Goal: Task Accomplishment & Management: Manage account settings

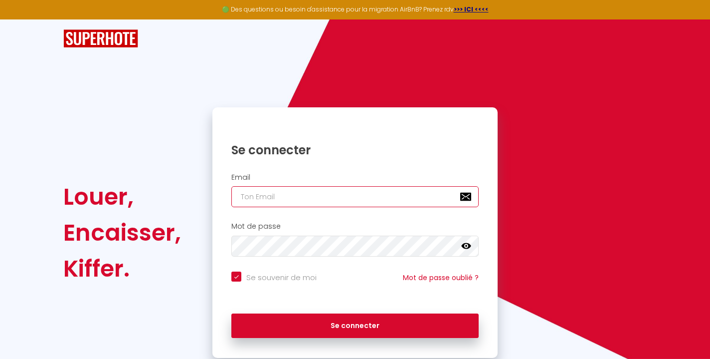
click at [359, 203] on input "email" at bounding box center [354, 196] width 247 height 21
type input "c"
checkbox input "true"
type input "co"
checkbox input "true"
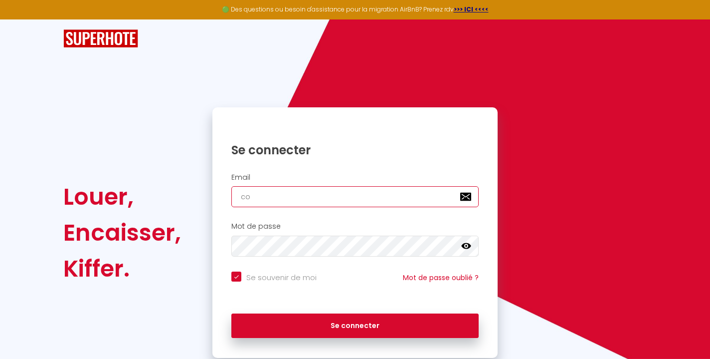
type input "[EMAIL_ADDRESS][DOMAIN_NAME]"
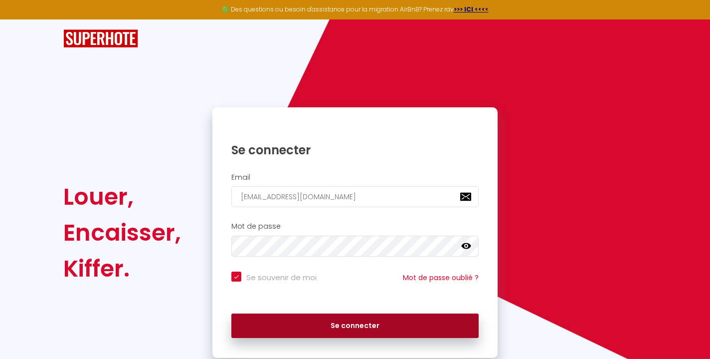
click at [346, 320] on button "Se connecter" at bounding box center [354, 325] width 247 height 25
checkbox input "true"
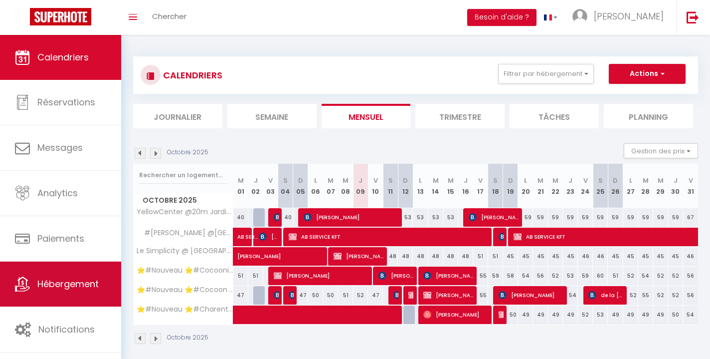
scroll to position [35, 0]
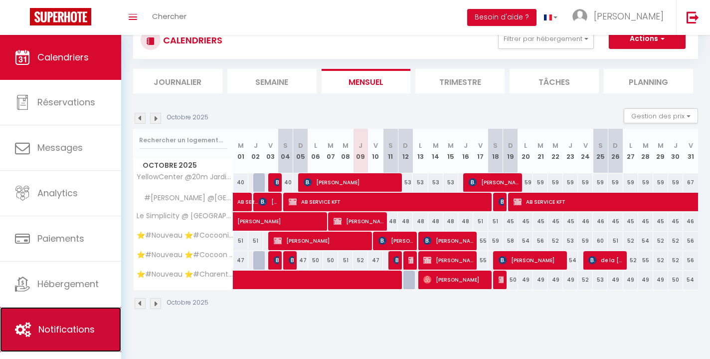
click at [56, 319] on link "Notifications" at bounding box center [60, 329] width 121 height 45
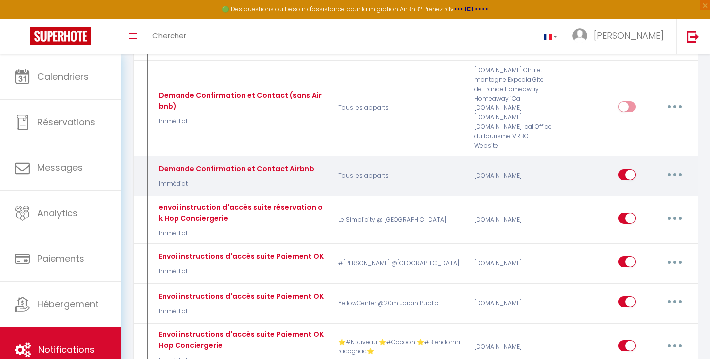
scroll to position [414, 0]
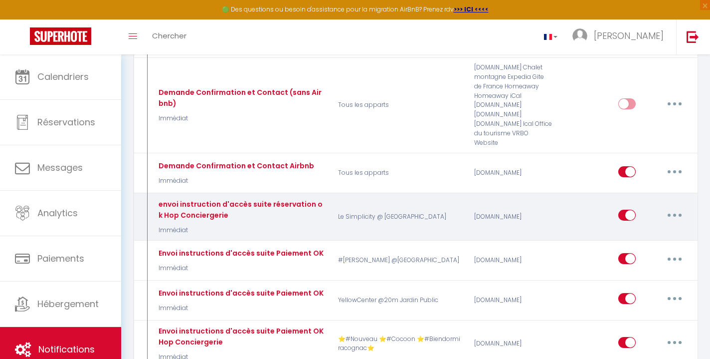
click at [671, 207] on button "button" at bounding box center [675, 215] width 28 height 16
click at [639, 229] on link "Editer" at bounding box center [649, 237] width 74 height 17
type input "envoi instruction d'accès suite réservation ok Hop Conciergerie"
select select "Immédiat"
select select "if_booking_is_paid"
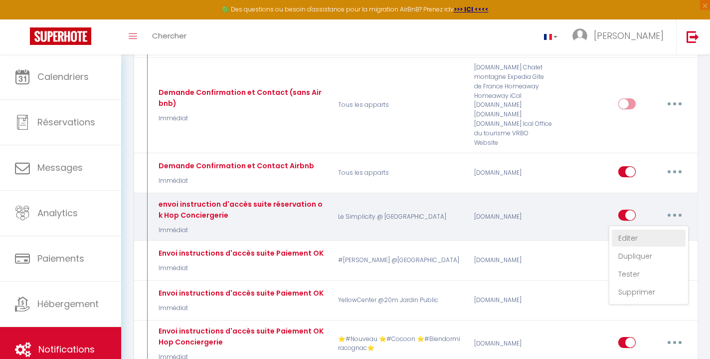
checkbox input "true"
checkbox input "false"
radio input "true"
type input "codes et instructions"
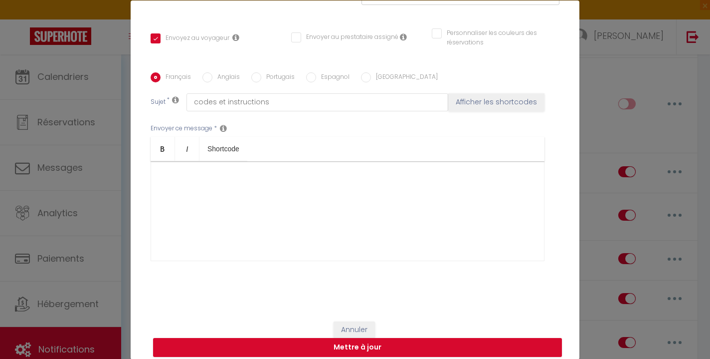
scroll to position [42, 0]
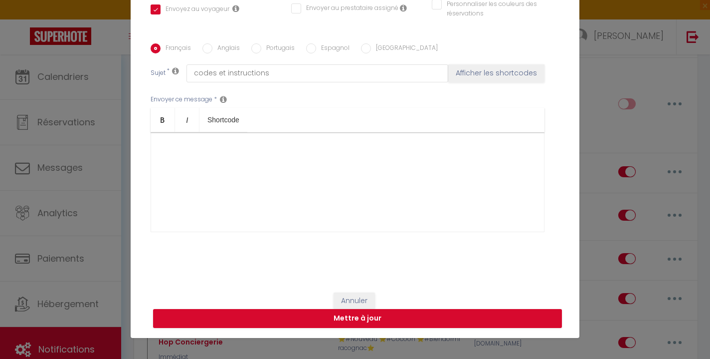
drag, startPoint x: 159, startPoint y: 254, endPoint x: 377, endPoint y: 218, distance: 221.4
click at [377, 218] on div "🌼​ Bonjour [GUEST:FIRST_NAME]​, L'appartement est situé au [RENTAL:ADDRESS]​ da…" at bounding box center [348, 182] width 394 height 100
copy div "🌼​ Loremip [DOLOR:SITAM_CONS]​, A'elitseddoei tem incid ut [LABORE:ETDOLOR]​ ma…"
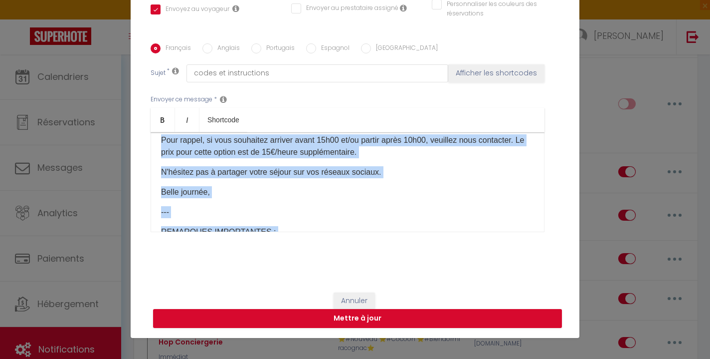
scroll to position [196, 0]
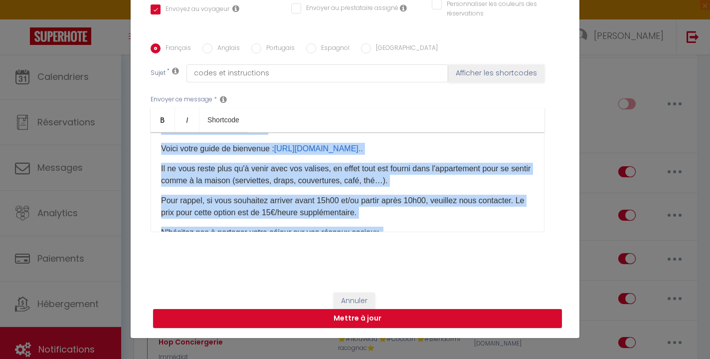
click at [462, 135] on p "[INSTRUCTIONSACCES-FR]​" at bounding box center [347, 129] width 373 height 12
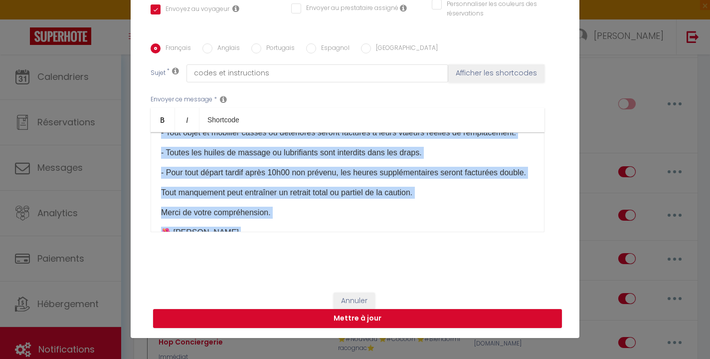
scroll to position [777, 0]
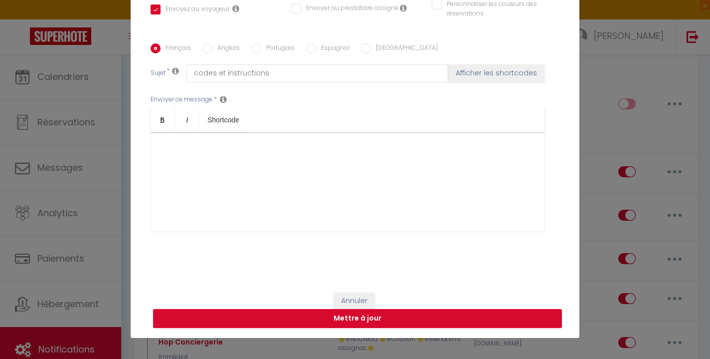
drag, startPoint x: 162, startPoint y: 147, endPoint x: 397, endPoint y: 241, distance: 253.4
click at [397, 241] on div "Envoyer ce message * Bold Italic Shortcode Rich text editor 🌼​ Bonjour [GUEST:F…" at bounding box center [355, 163] width 409 height 162
copy div "🌼​ Loremip [DOLOR:SITAM_CONS]​, A'elitseddoei tem incid ut [LABORE:ETDOLOR]​ ma…"
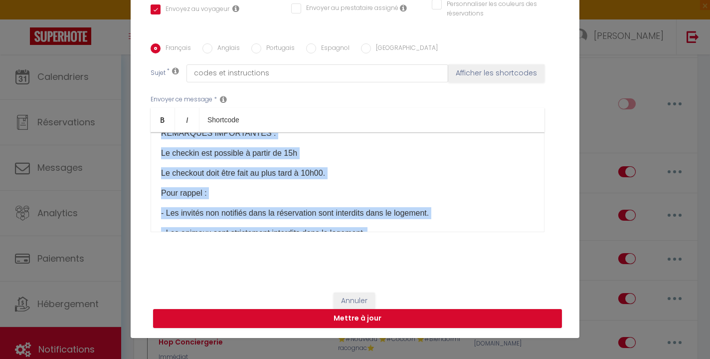
scroll to position [269, 0]
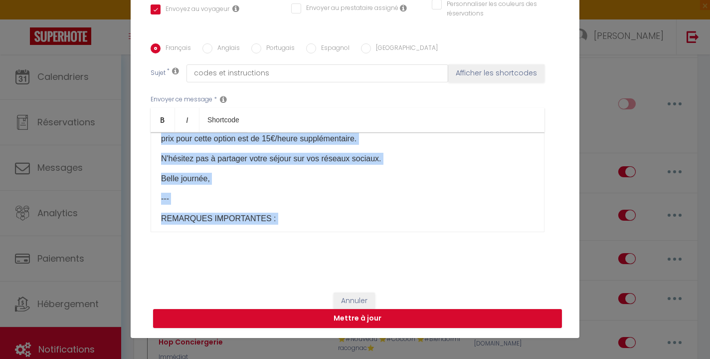
click at [206, 47] on input "Anglais" at bounding box center [207, 48] width 10 height 10
radio input "true"
checkbox input "true"
checkbox input "false"
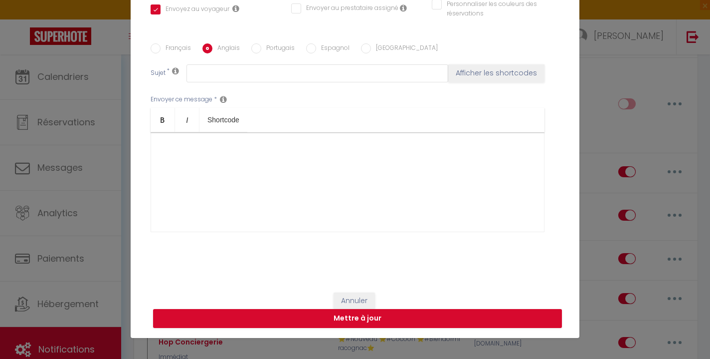
scroll to position [0, 0]
click at [198, 152] on div at bounding box center [348, 182] width 394 height 100
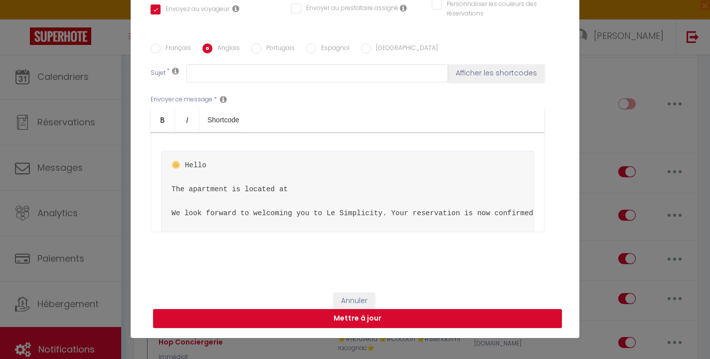
click at [222, 175] on pre "🌼​ Hello The apartment is located at We look forward to welcoming you to Le Sim…" at bounding box center [347, 261] width 373 height 220
click at [211, 164] on pre "🌼​ Hello The apartment is located at We look forward to welcoming you to Le Sim…" at bounding box center [347, 261] width 373 height 220
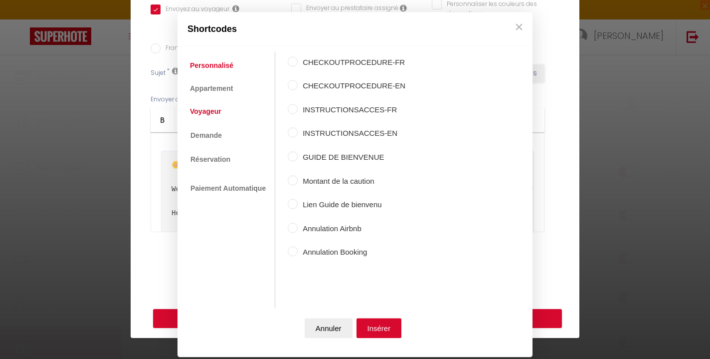
click at [215, 110] on link "Voyageur" at bounding box center [205, 112] width 41 height 18
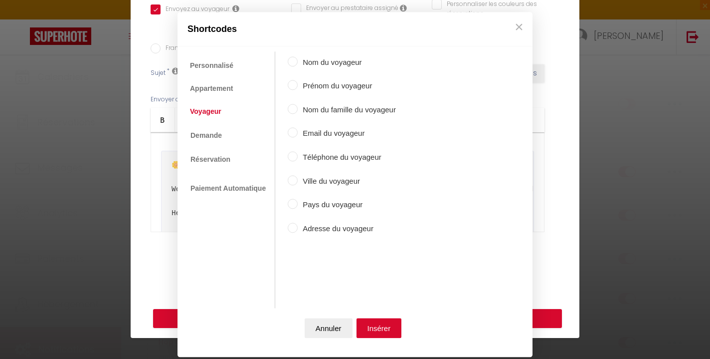
click at [295, 87] on input "Prénom du voyageur" at bounding box center [293, 85] width 10 height 10
radio input "true"
click at [295, 109] on input "Nom du famille du voyageur" at bounding box center [293, 109] width 10 height 10
radio input "true"
click at [291, 88] on input "Prénom du voyageur" at bounding box center [293, 85] width 10 height 10
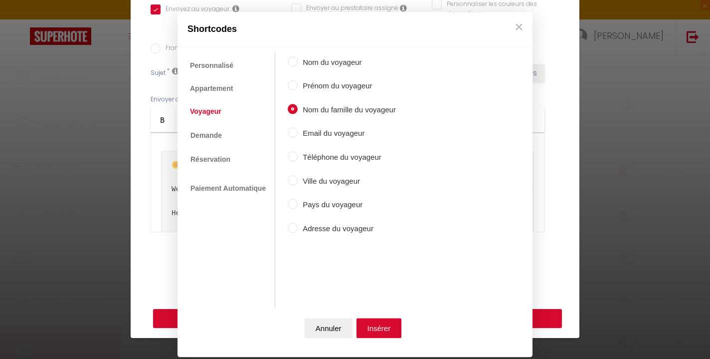
radio input "true"
click at [373, 323] on button "Insérer" at bounding box center [379, 328] width 45 height 20
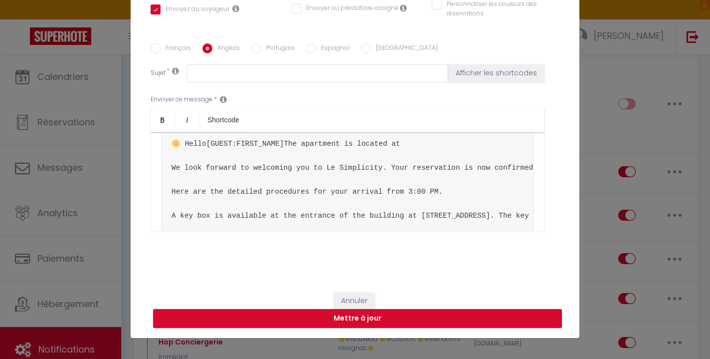
scroll to position [26, 0]
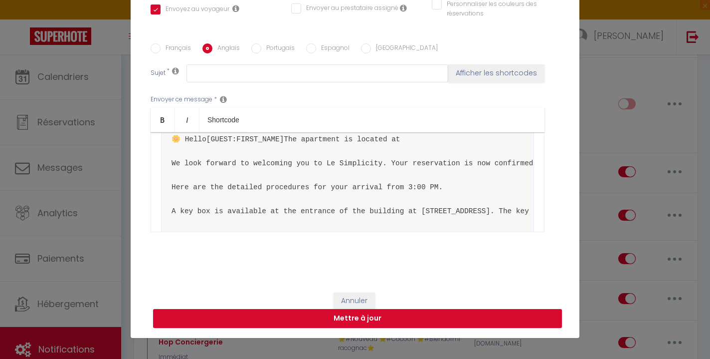
click at [306, 161] on pre "🌼​ Hello [GUEST:FIRST_NAME] ​ The apartment is located at We look forward to we…" at bounding box center [347, 223] width 373 height 197
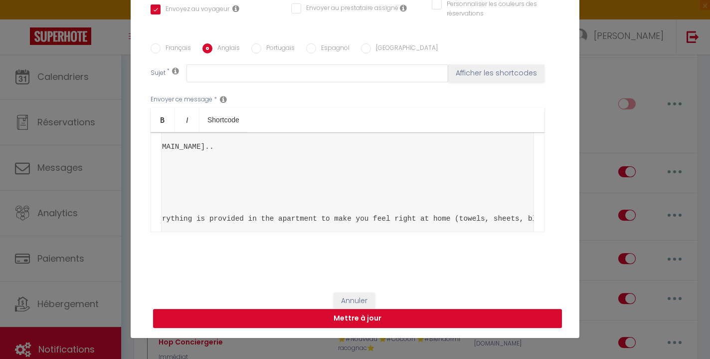
scroll to position [0, 209]
click at [304, 170] on pre "🌼​ Hello [GUEST:FIRST_NAME] ​ The apartment is located at [STREET_ADDRESS] in t…" at bounding box center [347, 146] width 373 height 173
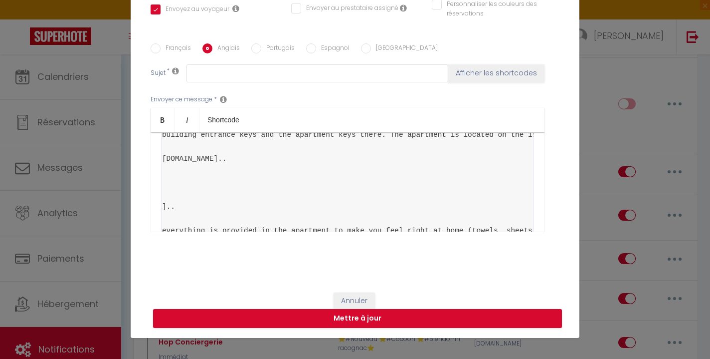
scroll to position [0, 200]
click at [391, 182] on pre "🌼​ Hello [GUEST:FIRST_NAME] ​ The apartment is located at [STREET_ADDRESS] in t…" at bounding box center [347, 152] width 373 height 185
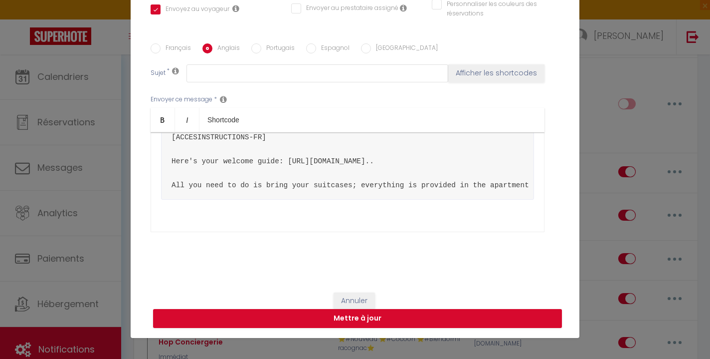
scroll to position [162, 0]
click at [331, 193] on pre "🌼​ Hello [GUEST:FIRST_NAME] ​ The apartment is located at [STREET_ADDRESS] in t…" at bounding box center [347, 101] width 373 height 197
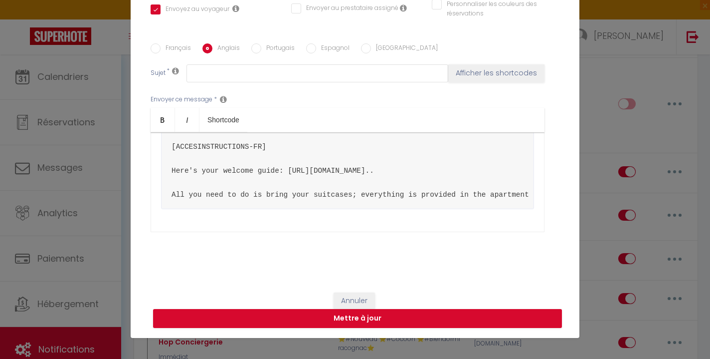
scroll to position [140, 0]
click at [295, 188] on pre "🌼​ Hello [GUEST:FIRST_NAME] ​ The apartment is located at [STREET_ADDRESS] in t…" at bounding box center [347, 109] width 373 height 197
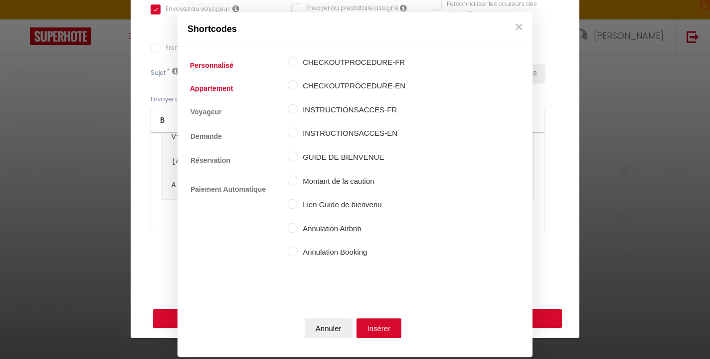
click at [223, 90] on link "Appartement" at bounding box center [211, 88] width 53 height 18
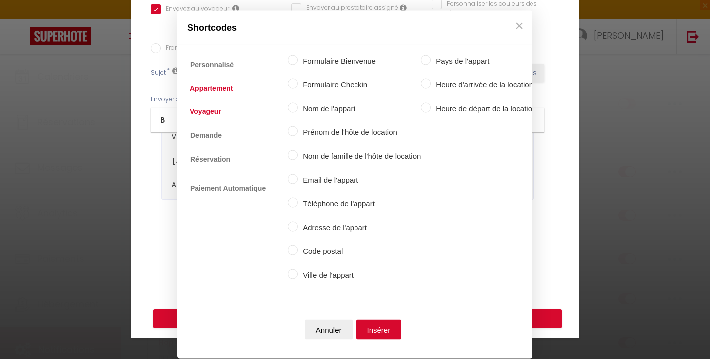
click at [217, 106] on link "Voyageur" at bounding box center [205, 111] width 41 height 18
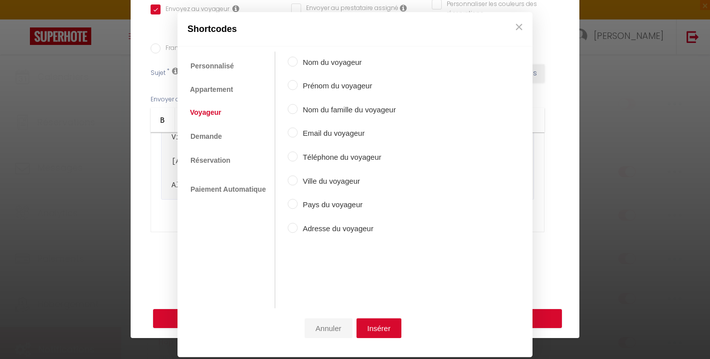
click at [328, 329] on button "Annuler" at bounding box center [329, 328] width 48 height 20
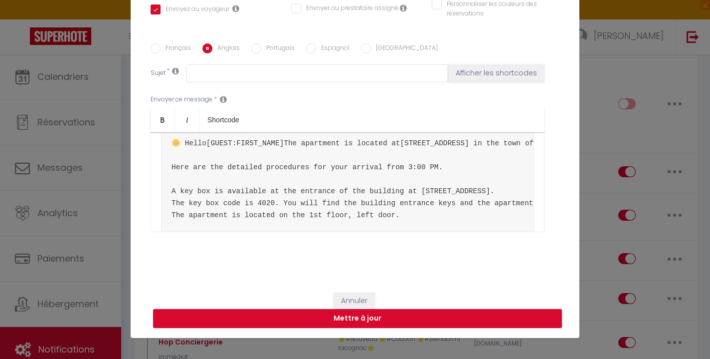
scroll to position [28, 0]
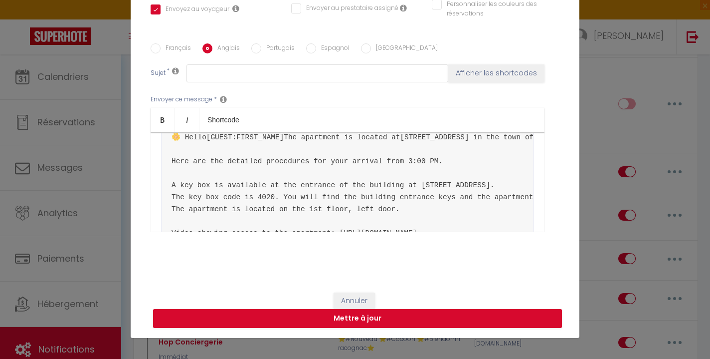
click at [252, 140] on pre "🌼​ Hello [GUEST:FIRST_NAME] ​ The apartment is located at [STREET_ADDRESS] in t…" at bounding box center [347, 209] width 373 height 173
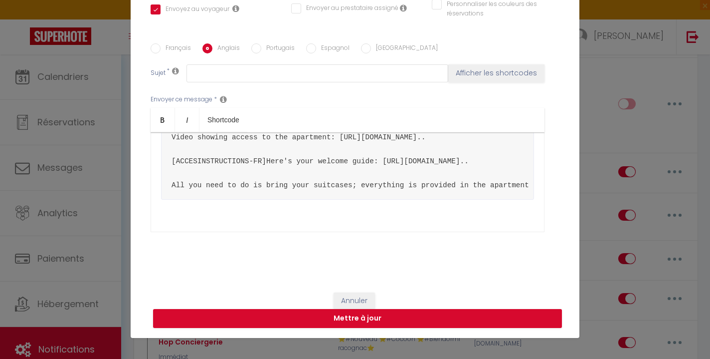
scroll to position [196, 0]
click at [362, 185] on pre "🌼​ Hello [GUEST:FIRST_NAME] ​ The apartment is located at [STREET_ADDRESS] in t…" at bounding box center [347, 113] width 373 height 173
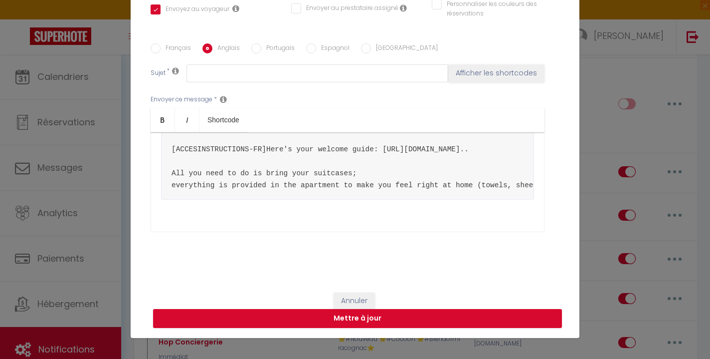
click at [479, 196] on pre "🌼​ Hello [GUEST:FIRST_NAME] ​ The apartment is located at [STREET_ADDRESS] in t…" at bounding box center [347, 107] width 373 height 185
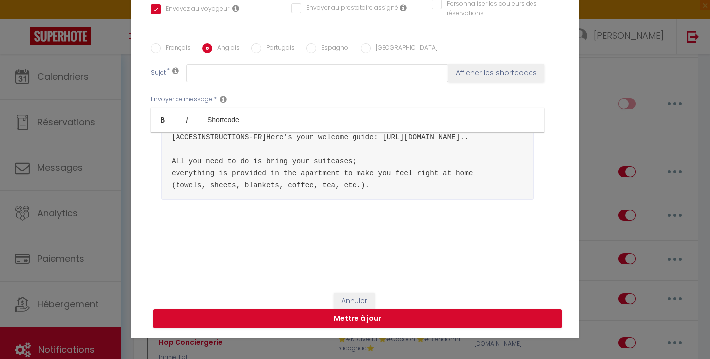
scroll to position [219, 0]
click at [368, 209] on div "🌼​ Hello [GUEST:FIRST_NAME] ​ The apartment is located at [STREET_ADDRESS] in t…" at bounding box center [348, 182] width 394 height 100
click at [378, 186] on pre "🌼​ Hello [GUEST:FIRST_NAME] ​ The apartment is located at [STREET_ADDRESS] in t…" at bounding box center [347, 101] width 373 height 197
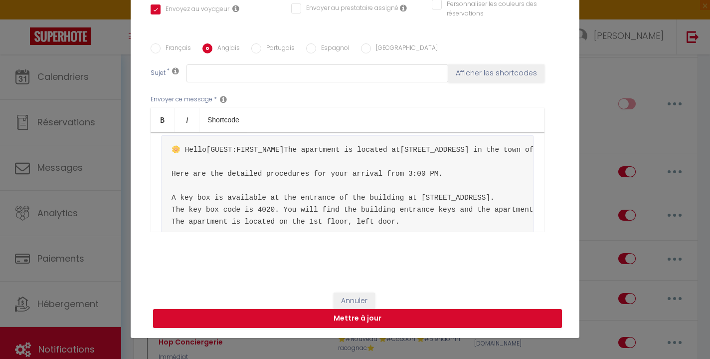
scroll to position [16, 0]
click at [476, 175] on pre "🌼​ Hello [GUEST:FIRST_NAME] ​ The apartment is located at [STREET_ADDRESS] in t…" at bounding box center [347, 263] width 373 height 256
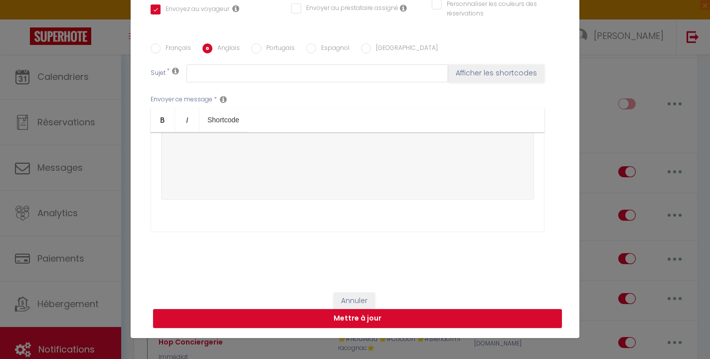
scroll to position [232, 0]
click at [388, 199] on pre "🌼​ Hello [GUEST:FIRST_NAME] ​ The apartment is located at [STREET_ADDRESS] in t…" at bounding box center [347, 59] width 373 height 280
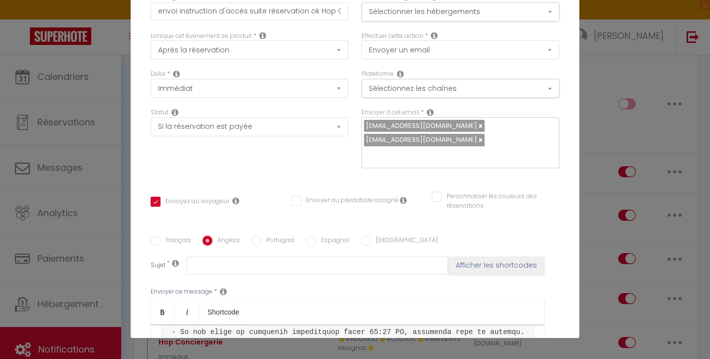
scroll to position [0, 0]
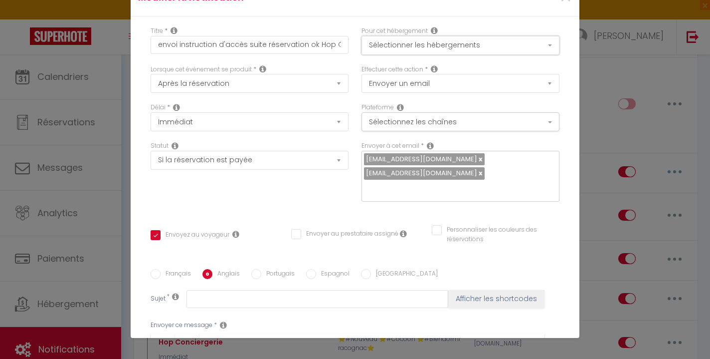
click at [391, 47] on button "Sélectionner les hébergements" at bounding box center [461, 45] width 198 height 19
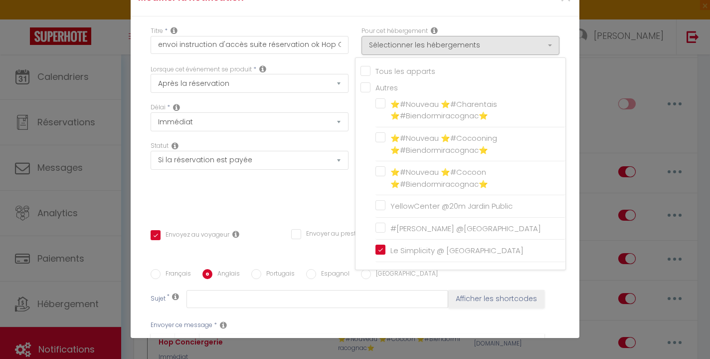
click at [293, 206] on div "Statut Aucun Si la réservation est payée Si réservation non payée Si la caution…" at bounding box center [249, 176] width 211 height 70
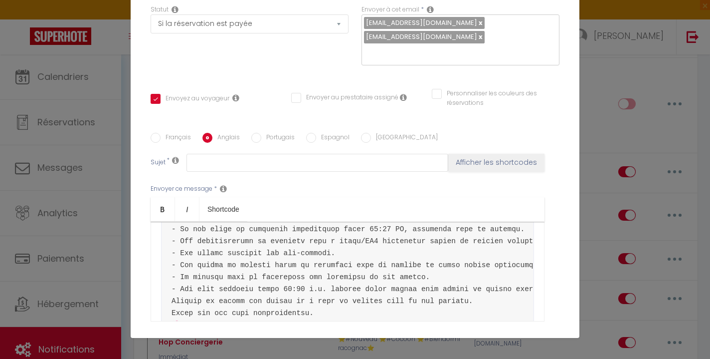
scroll to position [226, 0]
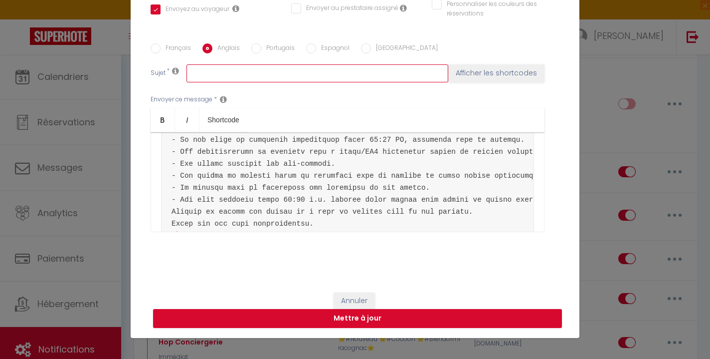
click at [242, 79] on input "text" at bounding box center [318, 73] width 262 height 18
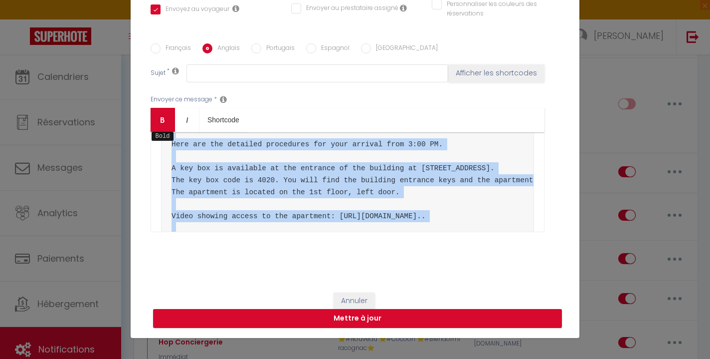
scroll to position [0, 0]
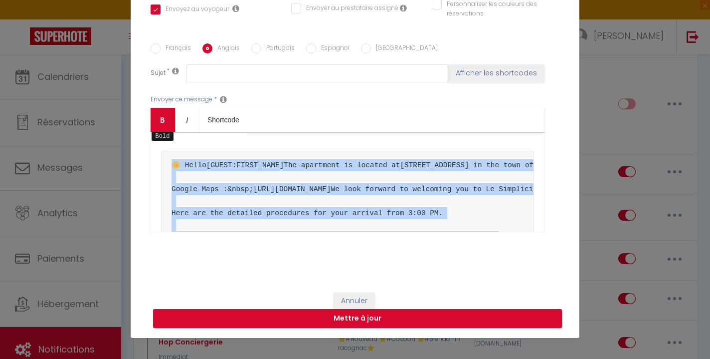
drag, startPoint x: 230, startPoint y: 195, endPoint x: 154, endPoint y: 113, distance: 111.8
click at [154, 113] on div "Bold Italic Shortcode Rich text editor 🌼​ Hello [GUEST:FIRST_NAME] ​ The apartm…" at bounding box center [348, 170] width 394 height 124
copy pre "🌼​ Lorem [IPSUM:DOLOR_SITA] ​ Con adipiscin el seddoei te 1 inc utlaboreetdol m…"
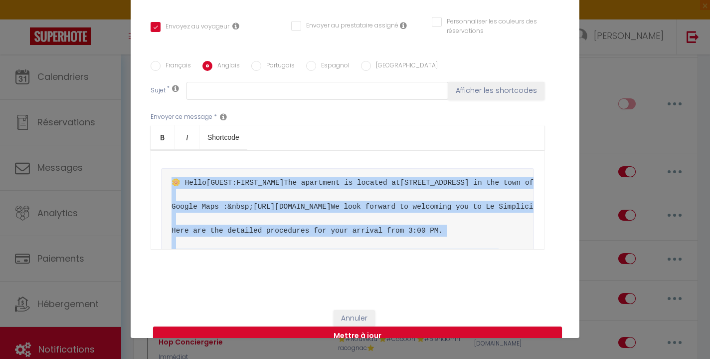
scroll to position [197, 0]
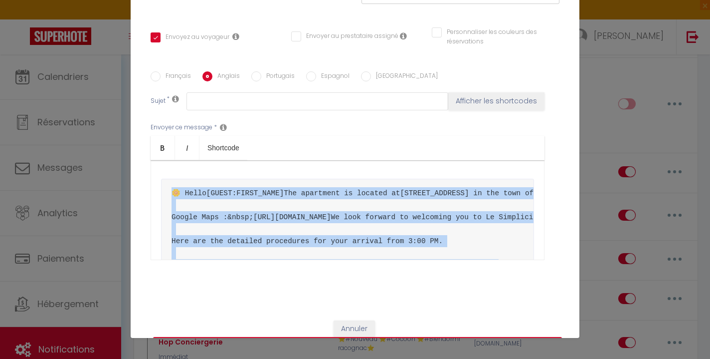
click at [159, 78] on input "Français" at bounding box center [156, 76] width 10 height 10
radio input "true"
checkbox input "true"
checkbox input "false"
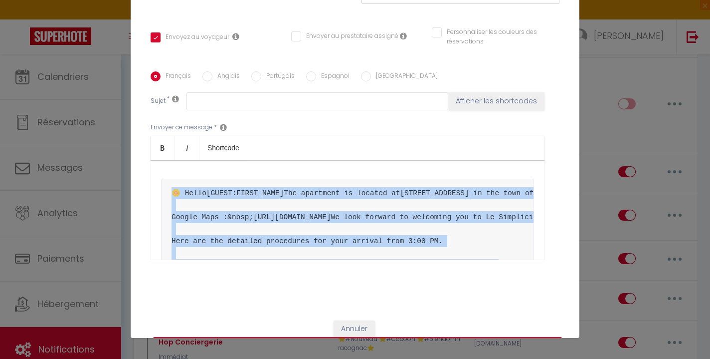
type input "codes et instructions"
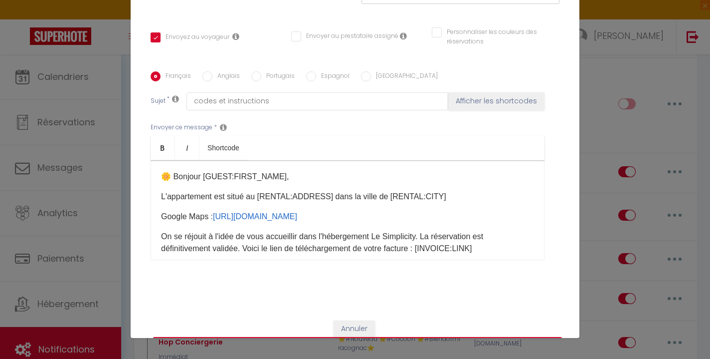
click at [210, 74] on input "Anglais" at bounding box center [207, 76] width 10 height 10
radio input "true"
checkbox input "true"
checkbox input "false"
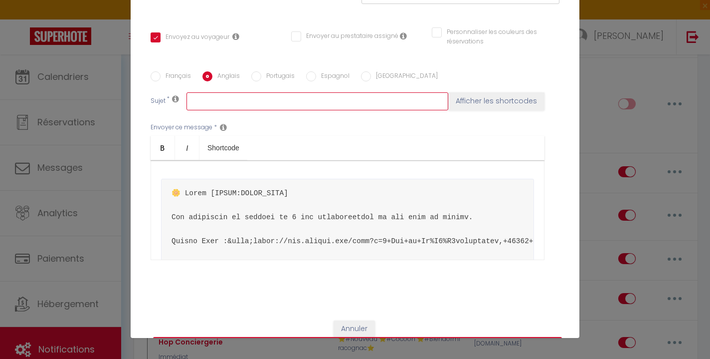
click at [218, 100] on input "text" at bounding box center [318, 101] width 262 height 18
paste input "codes and instructions"
type input "codes and instructions"
checkbox input "true"
checkbox input "false"
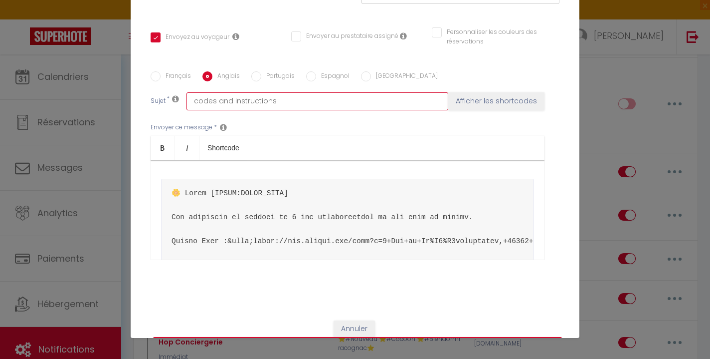
checkbox input "false"
type input "codes and instructions"
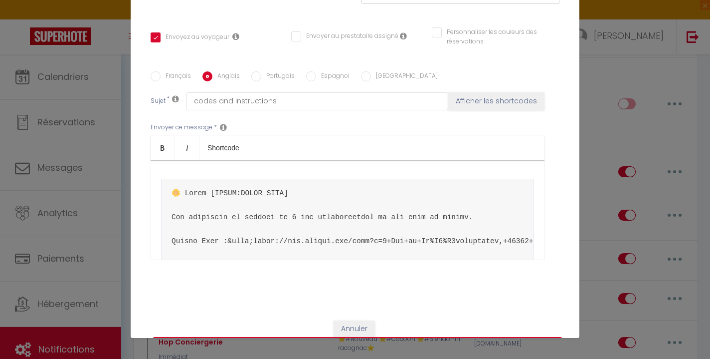
click at [317, 129] on div "Envoyer ce message * Bold Italic Shortcode Rich text editor ​" at bounding box center [355, 191] width 409 height 162
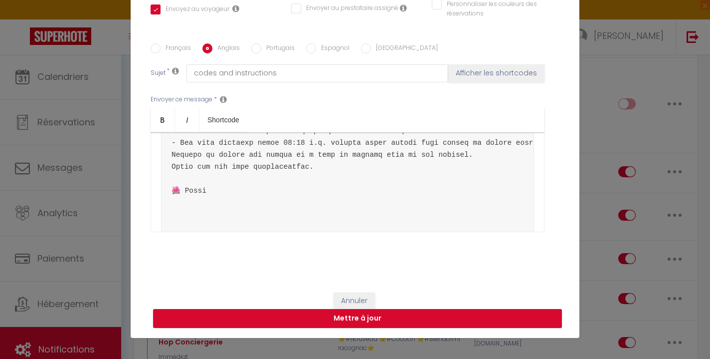
scroll to position [472, 0]
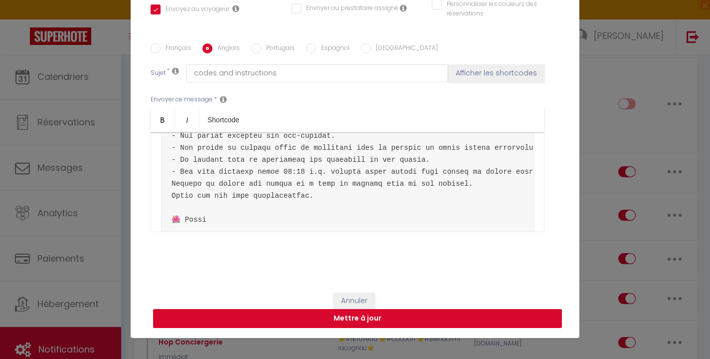
click at [378, 322] on button "Mettre à jour" at bounding box center [357, 318] width 409 height 19
checkbox input "true"
checkbox input "false"
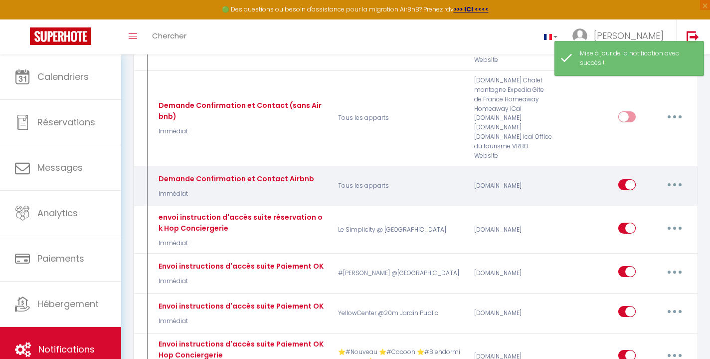
scroll to position [396, 0]
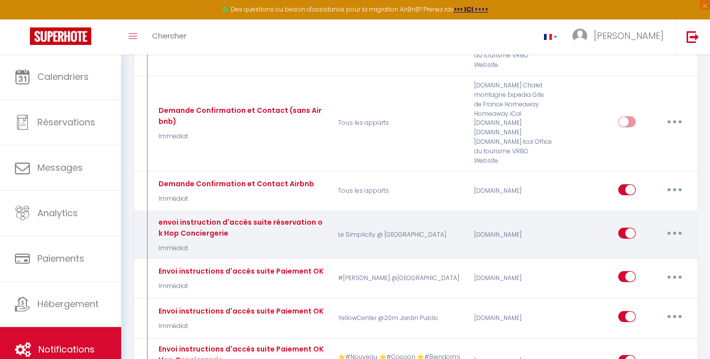
click at [674, 225] on button "button" at bounding box center [675, 233] width 28 height 16
click at [656, 283] on link "Tester" at bounding box center [649, 291] width 74 height 17
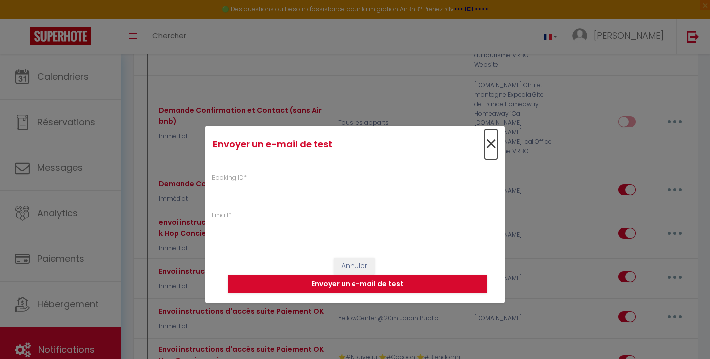
click at [488, 143] on span "×" at bounding box center [491, 144] width 12 height 30
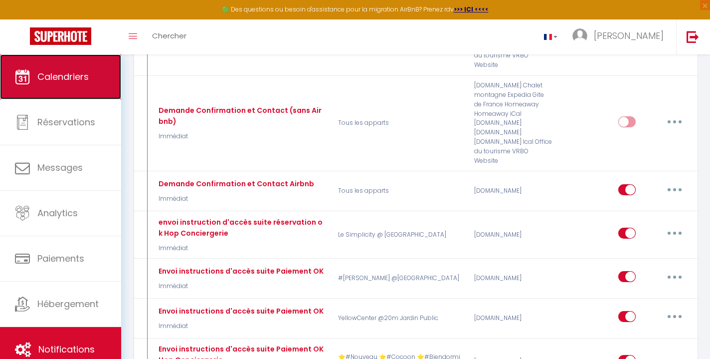
click at [96, 69] on link "Calendriers" at bounding box center [60, 76] width 121 height 45
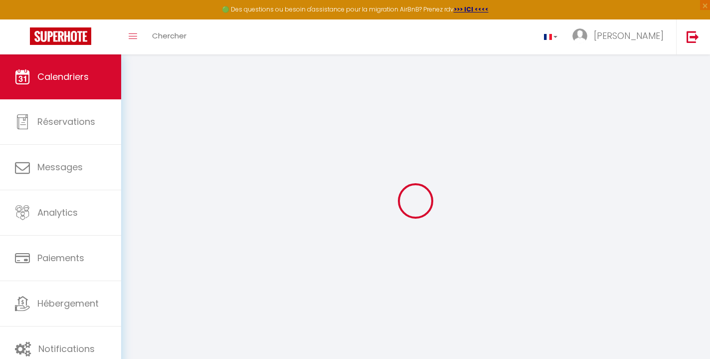
select select
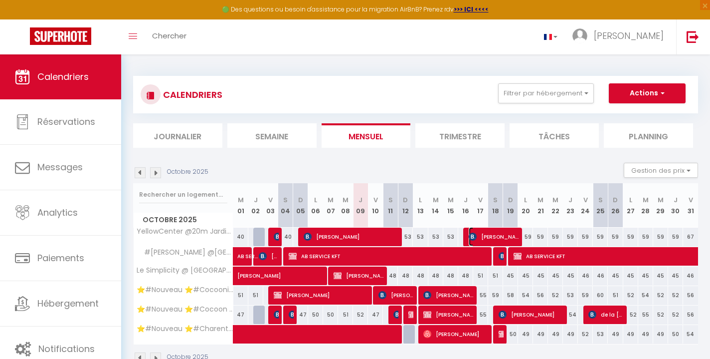
click at [469, 234] on img at bounding box center [473, 236] width 8 height 8
select select "OK"
select select "KO"
select select "0"
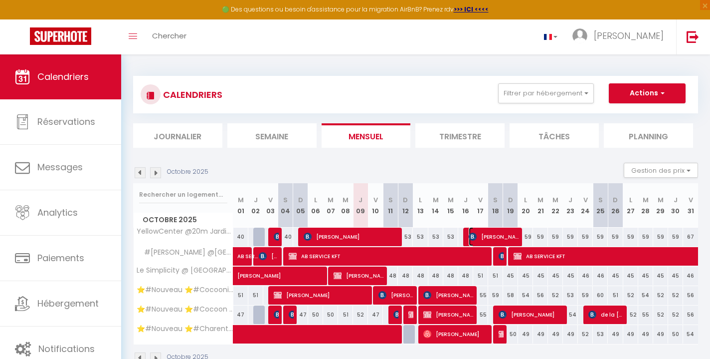
select select "1"
select select
select select "51353"
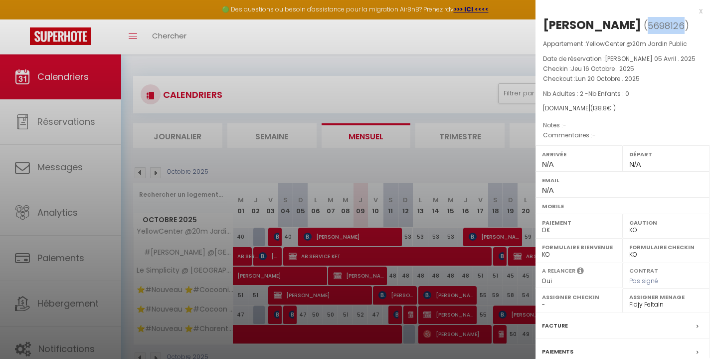
drag, startPoint x: 584, startPoint y: 40, endPoint x: 547, endPoint y: 40, distance: 36.9
click at [644, 32] on span "( 5698126 )" at bounding box center [666, 25] width 45 height 14
copy span "5698126"
click at [66, 333] on div at bounding box center [355, 179] width 710 height 359
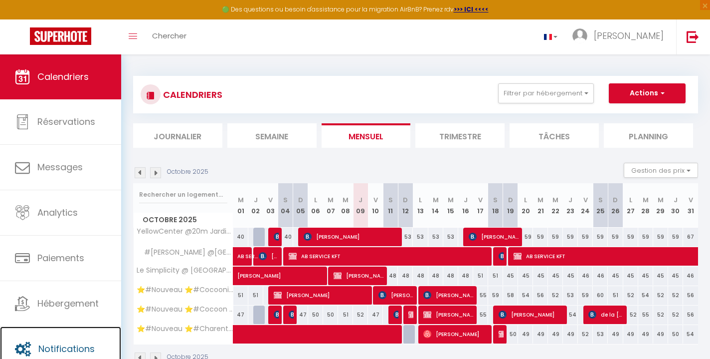
click at [66, 333] on link "Notifications" at bounding box center [60, 348] width 121 height 45
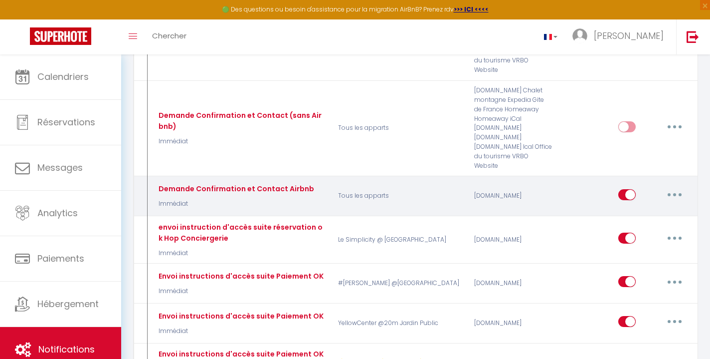
scroll to position [403, 0]
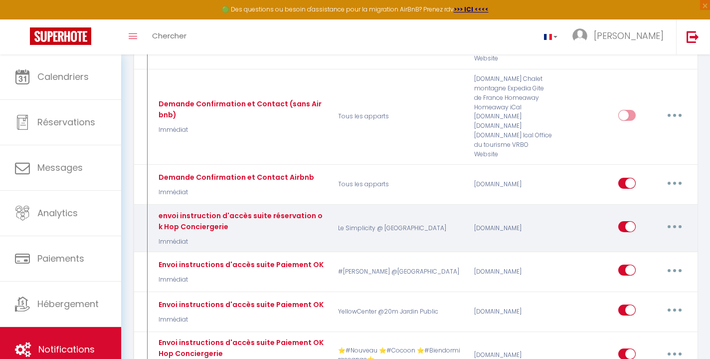
click at [673, 218] on button "button" at bounding box center [675, 226] width 28 height 16
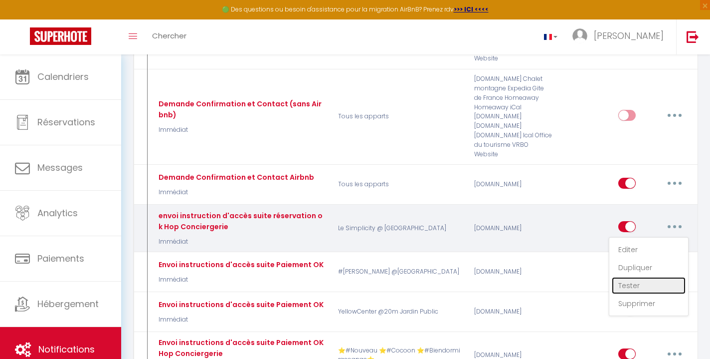
click at [645, 277] on link "Tester" at bounding box center [649, 285] width 74 height 17
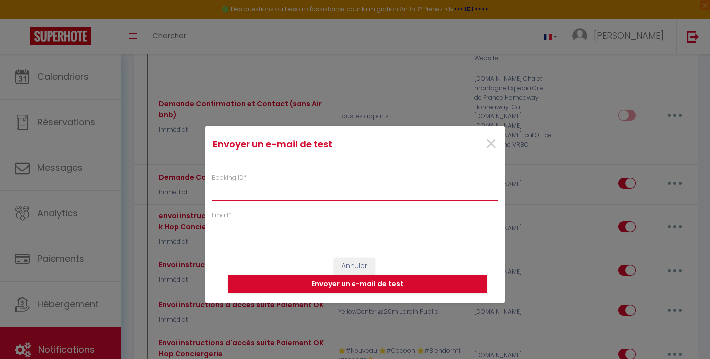
click at [309, 196] on input "Booking ID *" at bounding box center [355, 191] width 286 height 18
paste input "5698126"
type input "5698126"
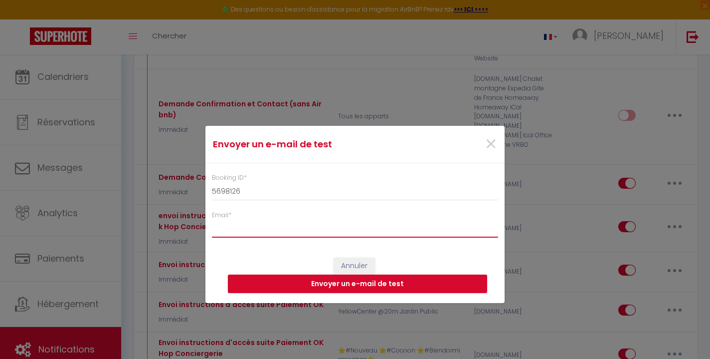
click at [287, 235] on input "Email *" at bounding box center [355, 228] width 286 height 18
type input "[EMAIL_ADDRESS][DOMAIN_NAME]"
click at [332, 283] on button "Envoyer un e-mail de test" at bounding box center [357, 283] width 259 height 19
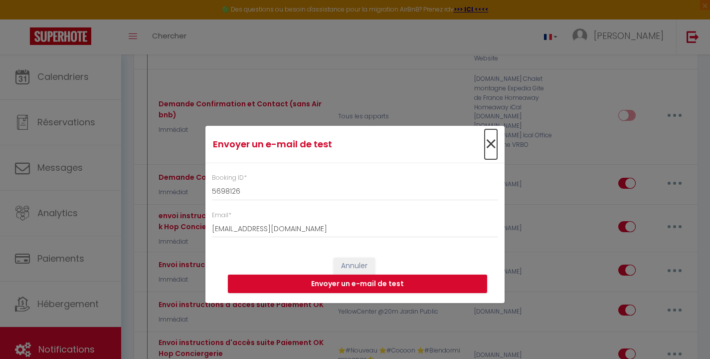
click at [490, 149] on span "×" at bounding box center [491, 144] width 12 height 30
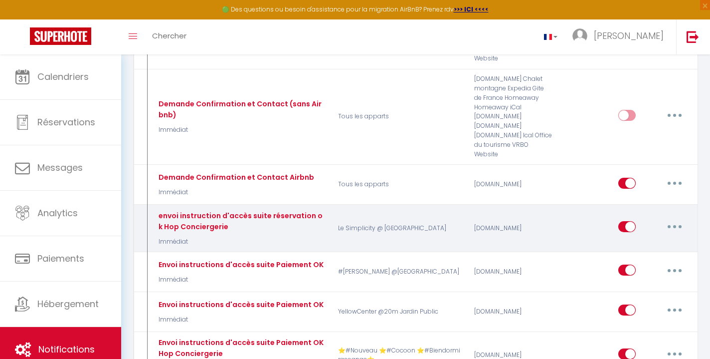
click at [673, 218] on button "button" at bounding box center [675, 226] width 28 height 16
click at [649, 241] on link "Editer" at bounding box center [649, 249] width 74 height 17
type input "envoi instruction d'accès suite réservation ok Hop Conciergerie"
select select "Immédiat"
select select "if_booking_is_paid"
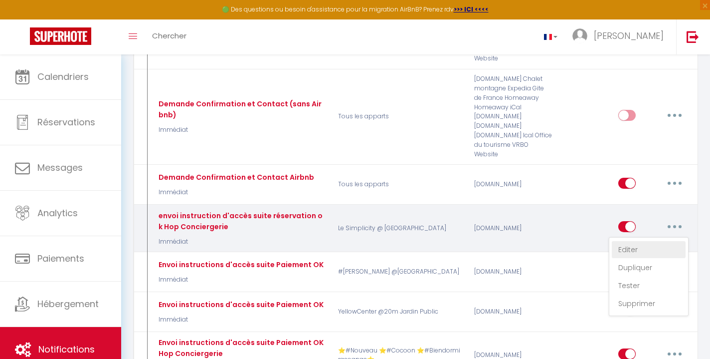
checkbox input "true"
checkbox input "false"
radio input "true"
type input "codes et instructions"
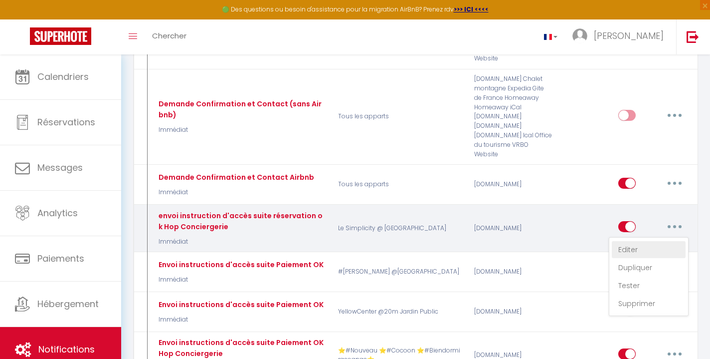
checkbox input "false"
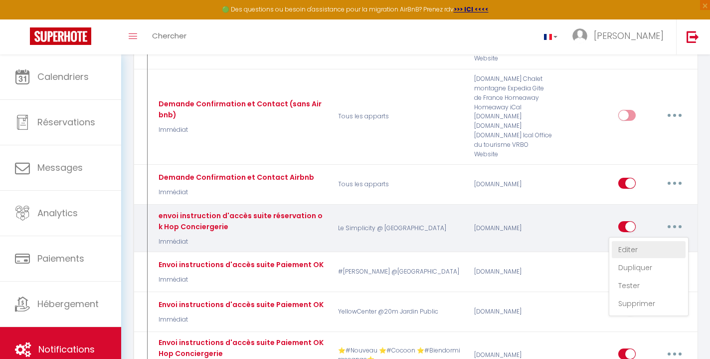
checkbox input "true"
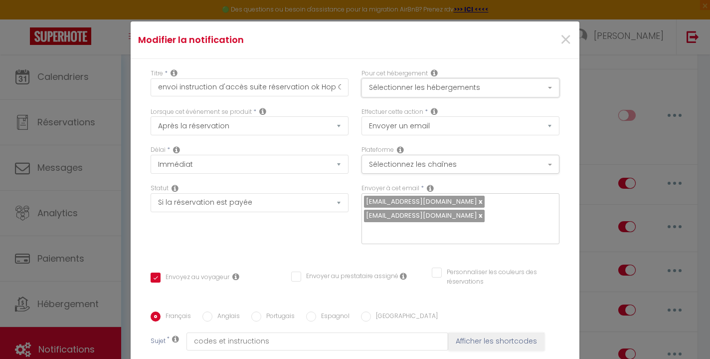
click at [466, 91] on button "Sélectionner les hébergements" at bounding box center [461, 87] width 198 height 19
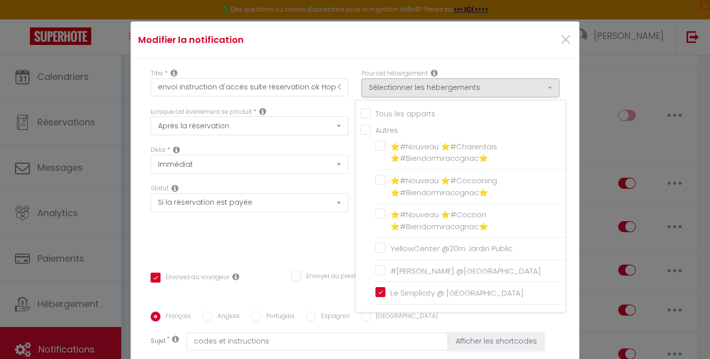
click at [307, 241] on div "Statut Aucun Si la réservation est payée Si réservation non payée Si la caution…" at bounding box center [249, 219] width 211 height 70
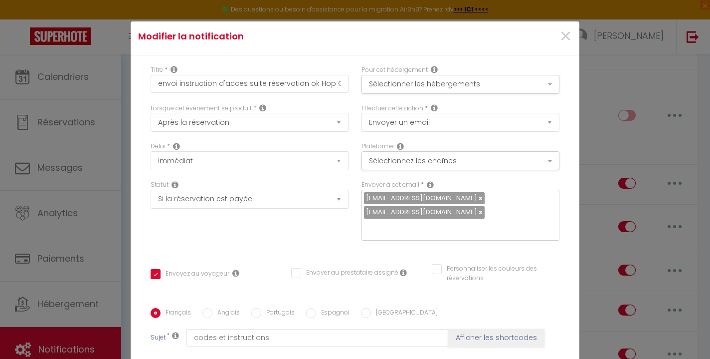
scroll to position [5, 0]
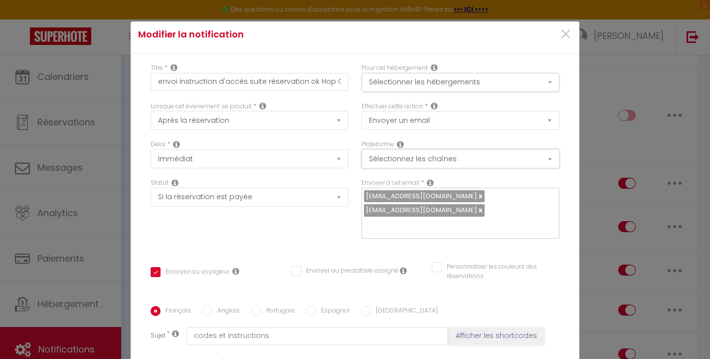
click at [420, 156] on button "Sélectionnez les chaînes" at bounding box center [461, 158] width 198 height 19
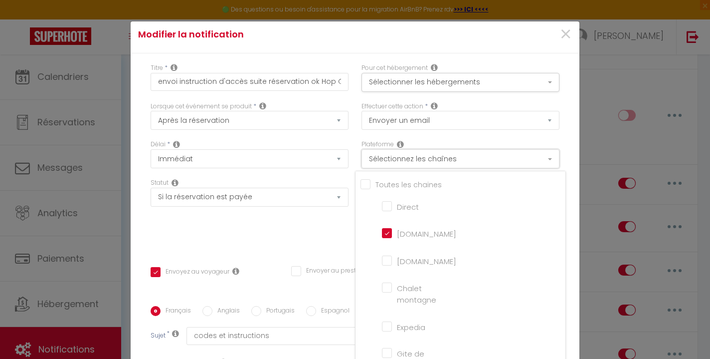
click at [420, 156] on button "Sélectionnez les chaînes" at bounding box center [461, 158] width 198 height 19
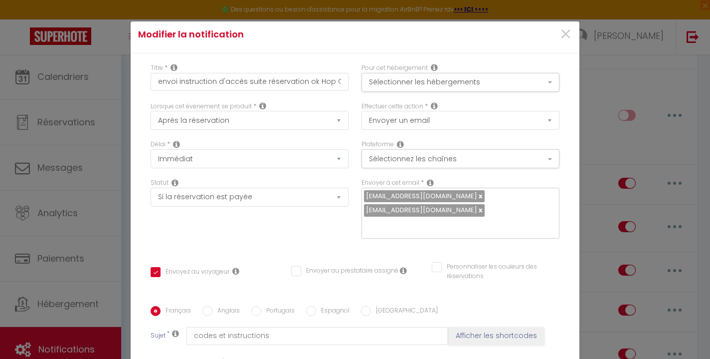
click at [303, 238] on div "Statut Aucun Si la réservation est payée Si réservation non payée Si la caution…" at bounding box center [249, 213] width 211 height 70
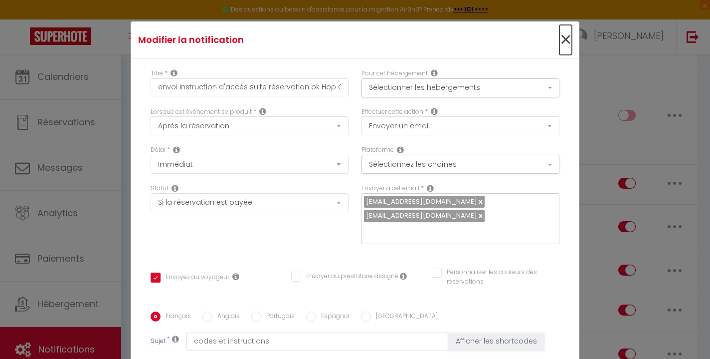
click at [564, 39] on span "×" at bounding box center [566, 40] width 12 height 30
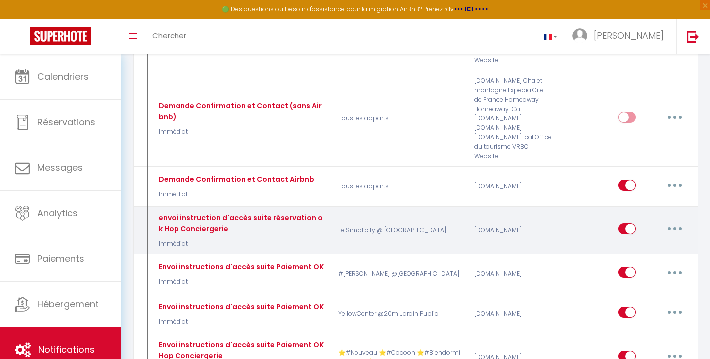
scroll to position [407, 0]
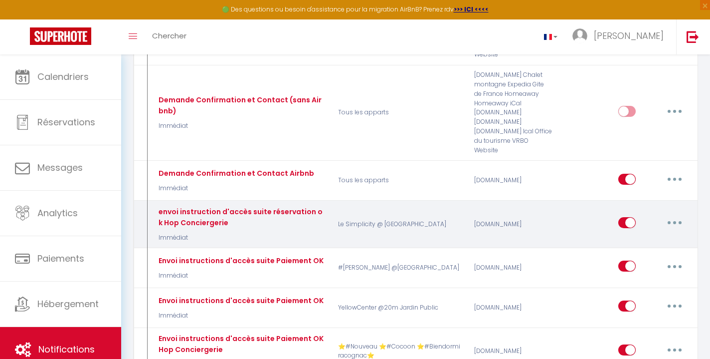
click at [674, 214] on button "button" at bounding box center [675, 222] width 28 height 16
click at [649, 237] on link "Editer" at bounding box center [649, 245] width 74 height 17
type input "envoi instruction d'accès suite réservation ok Hop Conciergerie"
checkbox input "true"
checkbox input "false"
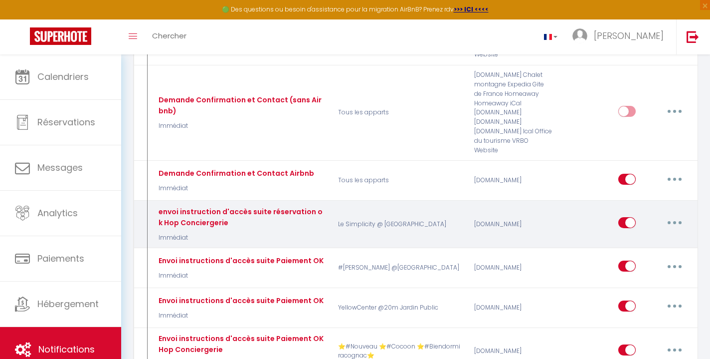
checkbox input "false"
type input "codes et instructions"
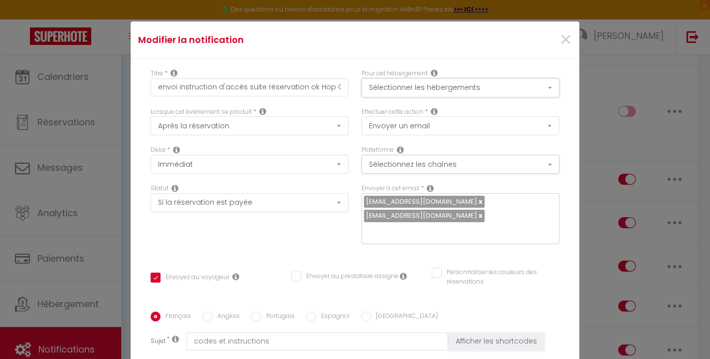
click at [436, 88] on button "Sélectionner les hébergements" at bounding box center [461, 87] width 198 height 19
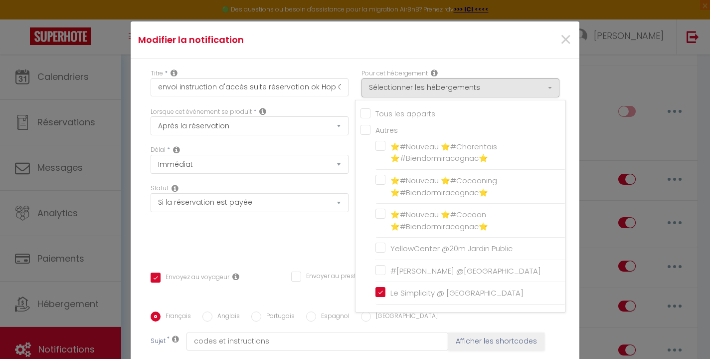
click at [327, 241] on div "Statut Aucun Si la réservation est payée Si réservation non payée Si la caution…" at bounding box center [249, 219] width 211 height 70
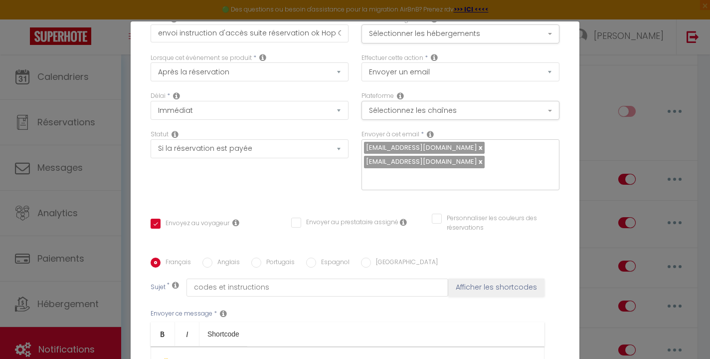
scroll to position [0, 0]
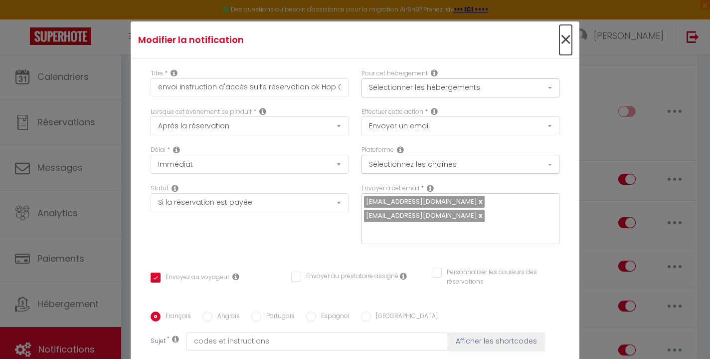
click at [566, 37] on span "×" at bounding box center [566, 40] width 12 height 30
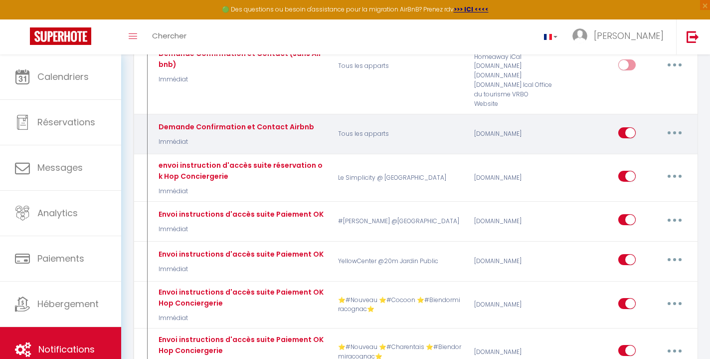
scroll to position [465, 0]
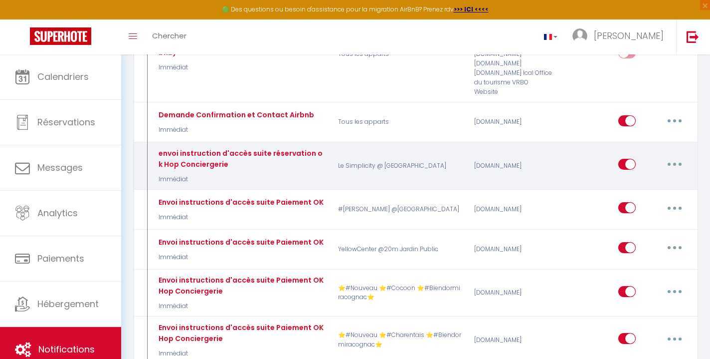
click at [677, 156] on button "button" at bounding box center [675, 164] width 28 height 16
click at [653, 179] on link "Editer" at bounding box center [649, 187] width 74 height 17
type input "envoi instruction d'accès suite réservation ok Hop Conciergerie"
checkbox input "true"
checkbox input "false"
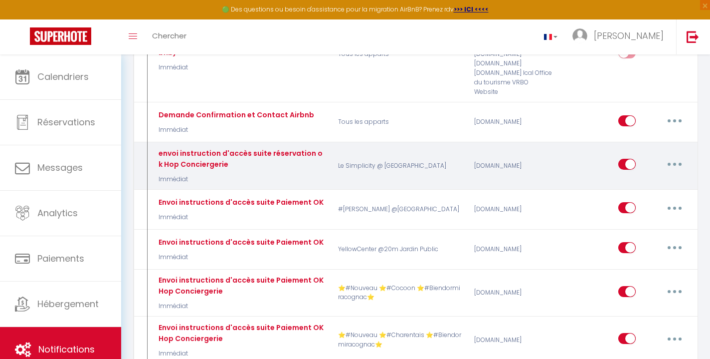
checkbox input "false"
type input "codes et instructions"
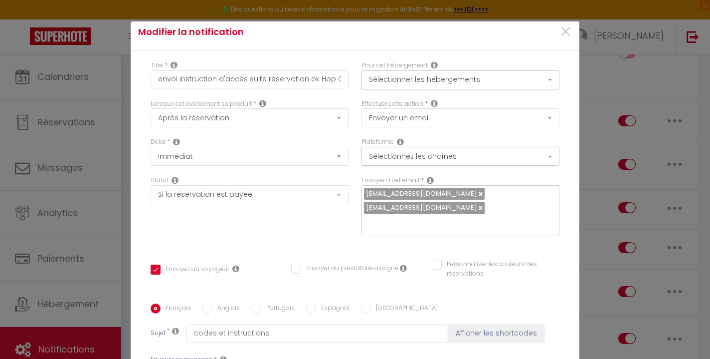
scroll to position [9, 0]
click at [403, 81] on button "Sélectionner les hébergements" at bounding box center [461, 78] width 198 height 19
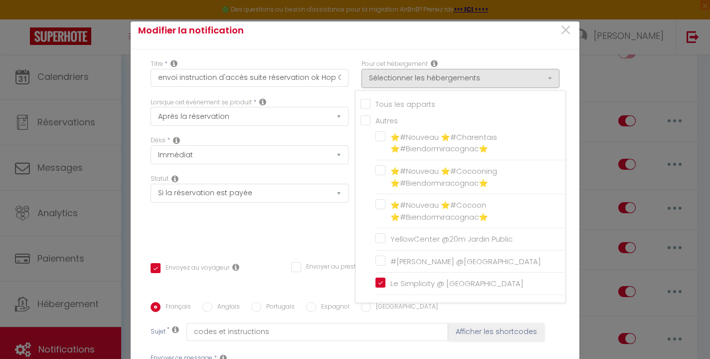
click at [331, 243] on div "Statut Aucun Si la réservation est payée Si réservation non payée Si la caution…" at bounding box center [249, 209] width 211 height 70
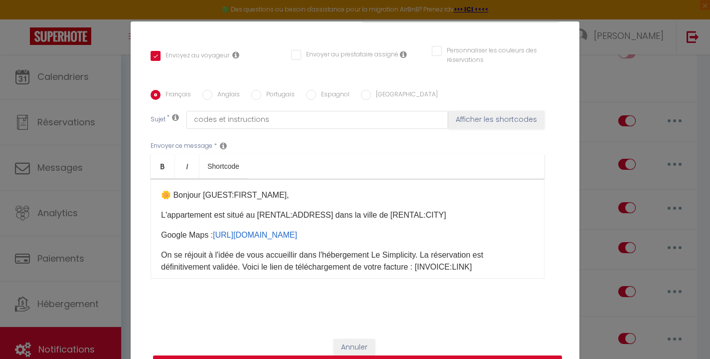
scroll to position [226, 0]
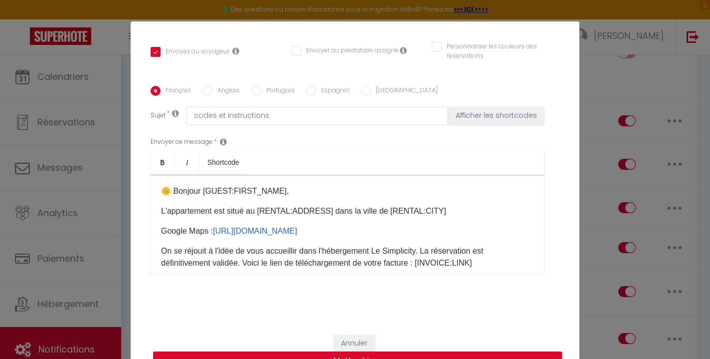
click at [208, 90] on input "Anglais" at bounding box center [207, 91] width 10 height 10
radio input "true"
checkbox input "true"
checkbox input "false"
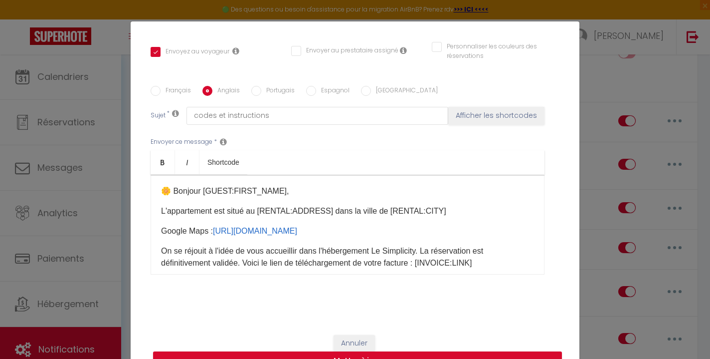
type input "codes and instructions"
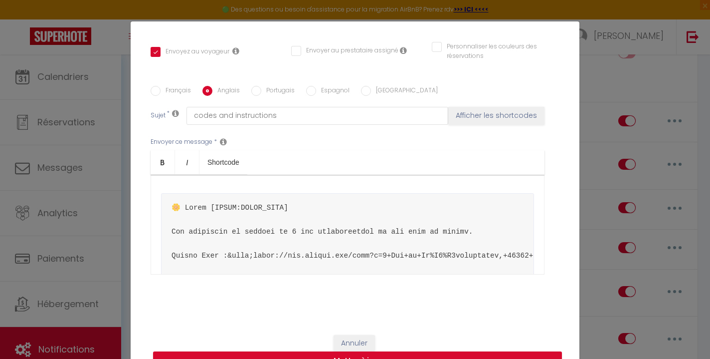
click at [172, 89] on label "Français" at bounding box center [176, 91] width 30 height 11
click at [161, 89] on input "Français" at bounding box center [156, 91] width 10 height 10
radio input "true"
checkbox input "true"
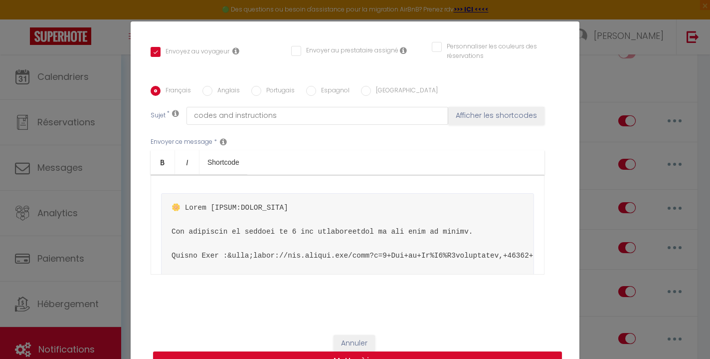
checkbox input "false"
type input "codes et instructions"
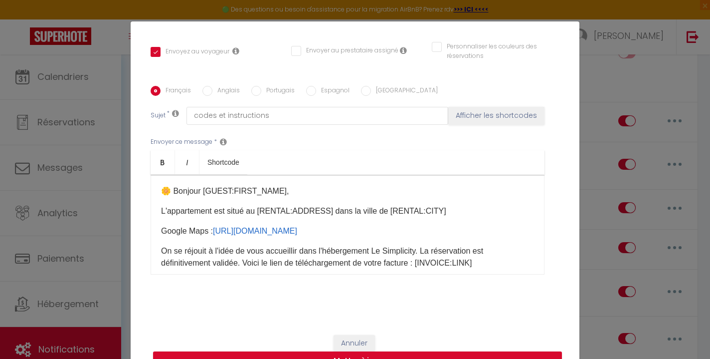
click at [226, 89] on label "Anglais" at bounding box center [225, 91] width 27 height 11
click at [212, 89] on input "Anglais" at bounding box center [207, 91] width 10 height 10
radio input "true"
checkbox input "true"
checkbox input "false"
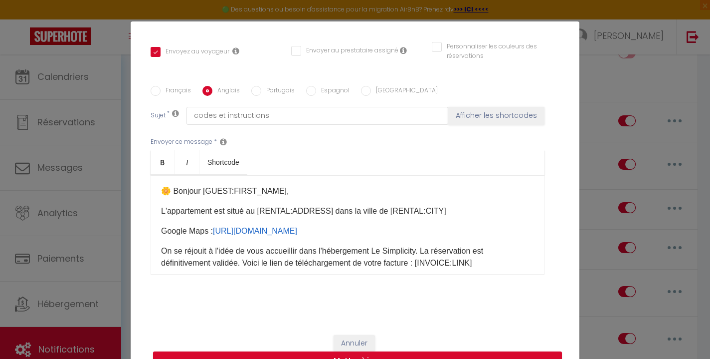
checkbox input "false"
type input "codes and instructions"
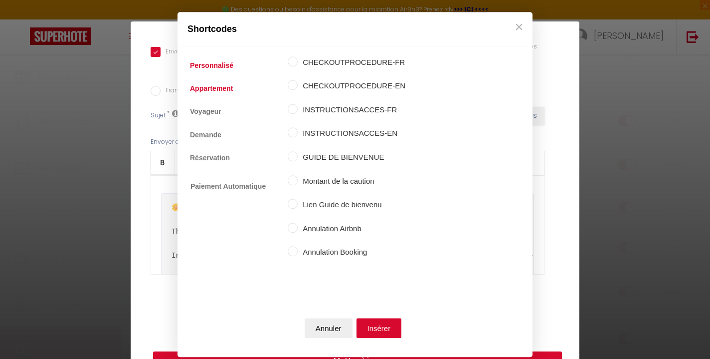
click at [212, 90] on link "Appartement" at bounding box center [211, 88] width 53 height 18
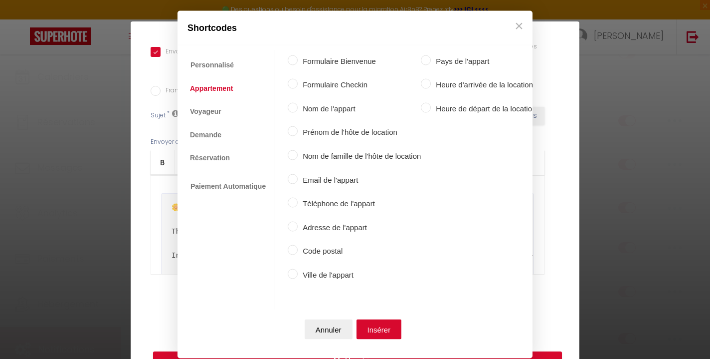
click at [334, 228] on label "Adresse de l'appart" at bounding box center [359, 227] width 123 height 12
click at [298, 228] on input "Adresse de l'appart" at bounding box center [293, 226] width 10 height 10
radio input "true"
click at [380, 323] on button "Insérer" at bounding box center [379, 329] width 45 height 20
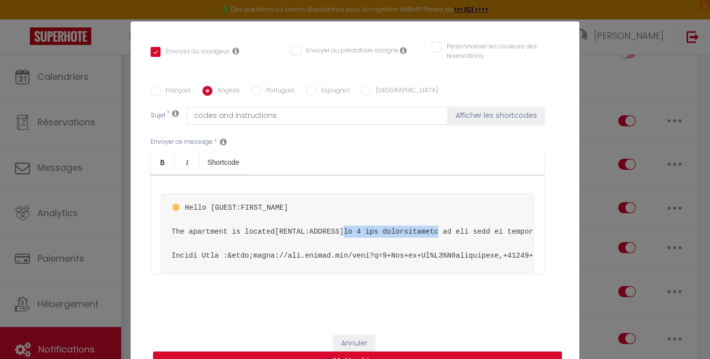
drag, startPoint x: 350, startPoint y: 231, endPoint x: 442, endPoint y: 233, distance: 92.8
copy pre "​"
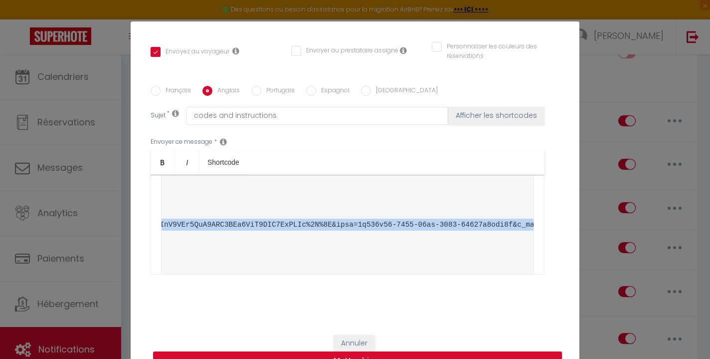
scroll to position [0, 1961]
drag, startPoint x: 171, startPoint y: 223, endPoint x: 542, endPoint y: 223, distance: 371.1
click at [542, 223] on div "🌼​ Hello [GUEST:FIRST_NAME]​ The apartment is located [RENTAL:ADDRESS ]​ ​" at bounding box center [348, 225] width 394 height 100
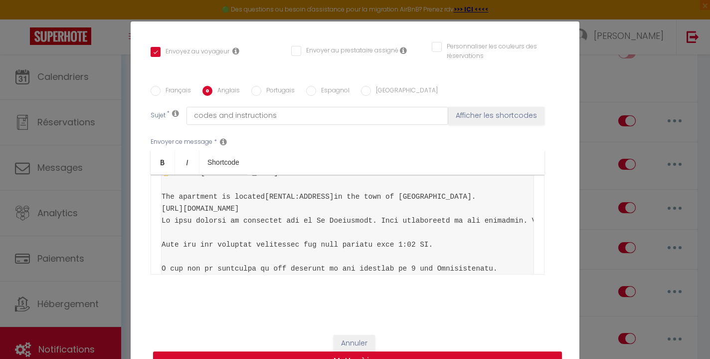
scroll to position [0, 0]
drag, startPoint x: 327, startPoint y: 221, endPoint x: 163, endPoint y: 217, distance: 164.6
copy pre "[URL][DOMAIN_NAME]"
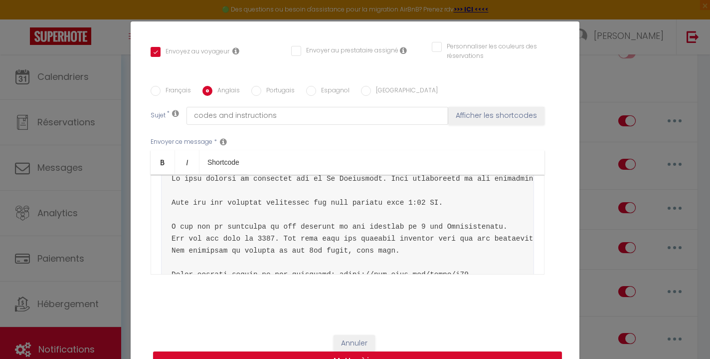
scroll to position [75, 0]
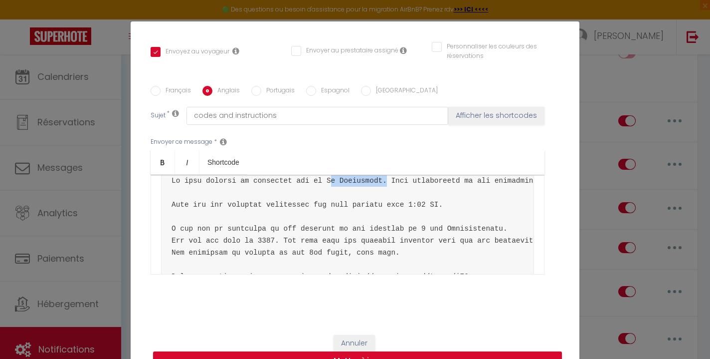
drag, startPoint x: 327, startPoint y: 202, endPoint x: 384, endPoint y: 204, distance: 56.4
click at [166, 164] on icon "Bold" at bounding box center [163, 162] width 8 height 8
click at [160, 159] on icon "Bold" at bounding box center [163, 162] width 8 height 8
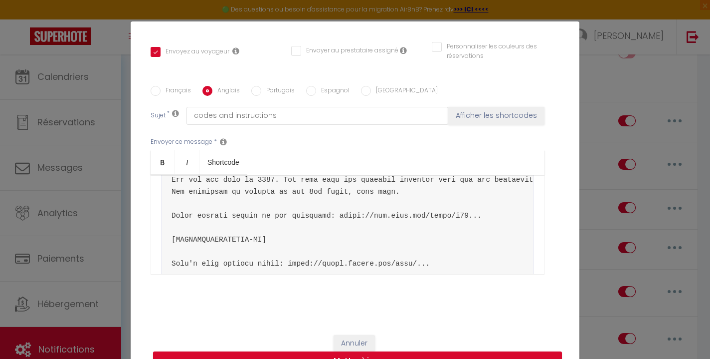
scroll to position [137, 0]
drag, startPoint x: 171, startPoint y: 201, endPoint x: 277, endPoint y: 202, distance: 105.7
click at [277, 202] on pre "🌼​ Hello [GUEST:FIRST_NAME]​ The apartment is located [RENTAL:ADDRESS ]​ in the…" at bounding box center [347, 352] width 373 height 592
click at [164, 162] on icon "Bold" at bounding box center [163, 162] width 8 height 8
click at [340, 225] on pre "🌼​ Hello [GUEST:FIRST_NAME]​ The apartment is located [RENTAL:ADDRESS ]​ in the…" at bounding box center [347, 352] width 373 height 592
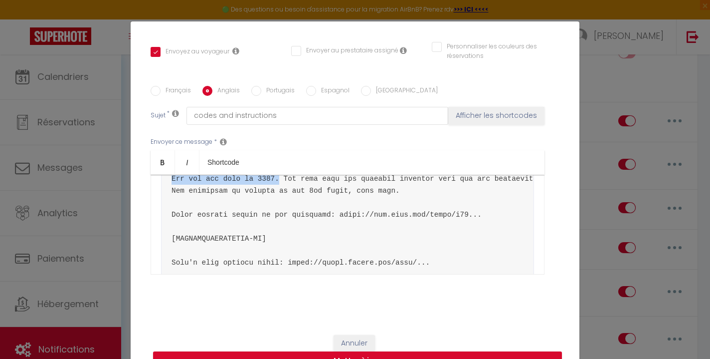
drag, startPoint x: 277, startPoint y: 201, endPoint x: 168, endPoint y: 202, distance: 109.2
click at [168, 202] on pre "🌼​ Hello [GUEST:FIRST_NAME]​ The apartment is located [RENTAL:ADDRESS ]​ in the…" at bounding box center [347, 352] width 373 height 592
click at [168, 156] on link "Bold" at bounding box center [163, 162] width 24 height 24
click at [160, 160] on icon "Bold" at bounding box center [163, 162] width 8 height 8
click at [397, 243] on pre "🌼​ Hello [GUEST:FIRST_NAME]​ The apartment is located [RENTAL:ADDRESS ]​ in the…" at bounding box center [347, 352] width 373 height 592
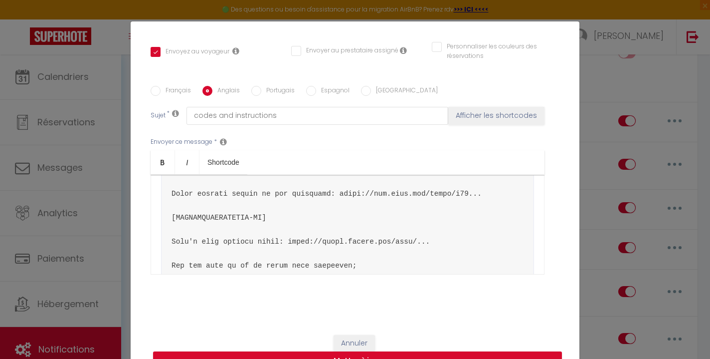
scroll to position [159, 0]
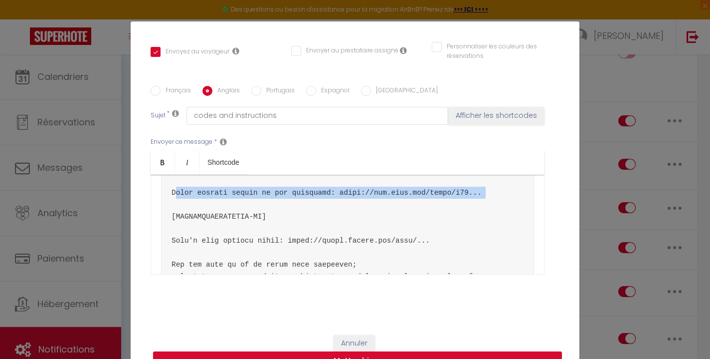
drag, startPoint x: 496, startPoint y: 215, endPoint x: 167, endPoint y: 219, distance: 328.7
click at [167, 219] on pre "🌼​ Hello [GUEST:FIRST_NAME]​ The apartment is located [RENTAL:ADDRESS ]​ in the…" at bounding box center [347, 330] width 373 height 592
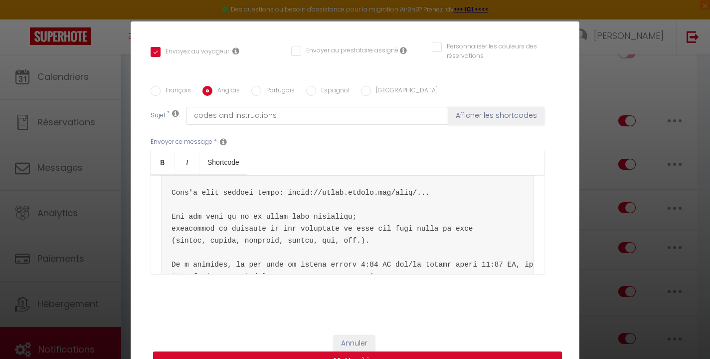
click at [337, 328] on button "Annuler" at bounding box center [329, 328] width 48 height 20
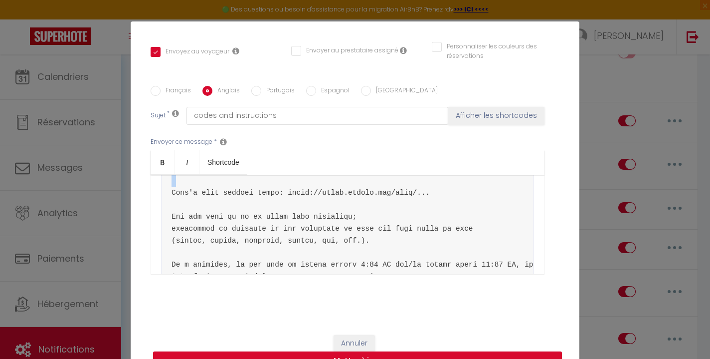
drag, startPoint x: 276, startPoint y: 217, endPoint x: 164, endPoint y: 216, distance: 112.2
click at [164, 216] on pre "🌼​ Hello [GUEST:FIRST_NAME]​ The apartment is located [RENTAL:ADDRESS ]​ in the…" at bounding box center [347, 306] width 373 height 544
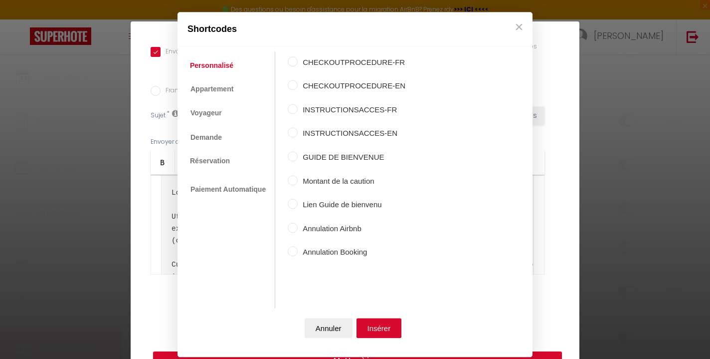
click at [330, 130] on label "INSTRUCTIONSACCES-EN" at bounding box center [352, 134] width 108 height 12
click at [298, 130] on input "INSTRUCTIONSACCES-EN" at bounding box center [293, 133] width 10 height 10
radio input "true"
click at [379, 332] on button "Insérer" at bounding box center [379, 328] width 45 height 20
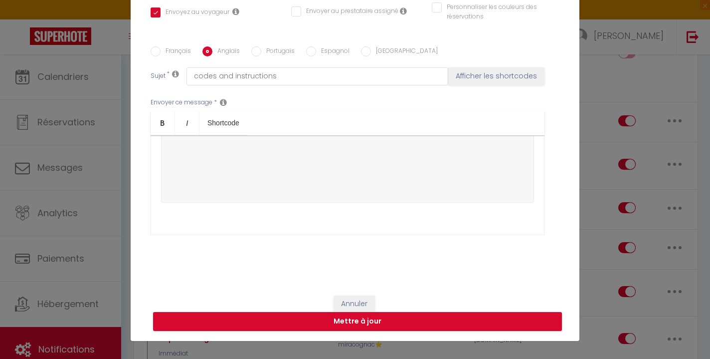
scroll to position [42, 0]
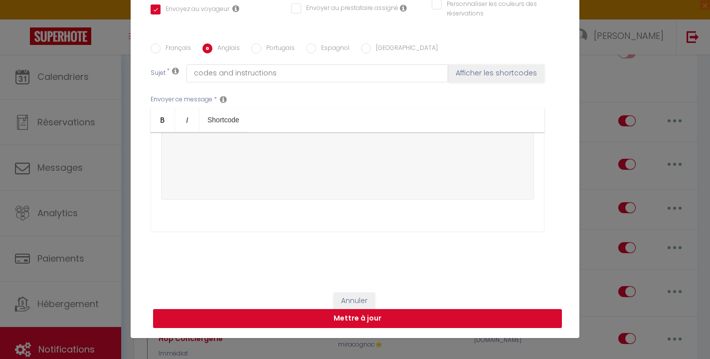
click at [373, 320] on button "Mettre à jour" at bounding box center [357, 318] width 409 height 19
checkbox input "true"
checkbox input "false"
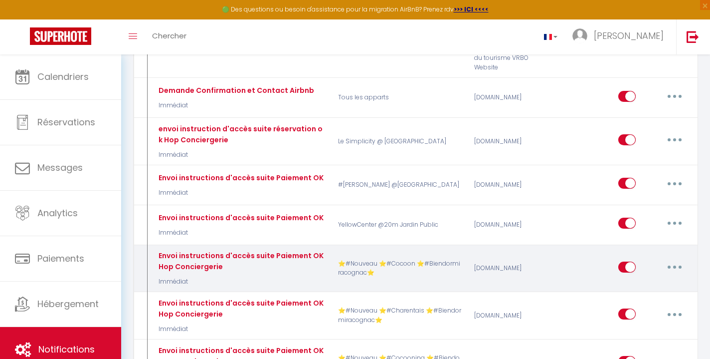
scroll to position [487, 0]
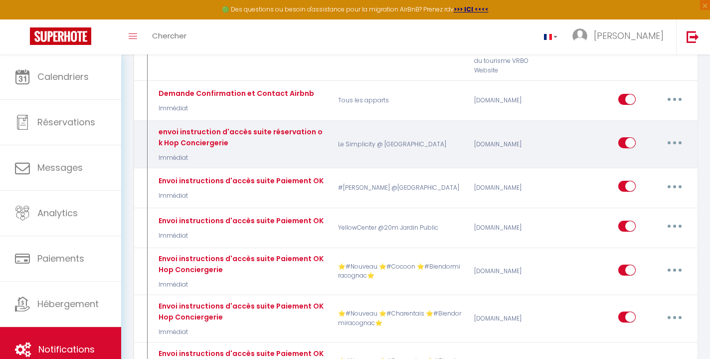
click at [674, 135] on button "button" at bounding box center [675, 143] width 28 height 16
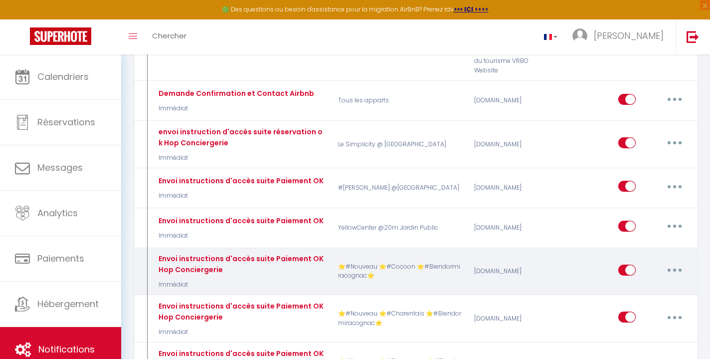
click at [676, 262] on button "button" at bounding box center [675, 270] width 28 height 16
click at [647, 284] on link "Editer" at bounding box center [649, 292] width 74 height 17
type input "Envoi instructions d'accès suite Paiement OK Hop Conciergerie"
select select "Immédiat"
select select
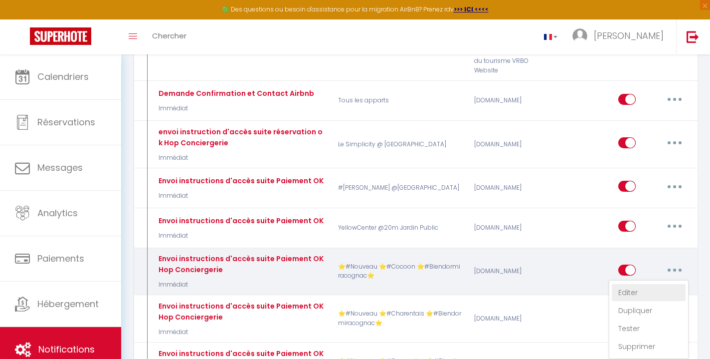
checkbox input "true"
checkbox input "false"
radio input "true"
type input "Codes et instructions"
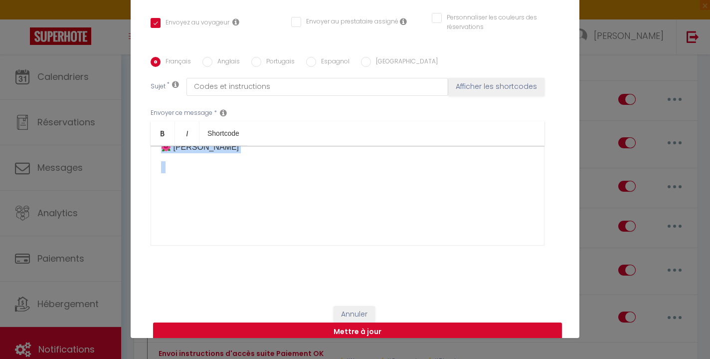
scroll to position [769, 0]
drag, startPoint x: 160, startPoint y: 147, endPoint x: 315, endPoint y: 202, distance: 165.3
click at [315, 202] on div "🌼​ Bonjour [GUEST:FIRST_NAME]​, L'appartement est situé au [RENTAL:ADDRESS]​ da…" at bounding box center [348, 196] width 394 height 100
copy div "🌼​ Loremip [DOLOR:SITAM_CONS]​, A'elitseddoei tem incid ut [LABORE:ETDOLOR]​ ma…"
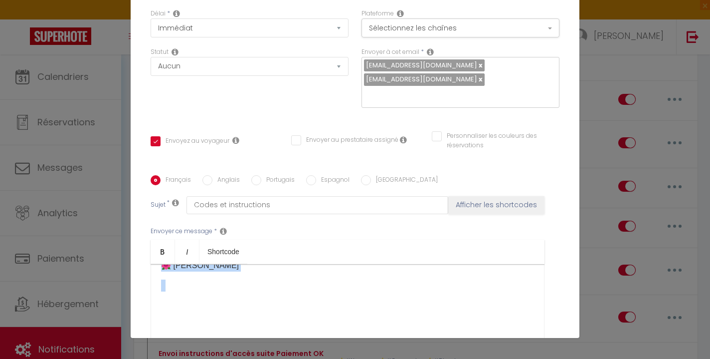
scroll to position [0, 0]
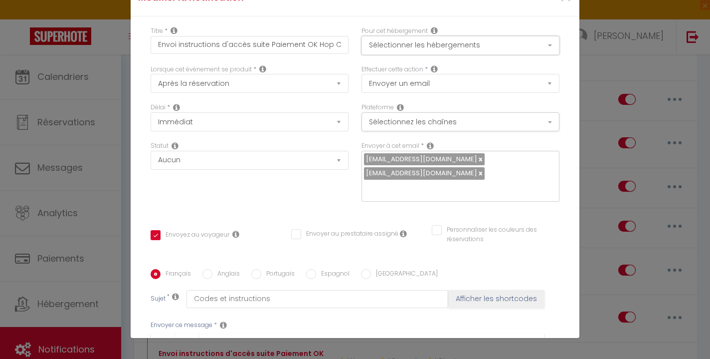
click at [424, 45] on button "Sélectionner les hébergements" at bounding box center [461, 45] width 198 height 19
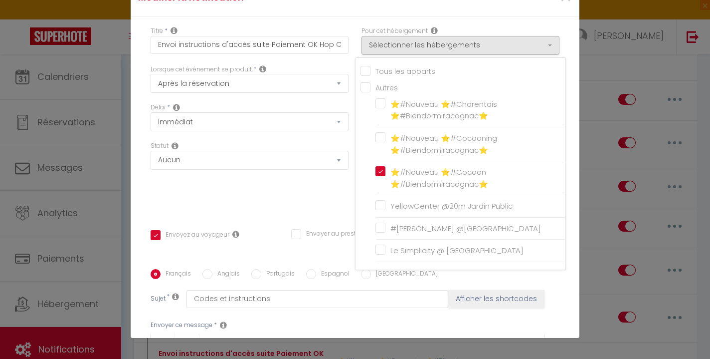
click at [272, 200] on div "Titre * Envoi instructions d'accès suite Paiement OK Hop Conciergerie Pour cet …" at bounding box center [355, 261] width 449 height 491
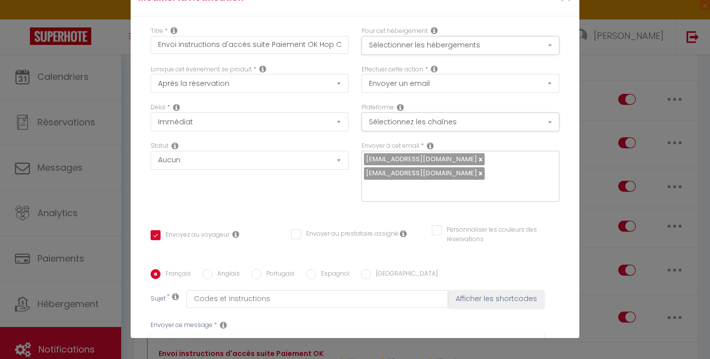
click at [208, 269] on input "Anglais" at bounding box center [207, 274] width 10 height 10
radio input "true"
checkbox input "true"
checkbox input "false"
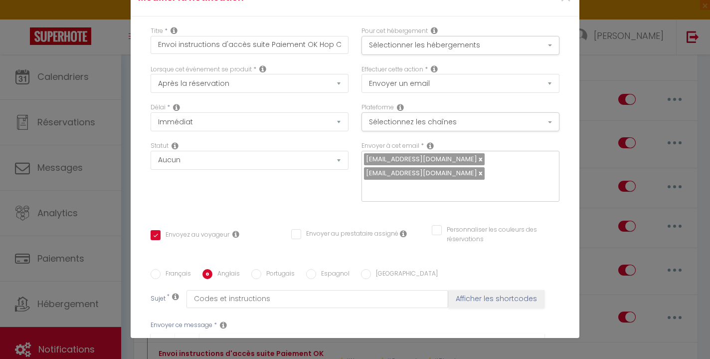
type input "Codes and instructions"
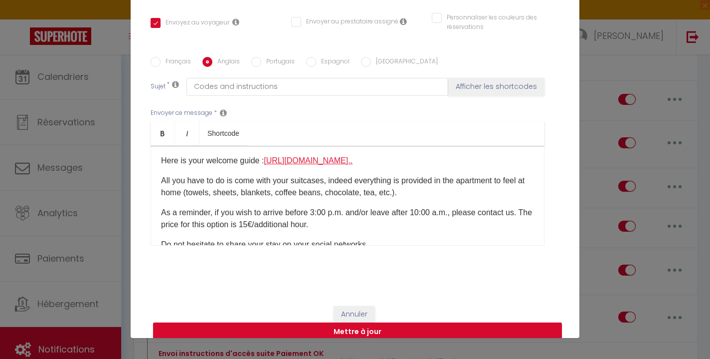
scroll to position [159, 0]
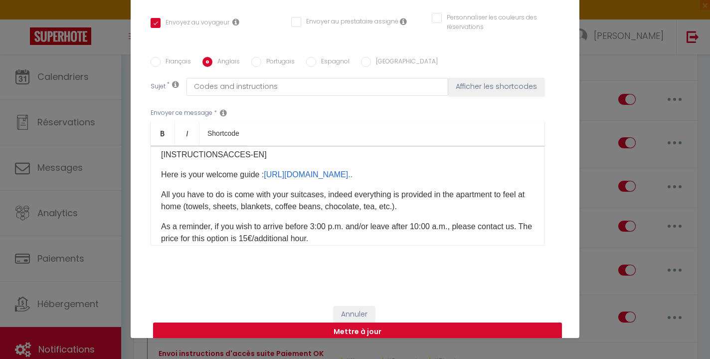
drag, startPoint x: 410, startPoint y: 172, endPoint x: 220, endPoint y: 178, distance: 190.1
click at [220, 121] on p "The access code to your home​ : [URL][DOMAIN_NAME].. ​" at bounding box center [347, 115] width 373 height 12
click at [410, 121] on p "The access code to your home​ : [URL][DOMAIN_NAME].. ​" at bounding box center [347, 115] width 373 height 12
drag, startPoint x: 410, startPoint y: 174, endPoint x: 174, endPoint y: 165, distance: 236.1
click at [174, 165] on div "Hello [GUEST:FIRST_NAME]​, The apartment is located at [RENTAL:ADDRESS]​ in the…" at bounding box center [348, 196] width 394 height 100
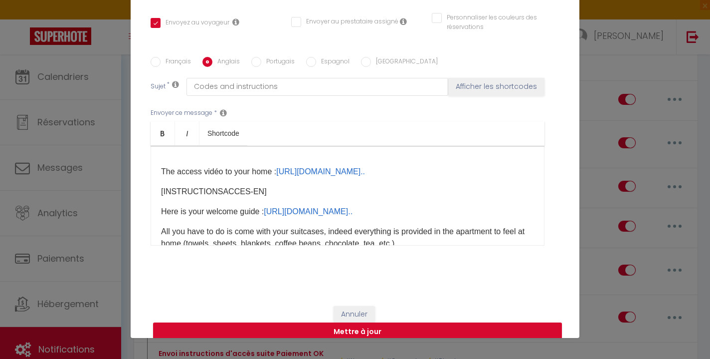
scroll to position [0, 646]
drag, startPoint x: 171, startPoint y: 181, endPoint x: 539, endPoint y: 176, distance: 368.1
click at [539, 176] on div "Hello [GUEST:FIRST_NAME]​, The apartment is located at [RENTAL:ADDRESS]​ in the…" at bounding box center [348, 196] width 394 height 100
copy pre "A key box is available at the entrance to the building at [STREET_ADDRESS]. The…"
click at [413, 101] on p "Here is the detailed procedure for your arrival from 3:00 p.m" at bounding box center [347, 95] width 373 height 12
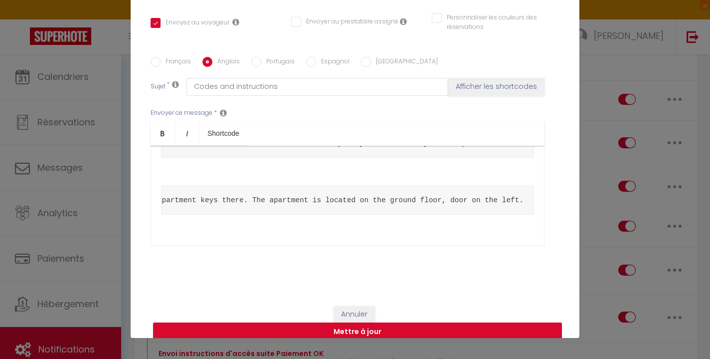
scroll to position [0, 0]
drag, startPoint x: 529, startPoint y: 202, endPoint x: 146, endPoint y: 196, distance: 383.6
click at [146, 196] on div "Titre * Envoi instructions d'accès suite Paiement OK Hop Conciergerie Pour cet …" at bounding box center [355, 49] width 449 height 491
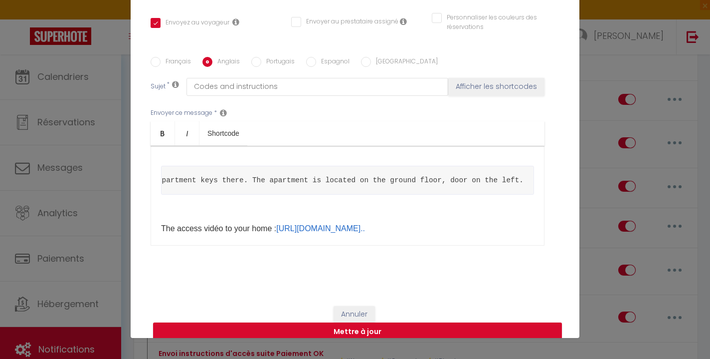
click at [215, 138] on pre at bounding box center [347, 123] width 373 height 29
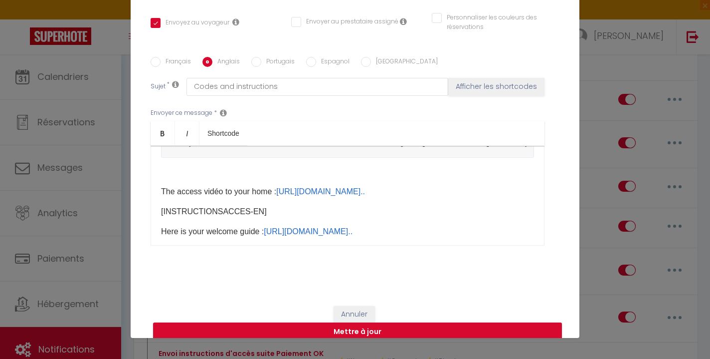
click at [166, 121] on p at bounding box center [347, 115] width 373 height 12
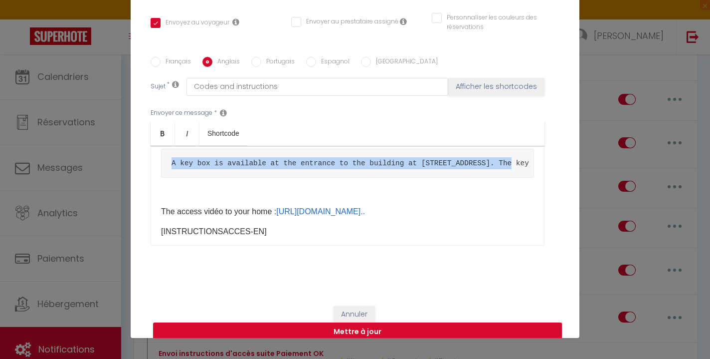
drag, startPoint x: 511, startPoint y: 225, endPoint x: 163, endPoint y: 223, distance: 348.1
click at [163, 178] on pre "A key box is available at the entrance to the building at [STREET_ADDRESS]. The…" at bounding box center [347, 163] width 373 height 29
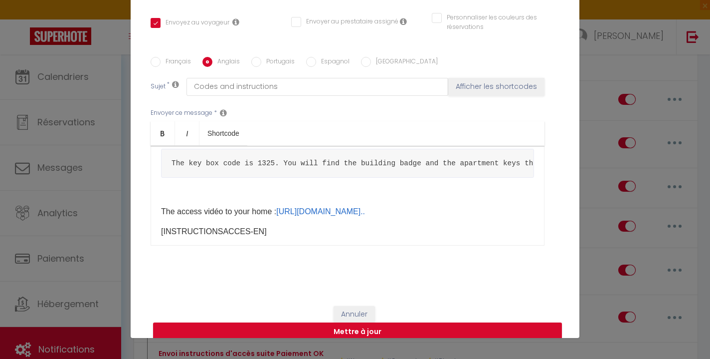
click at [192, 141] on p "The" at bounding box center [347, 135] width 373 height 12
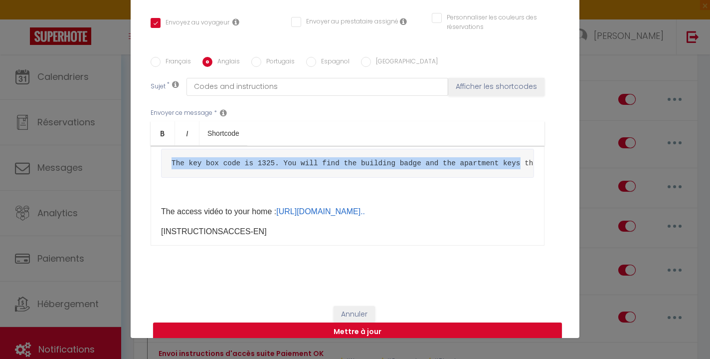
drag, startPoint x: 523, startPoint y: 222, endPoint x: 170, endPoint y: 222, distance: 353.1
click at [170, 178] on pre "The key box code is 1325. You will find the building badge and the apartment ke…" at bounding box center [347, 163] width 373 height 29
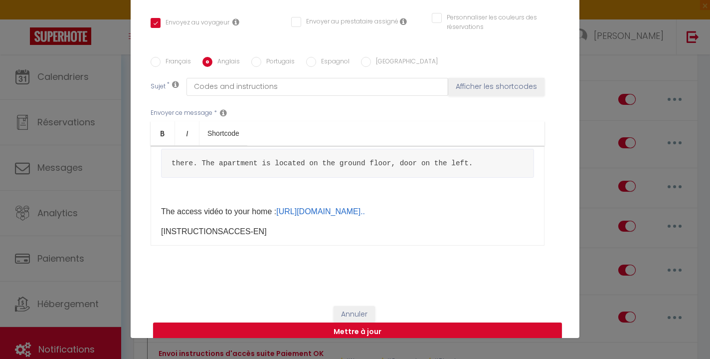
click at [469, 141] on p "The key boxe code is 1325. You will find the building badge and the apartment k…" at bounding box center [347, 135] width 373 height 12
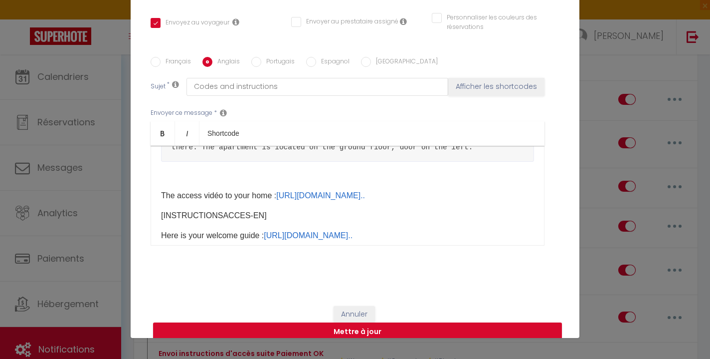
scroll to position [197, 0]
drag, startPoint x: 496, startPoint y: 209, endPoint x: 159, endPoint y: 206, distance: 337.7
click at [159, 206] on div "Hello [GUEST:FIRST_NAME]​, The apartment is located at [RENTAL:ADDRESS]​ in the…" at bounding box center [348, 196] width 394 height 100
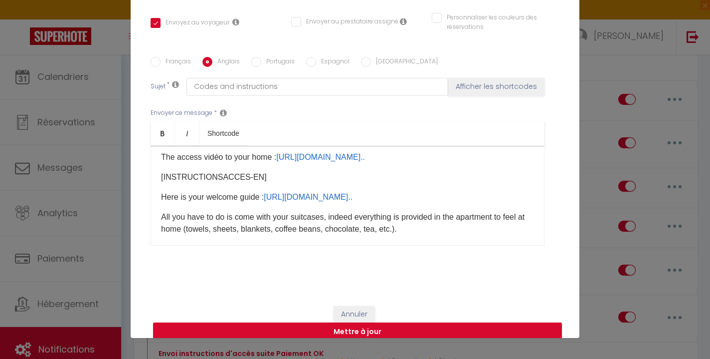
click at [177, 143] on p "​" at bounding box center [347, 137] width 373 height 12
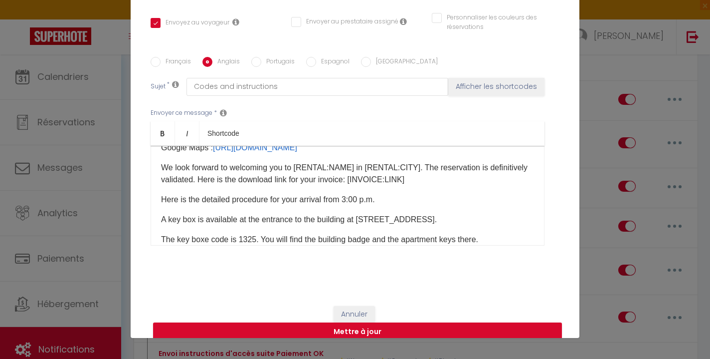
scroll to position [0, 0]
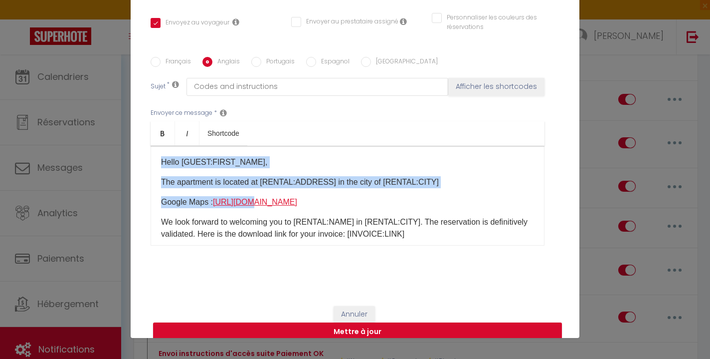
drag, startPoint x: 159, startPoint y: 147, endPoint x: 252, endPoint y: 185, distance: 100.4
click at [252, 185] on div "Hello [GUEST:FIRST_NAME]​, The apartment is located at [RENTAL:ADDRESS]​ in the…" at bounding box center [348, 196] width 394 height 100
click at [303, 176] on p "The apartment is located at [RENTAL:ADDRESS]​ in the city of [RENTAL:CITY]​" at bounding box center [347, 182] width 373 height 12
drag, startPoint x: 159, startPoint y: 147, endPoint x: 225, endPoint y: 181, distance: 74.5
click at [225, 181] on div "Hello [GUEST:FIRST_NAME]​, The apartment is located at [RENTAL:ADDRESS]​ in the…" at bounding box center [348, 196] width 394 height 100
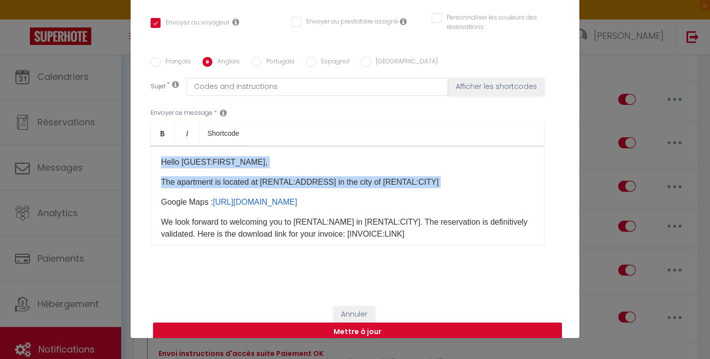
click at [266, 176] on p "The apartment is located at [RENTAL:ADDRESS]​ in the city of [RENTAL:CITY]​" at bounding box center [347, 182] width 373 height 12
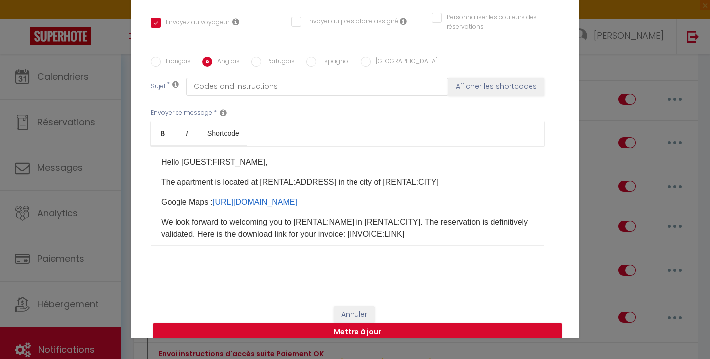
click at [263, 176] on p "The apartment is located at [RENTAL:ADDRESS]​ in the city of [RENTAL:CITY]​" at bounding box center [347, 182] width 373 height 12
drag, startPoint x: 330, startPoint y: 170, endPoint x: 264, endPoint y: 167, distance: 65.9
click at [264, 176] on p "The apartment is located at [RENTAL:ADDRESS]​ in the city of [RENTAL:CITY]​" at bounding box center [347, 182] width 373 height 12
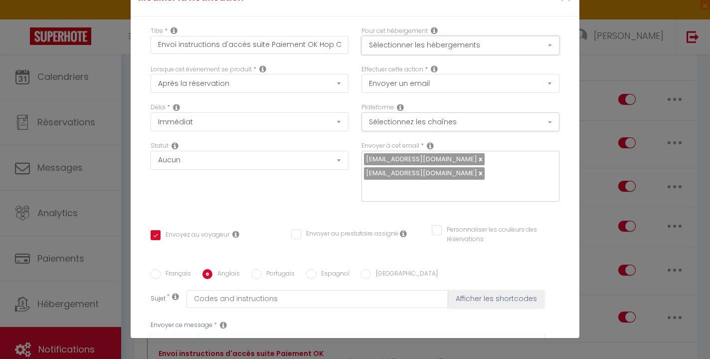
click at [405, 49] on button "Sélectionner les hébergements" at bounding box center [461, 45] width 198 height 19
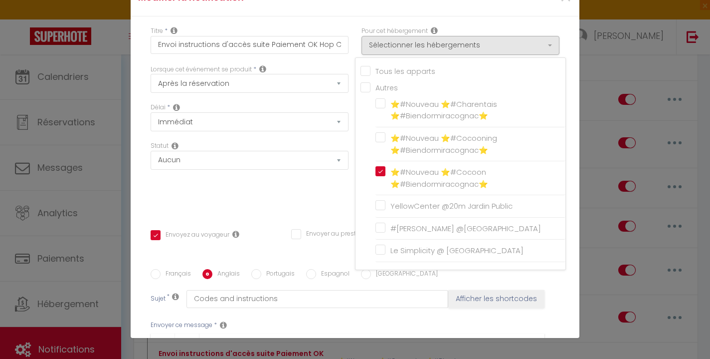
click at [278, 185] on div "Statut Aucun Si la réservation est payée Si réservation non payée Si la caution…" at bounding box center [249, 176] width 211 height 70
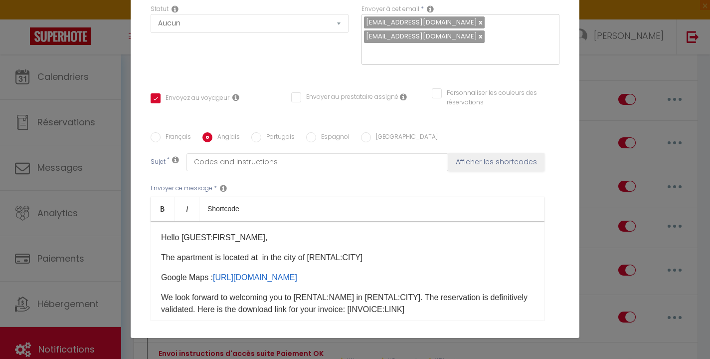
scroll to position [138, 0]
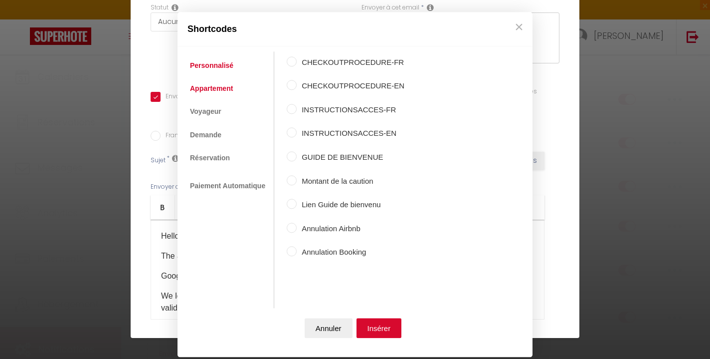
click at [223, 85] on link "Appartement" at bounding box center [211, 88] width 53 height 18
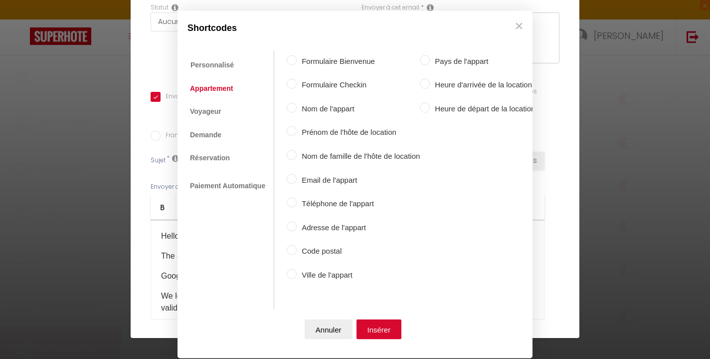
click at [324, 226] on label "Adresse de l'appart" at bounding box center [358, 227] width 123 height 12
click at [297, 226] on input "Adresse de l'appart" at bounding box center [292, 226] width 10 height 10
radio input "true"
click at [379, 326] on button "Insérer" at bounding box center [379, 329] width 45 height 20
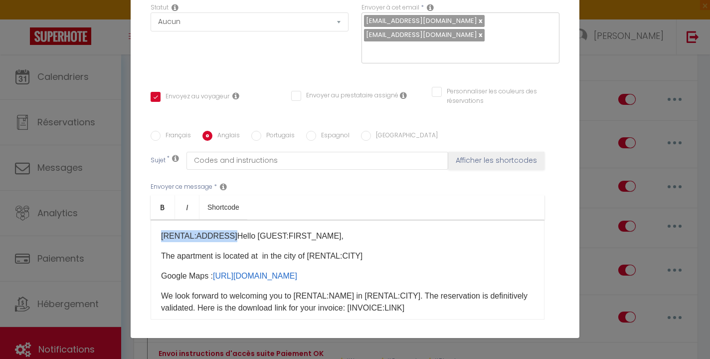
drag, startPoint x: 227, startPoint y: 221, endPoint x: 152, endPoint y: 220, distance: 75.3
click at [152, 220] on div "[RENTAL:ADDRESS] ​ Hello [GUEST:FIRST_NAME]​, The apartment is located at ​ in …" at bounding box center [348, 269] width 394 height 100
copy p "[RENTAL:ADDRESS]"
click at [263, 250] on p "The apartment is located at ​ in the city of [RENTAL:CITY]​" at bounding box center [347, 256] width 373 height 12
drag, startPoint x: 228, startPoint y: 222, endPoint x: 135, endPoint y: 224, distance: 93.3
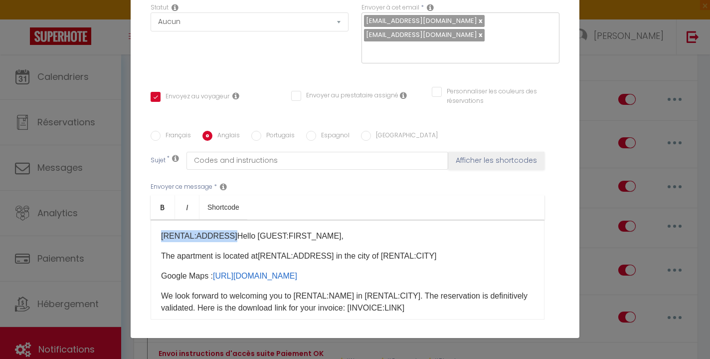
click at [135, 224] on div "Titre * Envoi instructions d'accès suite Paiement OK Hop Conciergerie Pour cet …" at bounding box center [355, 123] width 449 height 491
drag, startPoint x: 442, startPoint y: 244, endPoint x: 382, endPoint y: 241, distance: 60.4
click at [382, 250] on p "The apartment is located at [RENTAL:ADDRESS] ​ ​ in the city of [RENTAL:CITY]​" at bounding box center [347, 256] width 373 height 12
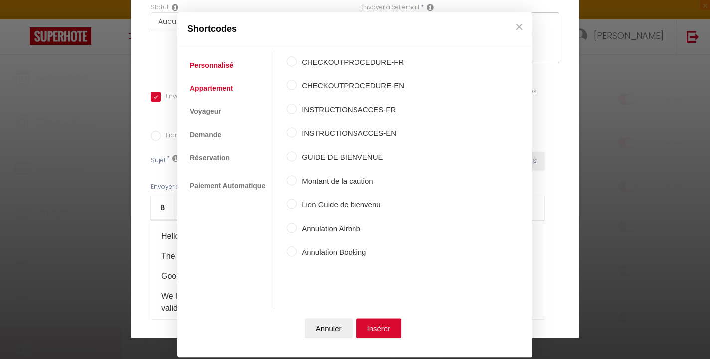
click at [224, 91] on link "Appartement" at bounding box center [211, 88] width 53 height 18
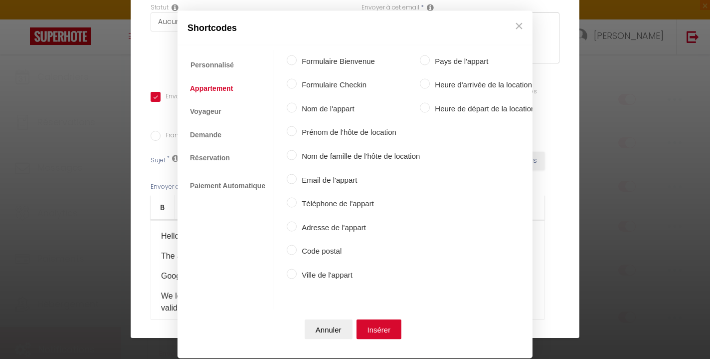
click at [297, 274] on label "Ville de l'appart" at bounding box center [358, 274] width 123 height 12
click at [295, 274] on input "Ville de l'appart" at bounding box center [292, 273] width 10 height 10
radio input "true"
click at [382, 321] on button "Insérer" at bounding box center [379, 329] width 45 height 20
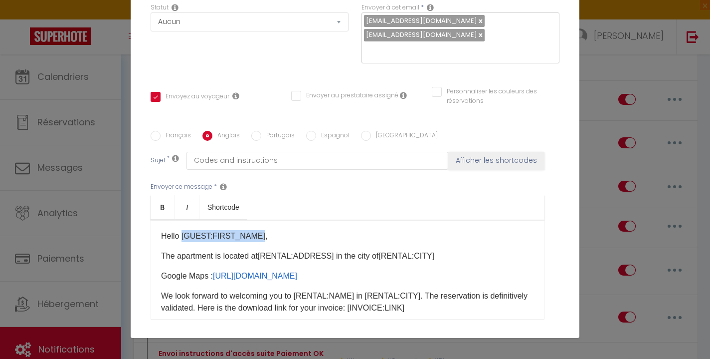
drag, startPoint x: 257, startPoint y: 222, endPoint x: 183, endPoint y: 219, distance: 73.9
click at [183, 230] on p "Hello [GUEST:FIRST_NAME]​," at bounding box center [347, 236] width 373 height 12
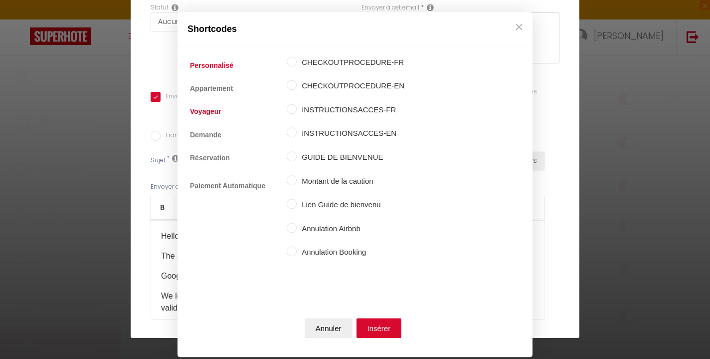
click at [212, 105] on link "Voyageur" at bounding box center [205, 112] width 41 height 18
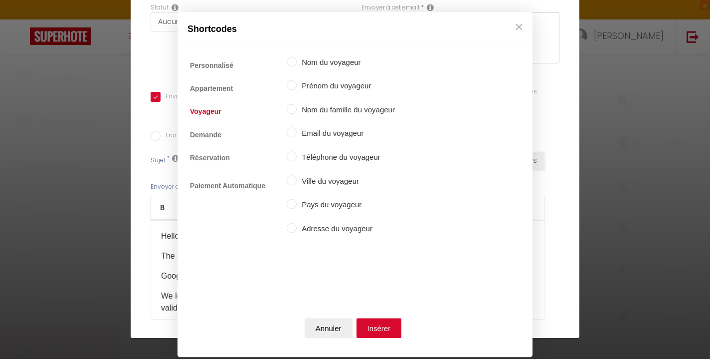
click at [309, 87] on label "Prénom du voyageur" at bounding box center [346, 86] width 98 height 12
click at [297, 87] on input "Prénom du voyageur" at bounding box center [292, 85] width 10 height 10
radio input "true"
click at [378, 319] on button "Insérer" at bounding box center [379, 328] width 45 height 20
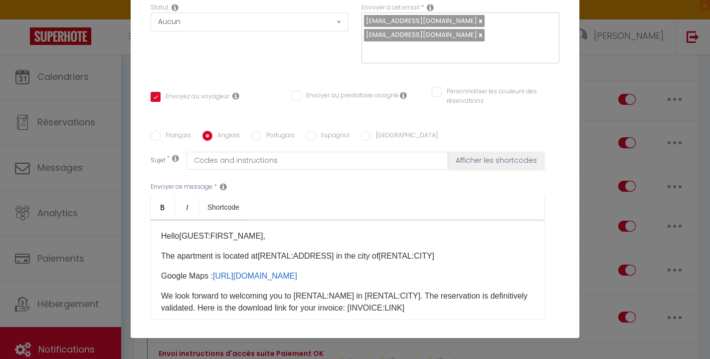
click at [473, 252] on div "Hello [GUEST:FIRST_NAME] ​ , The apartment is located at [RENTAL:ADDRESS] ​ ​ i…" at bounding box center [348, 269] width 394 height 100
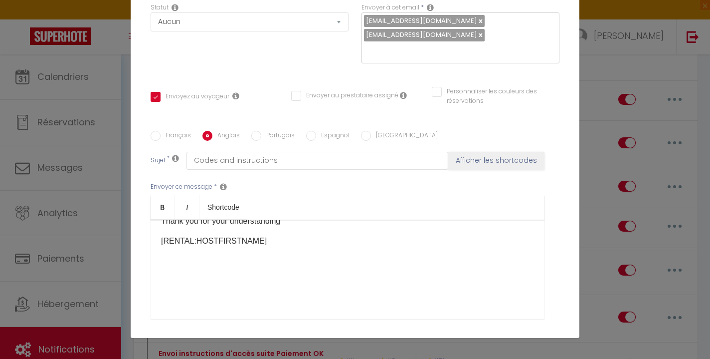
scroll to position [733, 0]
drag, startPoint x: 269, startPoint y: 232, endPoint x: 155, endPoint y: 229, distance: 113.8
click at [155, 229] on div "Hello [GUEST:FIRST_NAME] ​ , The apartment is located at [RENTAL:ADDRESS] ​ ​ i…" at bounding box center [348, 269] width 394 height 100
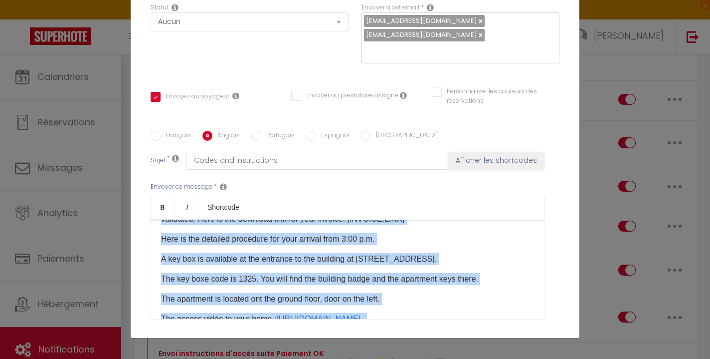
scroll to position [0, 0]
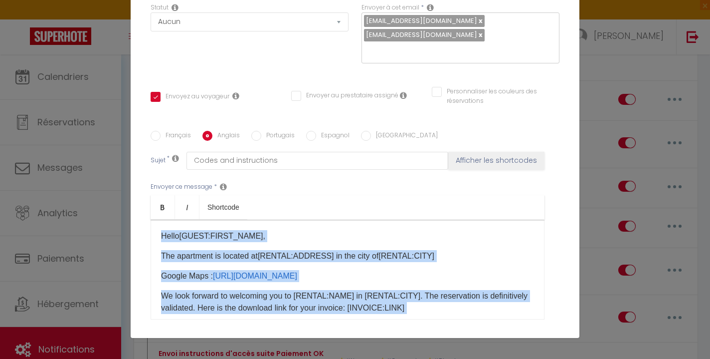
drag, startPoint x: 264, startPoint y: 237, endPoint x: 144, endPoint y: 197, distance: 126.6
click at [144, 197] on div "Titre * Envoi instructions d'accès suite Paiement OK Hop Conciergerie Pour cet …" at bounding box center [355, 123] width 449 height 491
copy div "Lorem [IPSUM:DOLOR_SITA] ​ , Con adipiscin el seddoei te [INCIDI:UTLABOR] ​ ​ e…"
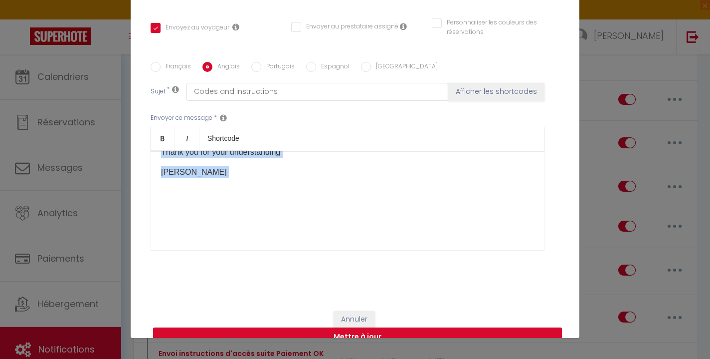
scroll to position [212, 0]
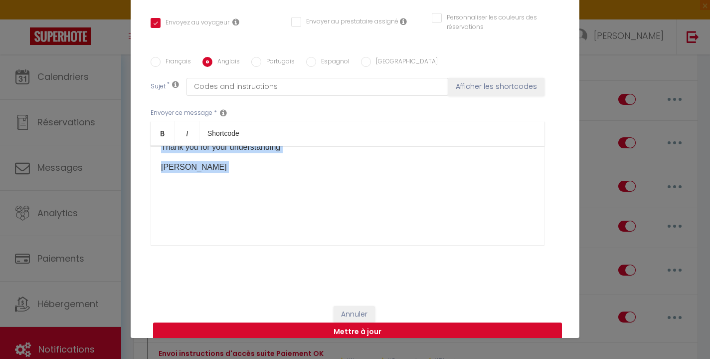
click at [383, 322] on button "Mettre à jour" at bounding box center [357, 331] width 409 height 19
checkbox input "true"
checkbox input "false"
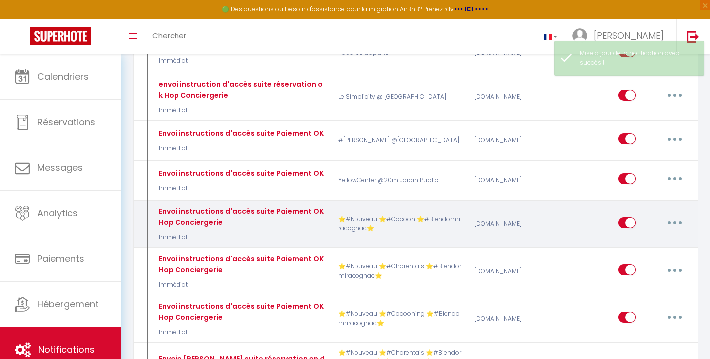
scroll to position [538, 0]
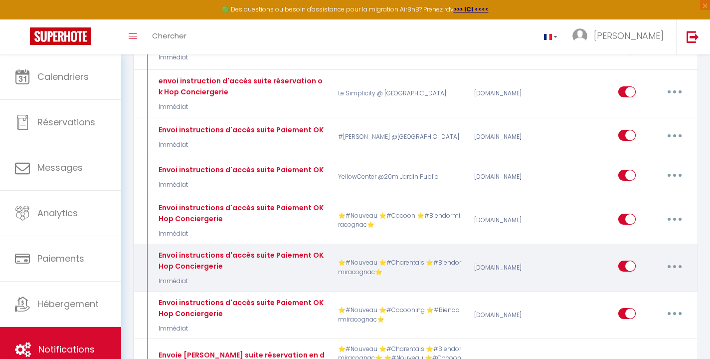
click at [676, 265] on icon "button" at bounding box center [674, 266] width 3 height 3
click at [655, 280] on link "Editer" at bounding box center [649, 288] width 74 height 17
type input "Envoi instructions d'accès suite Paiement OK Hop Conciergerie"
select select "Immédiat"
select select
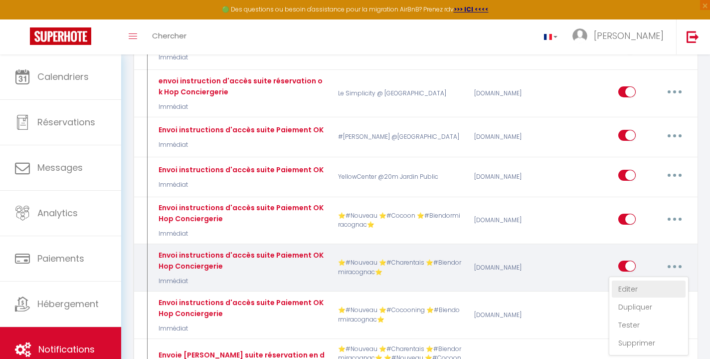
checkbox input "true"
checkbox input "false"
radio input "true"
type input "Codes et instructions"
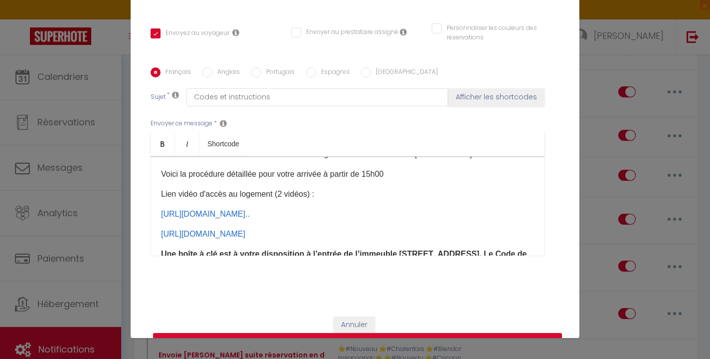
scroll to position [0, 0]
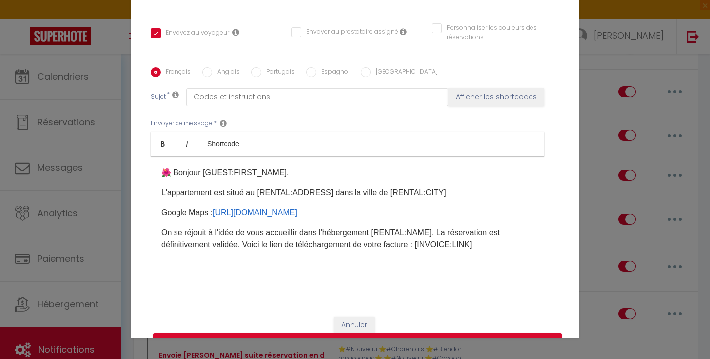
click at [210, 67] on input "Anglais" at bounding box center [207, 72] width 10 height 10
radio input "true"
checkbox input "true"
checkbox input "false"
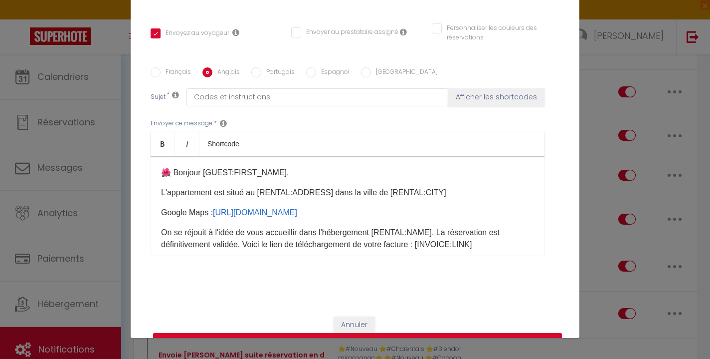
type input "Codes and instructions"
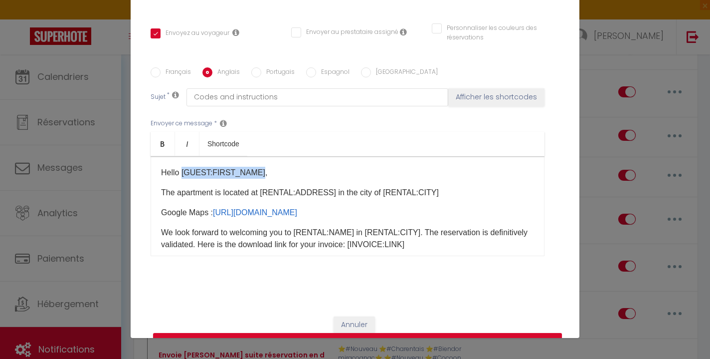
drag, startPoint x: 256, startPoint y: 159, endPoint x: 183, endPoint y: 157, distance: 73.9
click at [183, 167] on p "Hello [GUEST:FIRST_NAME]​," at bounding box center [347, 173] width 373 height 12
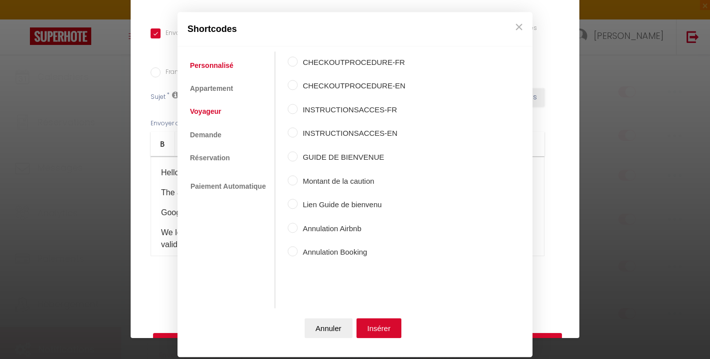
click at [208, 109] on link "Voyageur" at bounding box center [205, 112] width 41 height 18
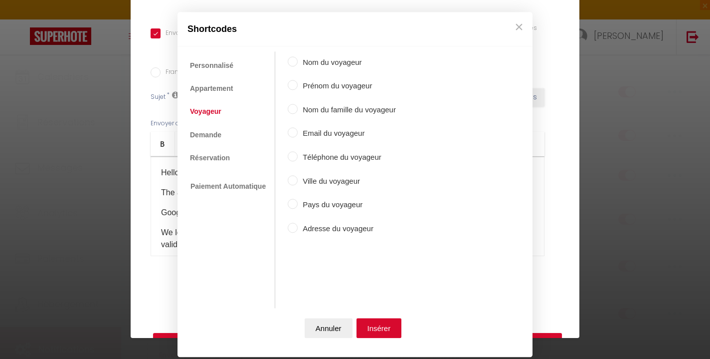
click at [316, 87] on label "Prénom du voyageur" at bounding box center [347, 86] width 98 height 12
click at [298, 87] on input "Prénom du voyageur" at bounding box center [293, 85] width 10 height 10
radio input "true"
click at [390, 323] on button "Insérer" at bounding box center [379, 328] width 45 height 20
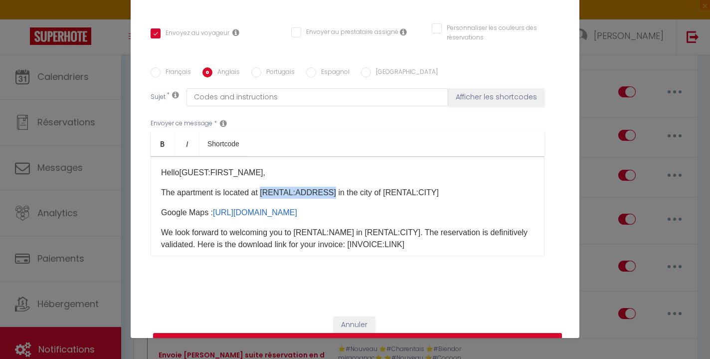
drag, startPoint x: 331, startPoint y: 178, endPoint x: 265, endPoint y: 178, distance: 66.3
click at [265, 187] on p "The apartment is located at [RENTAL:ADDRESS]​ in the city of [RENTAL:CITY]​" at bounding box center [347, 193] width 373 height 12
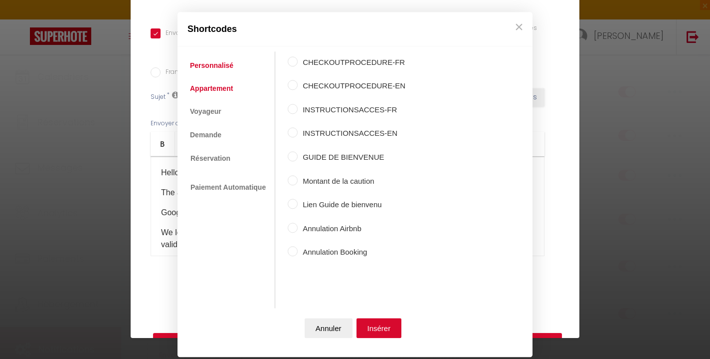
click at [213, 95] on link "Appartement" at bounding box center [211, 88] width 53 height 18
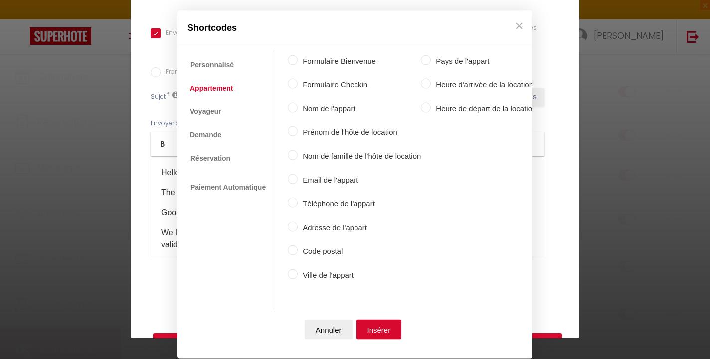
click at [323, 224] on label "Adresse de l'appart" at bounding box center [359, 227] width 123 height 12
click at [298, 224] on input "Adresse de l'appart" at bounding box center [293, 226] width 10 height 10
radio input "true"
click at [381, 329] on button "Insérer" at bounding box center [379, 329] width 45 height 20
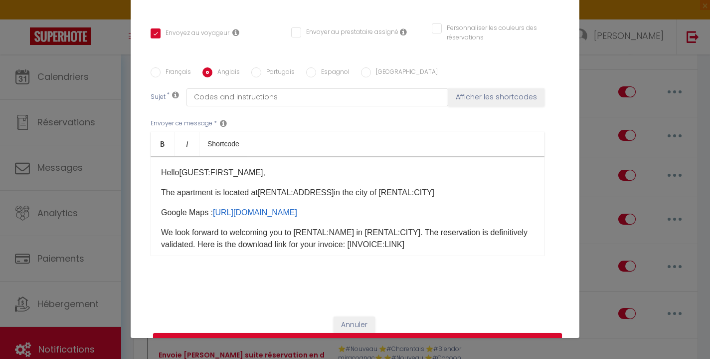
drag, startPoint x: 435, startPoint y: 183, endPoint x: 381, endPoint y: 179, distance: 54.0
click at [381, 187] on p "The apartment is located at [RENTAL:ADDRESS] ​ in the city of [RENTAL:CITY]​" at bounding box center [347, 193] width 373 height 12
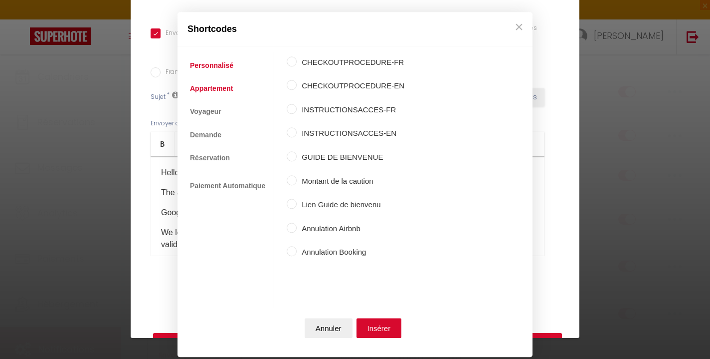
click at [217, 89] on link "Appartement" at bounding box center [211, 88] width 53 height 18
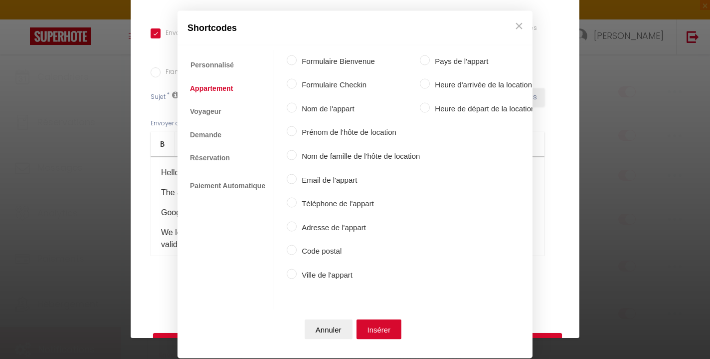
click at [316, 272] on label "Ville de l'appart" at bounding box center [358, 274] width 123 height 12
click at [297, 272] on input "Ville de l'appart" at bounding box center [292, 273] width 10 height 10
radio input "true"
click at [393, 328] on button "Insérer" at bounding box center [379, 329] width 45 height 20
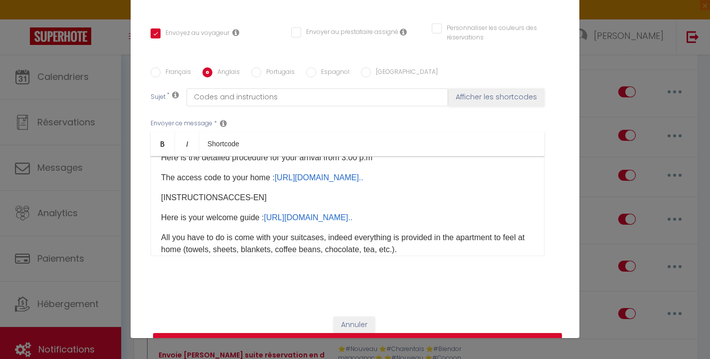
scroll to position [110, 0]
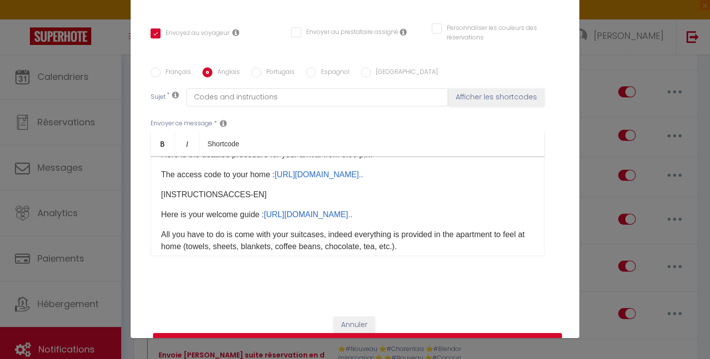
drag, startPoint x: 353, startPoint y: 180, endPoint x: 297, endPoint y: 181, distance: 56.4
click at [297, 141] on p "We look forward to welcoming you to [RENTAL:NAME]​ in [RENTAL:CITY]​​.​ The res…" at bounding box center [347, 129] width 373 height 24
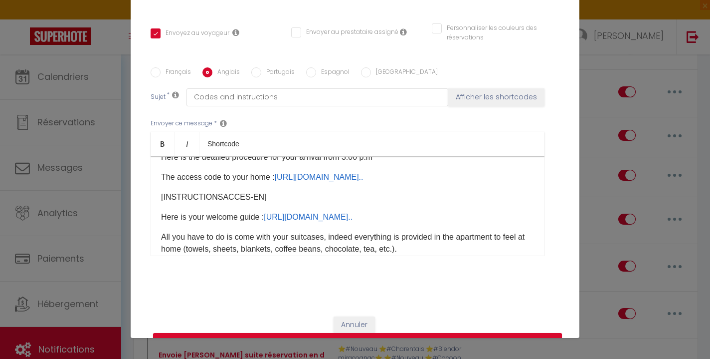
scroll to position [110, 0]
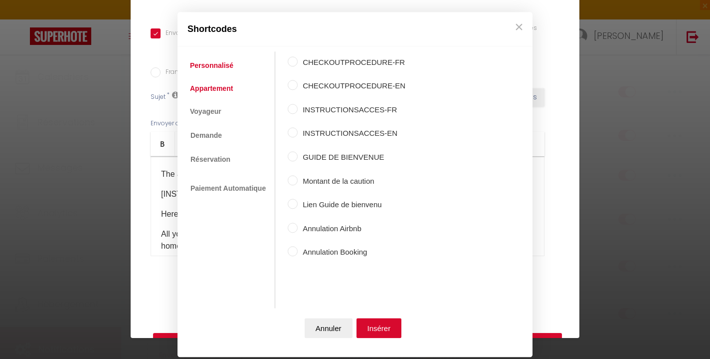
click at [216, 93] on link "Appartement" at bounding box center [211, 88] width 53 height 18
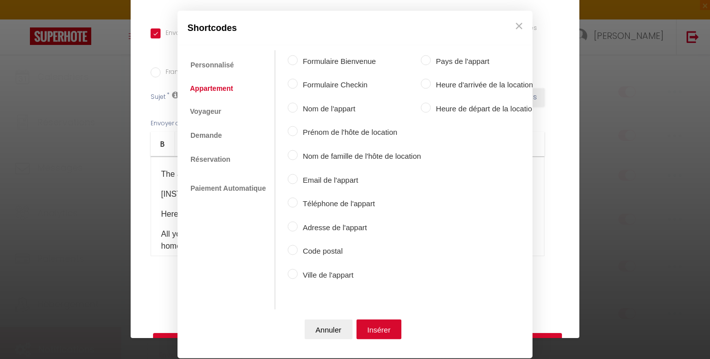
click at [304, 106] on label "Nom de l'appart" at bounding box center [359, 108] width 123 height 12
click at [298, 106] on input "Nom de l'appart" at bounding box center [293, 107] width 10 height 10
radio input "true"
click at [366, 330] on button "Insérer" at bounding box center [379, 329] width 45 height 20
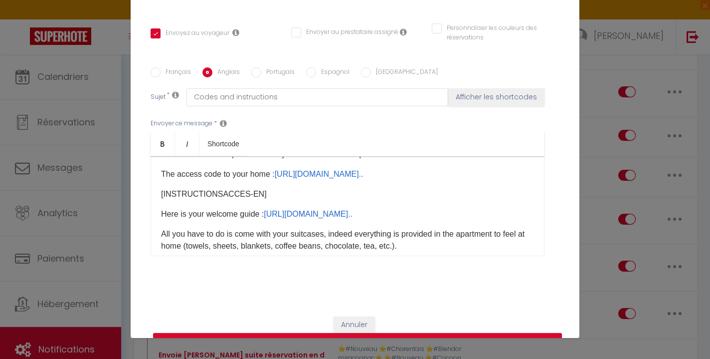
drag, startPoint x: 415, startPoint y: 180, endPoint x: 365, endPoint y: 180, distance: 50.9
click at [365, 140] on p "We look forward to welcoming you to [RENTAL:NAME] ​ in [RENTAL:CITY]​​.​ The re…" at bounding box center [347, 128] width 373 height 24
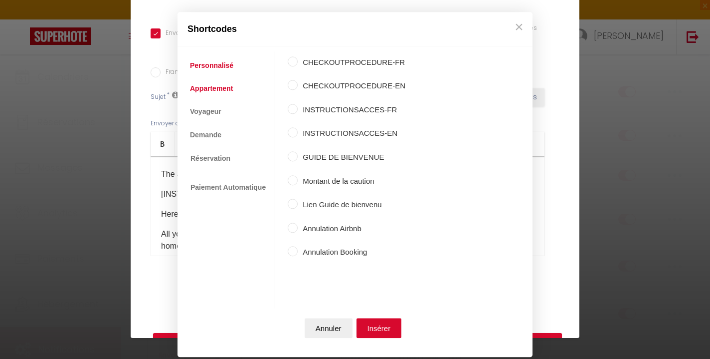
click at [217, 87] on link "Appartement" at bounding box center [211, 88] width 53 height 18
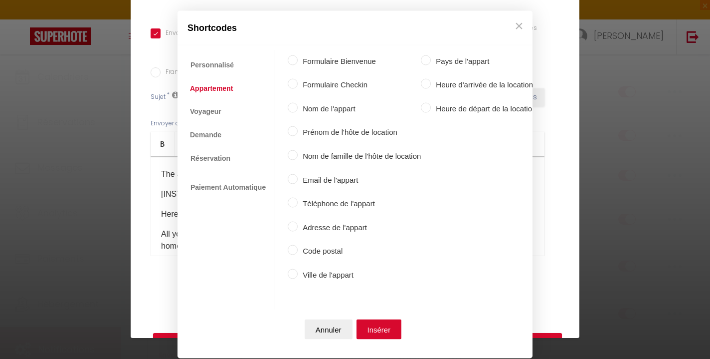
click at [321, 271] on label "Ville de l'appart" at bounding box center [359, 274] width 123 height 12
click at [298, 271] on input "Ville de l'appart" at bounding box center [293, 273] width 10 height 10
radio input "true"
click at [379, 333] on button "Insérer" at bounding box center [379, 329] width 45 height 20
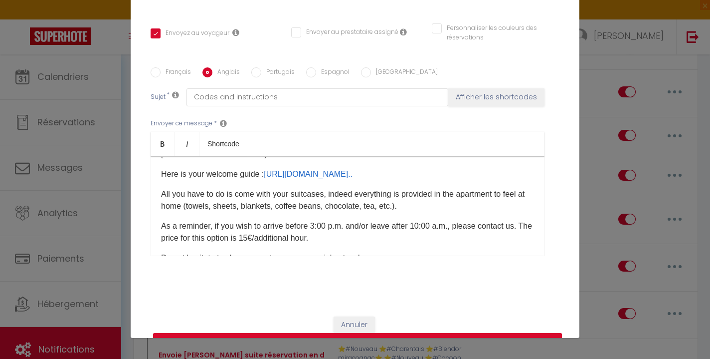
scroll to position [154, 0]
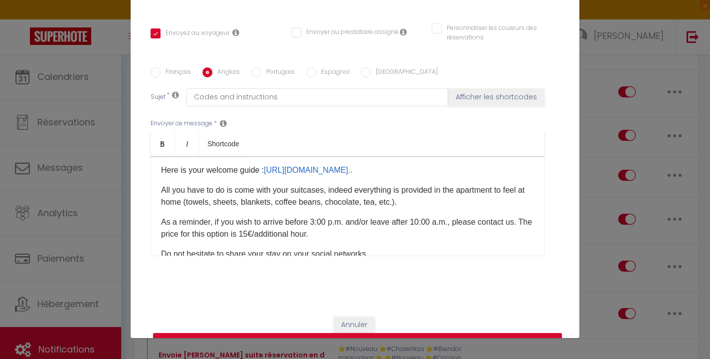
drag, startPoint x: 405, startPoint y: 190, endPoint x: 158, endPoint y: 185, distance: 247.4
click at [158, 185] on div "Hello [GUEST:FIRST_NAME] ​ ​, The apartment is located at [RENTAL:ADDRESS] ​ in…" at bounding box center [348, 206] width 394 height 100
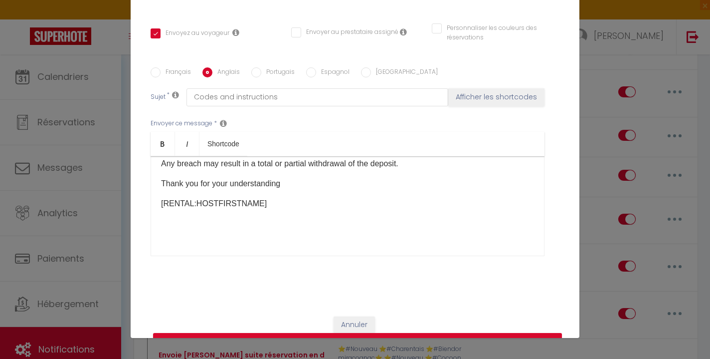
scroll to position [693, 0]
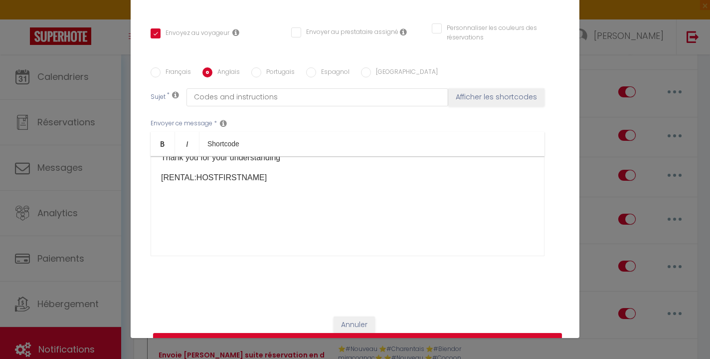
click at [176, 211] on p "​" at bounding box center [347, 217] width 373 height 12
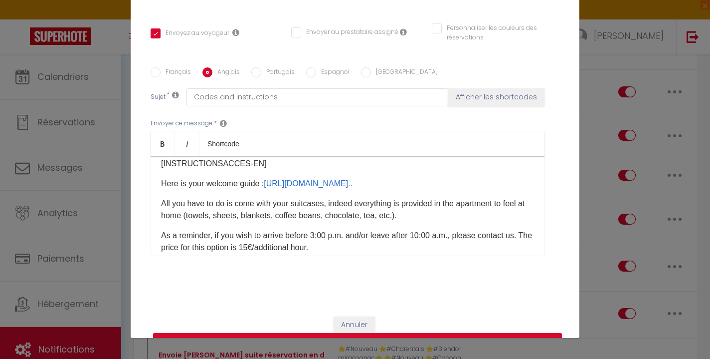
scroll to position [831, 0]
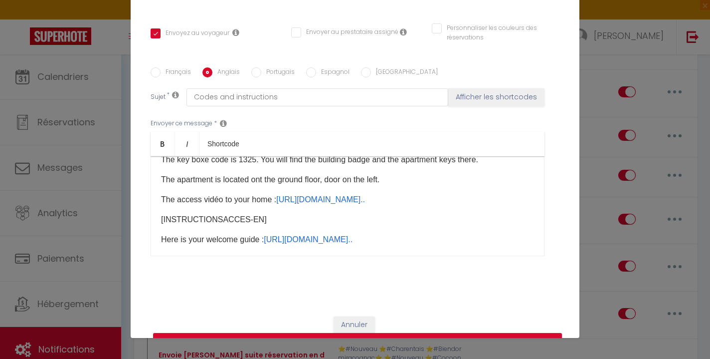
drag, startPoint x: 160, startPoint y: 162, endPoint x: 435, endPoint y: 230, distance: 283.8
click at [435, 230] on div "Hello [GUEST:FIRST_NAME] ​ ​, The apartment is located at [RENTAL:ADDRESS] ​ in…" at bounding box center [348, 206] width 394 height 100
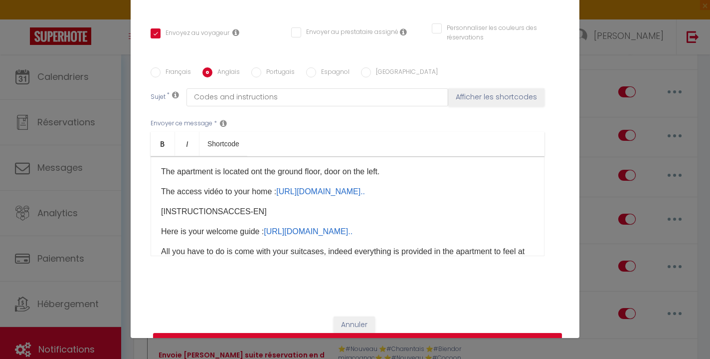
scroll to position [769, 0]
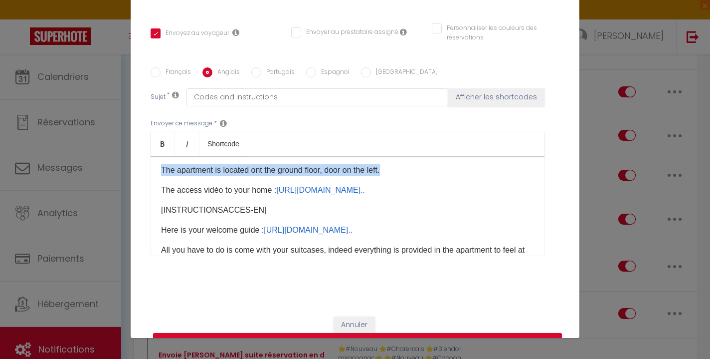
drag, startPoint x: 160, startPoint y: 168, endPoint x: 411, endPoint y: 227, distance: 258.3
click at [411, 227] on div "Hello [GUEST:FIRST_NAME] ​ ​, The apartment is located at [RENTAL:ADDRESS] ​ in…" at bounding box center [348, 206] width 394 height 100
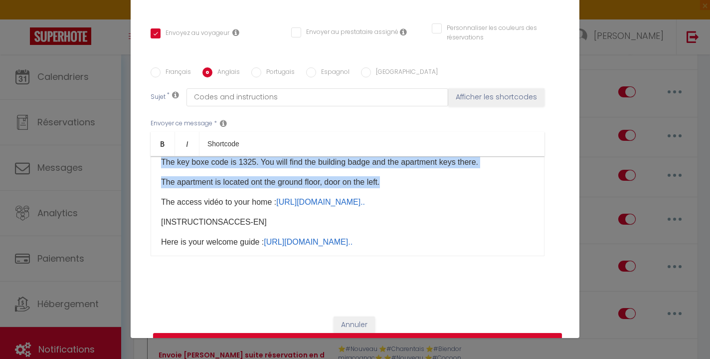
scroll to position [775, 0]
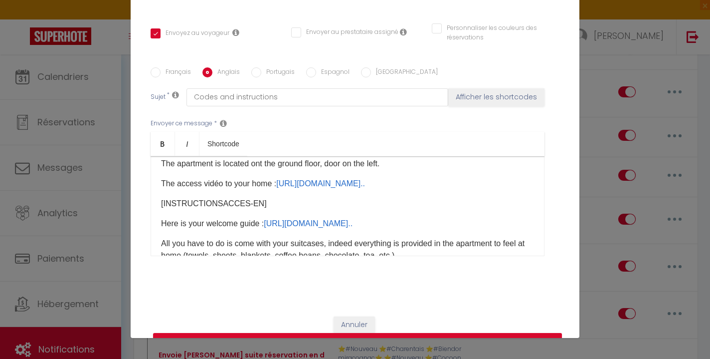
click at [161, 110] on p "Here is the detailed procedure for your arrival from 3:00 p.m." at bounding box center [347, 104] width 373 height 12
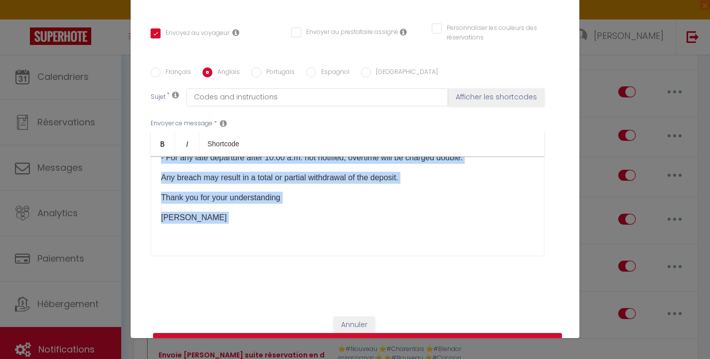
drag, startPoint x: 161, startPoint y: 164, endPoint x: 406, endPoint y: 295, distance: 278.2
click at [406, 295] on form "Modifier la notification × Titre * Envoi instructions d'accès suite Paiement OK…" at bounding box center [355, 70] width 449 height 584
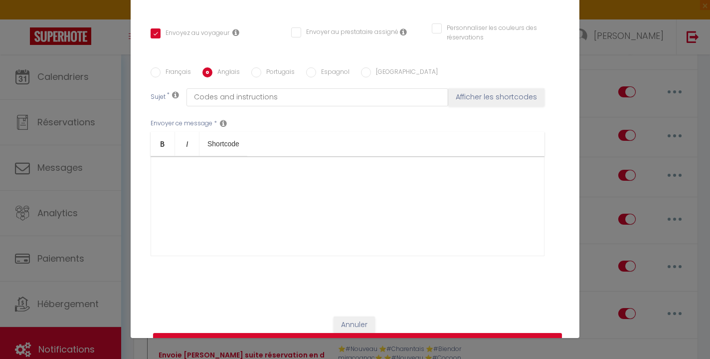
scroll to position [670, 0]
drag, startPoint x: 269, startPoint y: 188, endPoint x: 162, endPoint y: 188, distance: 107.2
click at [162, 156] on p "[RENTAL:HOSTFIRSTNAME]​" at bounding box center [347, 150] width 373 height 12
drag, startPoint x: 269, startPoint y: 187, endPoint x: 134, endPoint y: 184, distance: 135.2
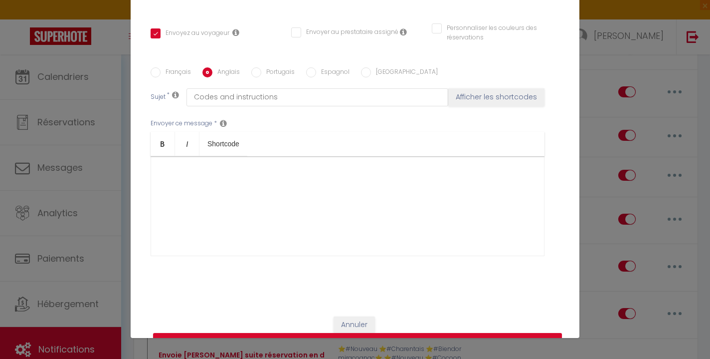
click at [133, 184] on div "Titre * Envoi instructions d'accès suite Paiement OK Hop Conciergerie Pour cet …" at bounding box center [355, 60] width 449 height 491
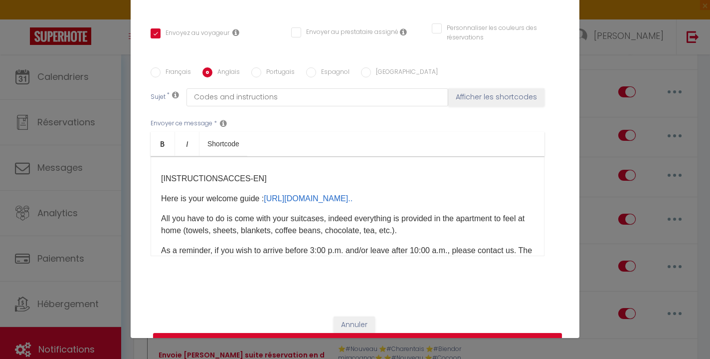
scroll to position [143, 0]
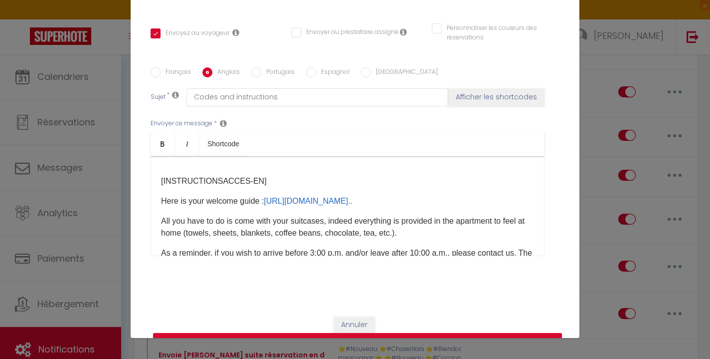
click at [287, 147] on p at bounding box center [347, 141] width 373 height 12
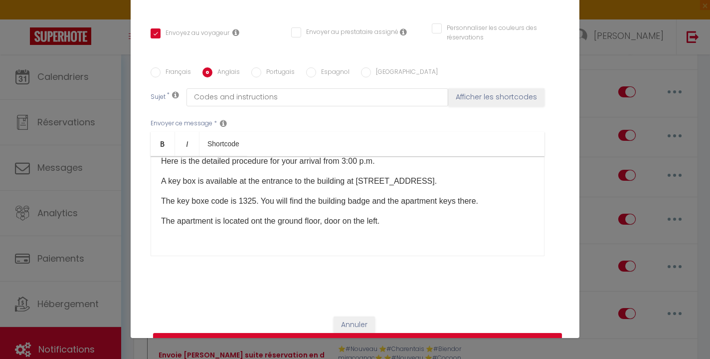
drag, startPoint x: 396, startPoint y: 217, endPoint x: 143, endPoint y: 210, distance: 254.0
click at [143, 210] on div "Titre * Envoi instructions d'accès suite Paiement OK Hop Conciergerie Pour cet …" at bounding box center [355, 60] width 449 height 491
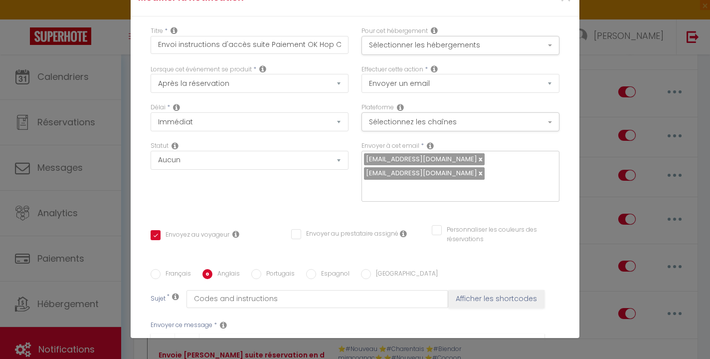
scroll to position [0, 0]
click at [426, 46] on button "Sélectionner les hébergements" at bounding box center [461, 45] width 198 height 19
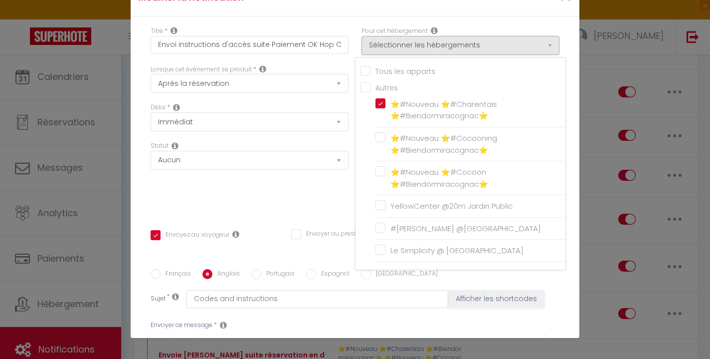
click at [274, 178] on div "Statut Aucun Si la réservation est payée Si réservation non payée Si la caution…" at bounding box center [249, 176] width 211 height 70
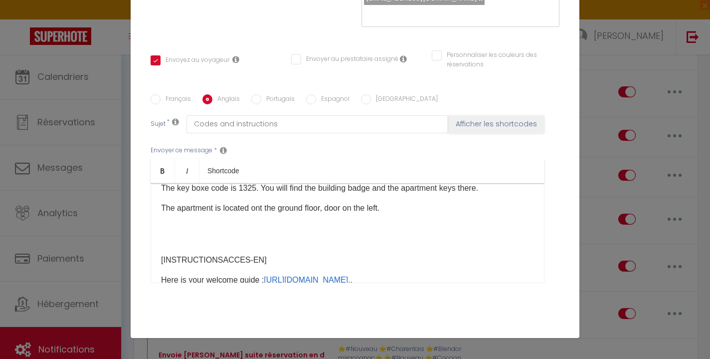
scroll to position [175, 0]
click at [254, 194] on p "The key boxe code is 1325. You will find the building badge and the apartment k…" at bounding box center [347, 188] width 373 height 12
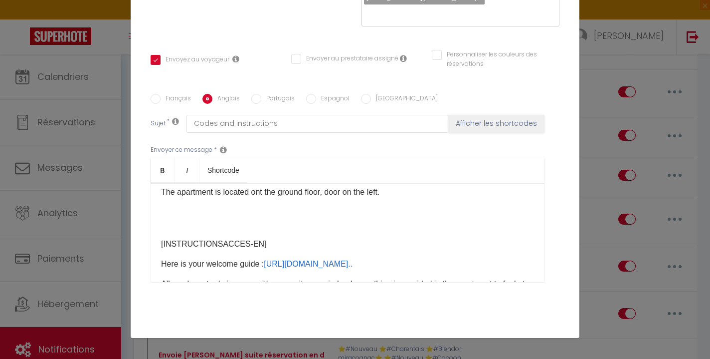
scroll to position [164, 0]
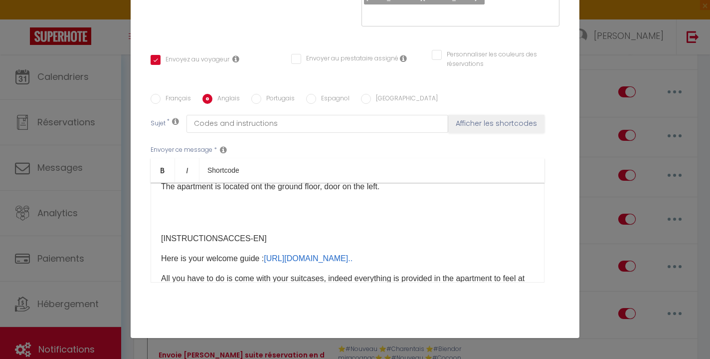
click at [387, 193] on p "The apartment is located ont the ground floor, door on the left." at bounding box center [347, 187] width 373 height 12
click at [484, 193] on p "The apartment is located ont the ground floor, door on the right." at bounding box center [347, 187] width 373 height 12
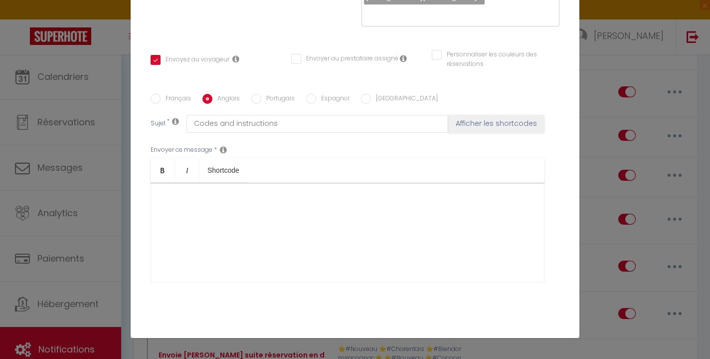
scroll to position [212, 0]
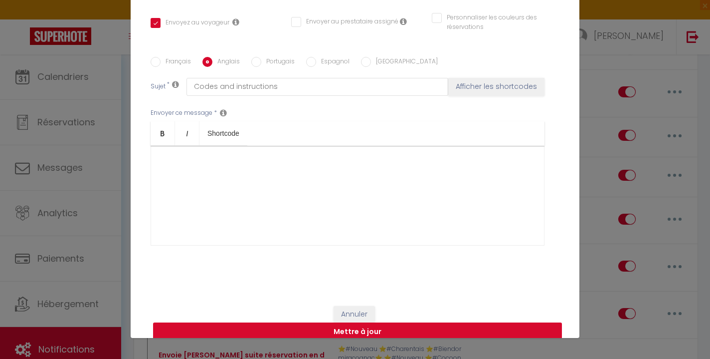
click at [401, 322] on button "Mettre à jour" at bounding box center [357, 331] width 409 height 19
checkbox input "true"
checkbox input "false"
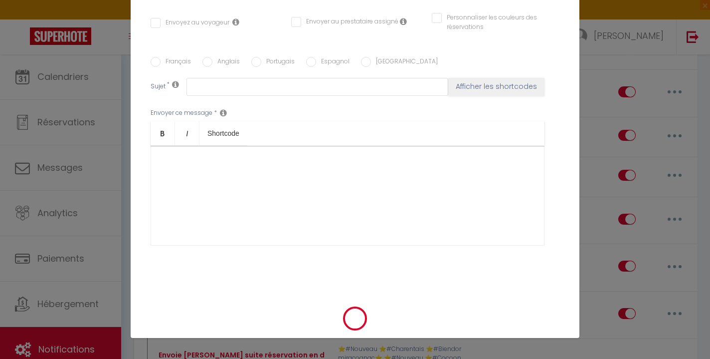
scroll to position [0, 0]
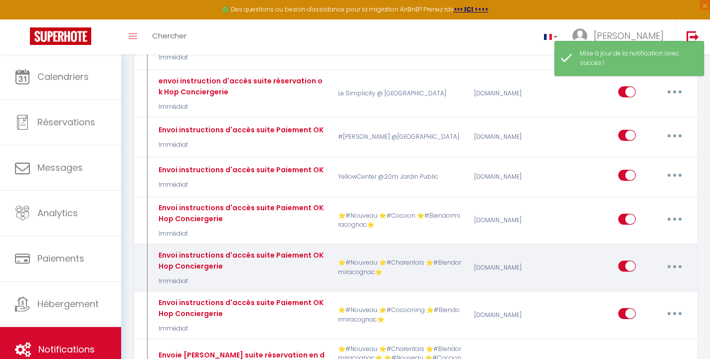
click at [677, 258] on button "button" at bounding box center [675, 266] width 28 height 16
click at [643, 280] on link "Editer" at bounding box center [649, 288] width 74 height 17
type input "Envoi instructions d'accès suite Paiement OK Hop Conciergerie"
select select "Immédiat"
select select
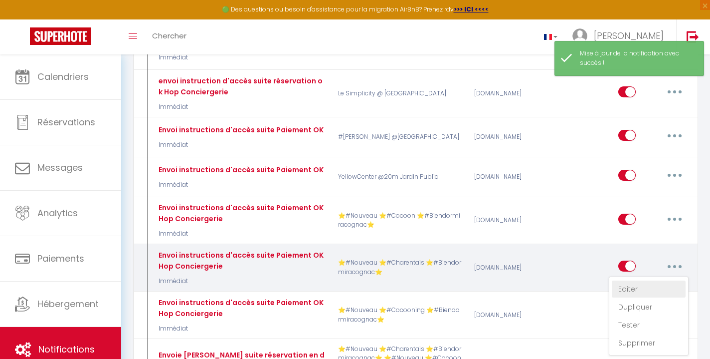
checkbox input "true"
checkbox input "false"
radio input "true"
type input "Codes et instructions"
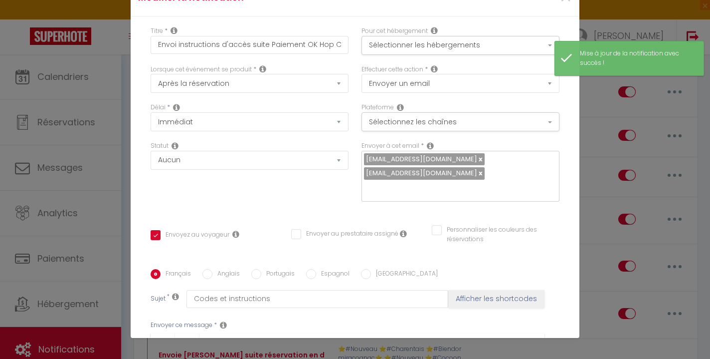
scroll to position [443, 0]
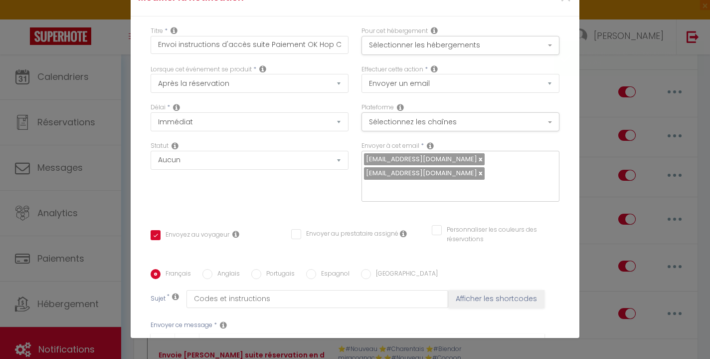
click at [207, 269] on input "Anglais" at bounding box center [207, 274] width 10 height 10
radio input "true"
checkbox input "true"
checkbox input "false"
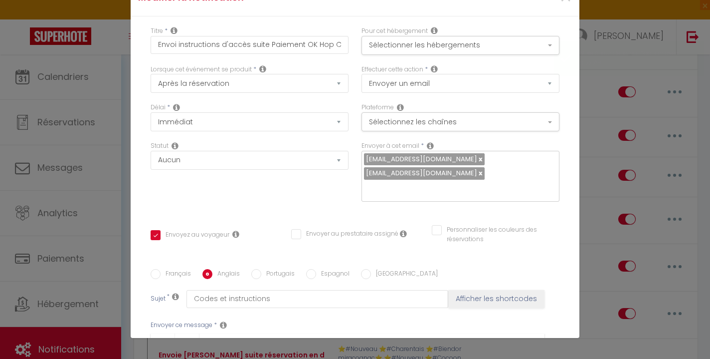
type input "Codes and instructions"
click at [328, 321] on p "​" at bounding box center [347, 327] width 373 height 12
drag, startPoint x: 257, startPoint y: 183, endPoint x: 154, endPoint y: 179, distance: 103.3
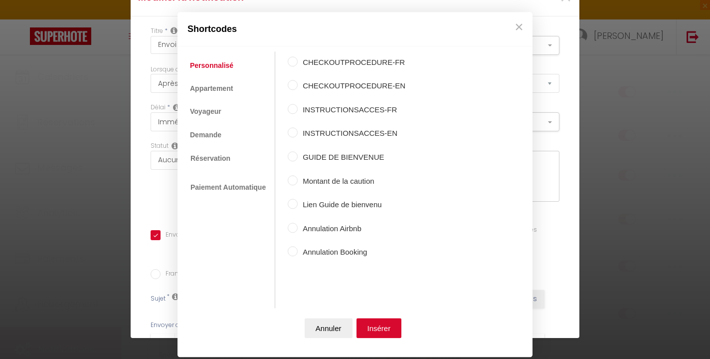
click at [294, 131] on input "INSTRUCTIONSACCES-EN" at bounding box center [293, 133] width 10 height 10
radio input "true"
click at [377, 328] on button "Insérer" at bounding box center [379, 328] width 45 height 20
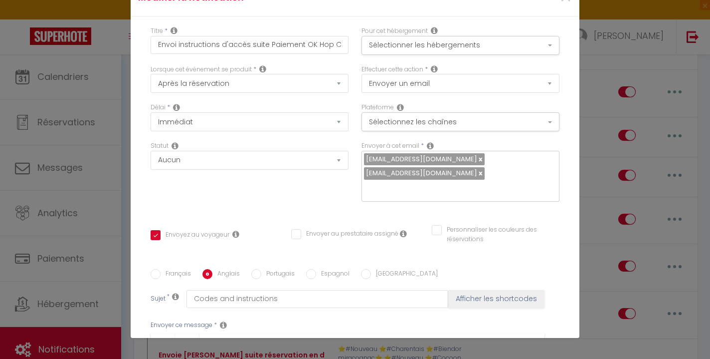
scroll to position [0, 0]
checkbox input "true"
checkbox input "false"
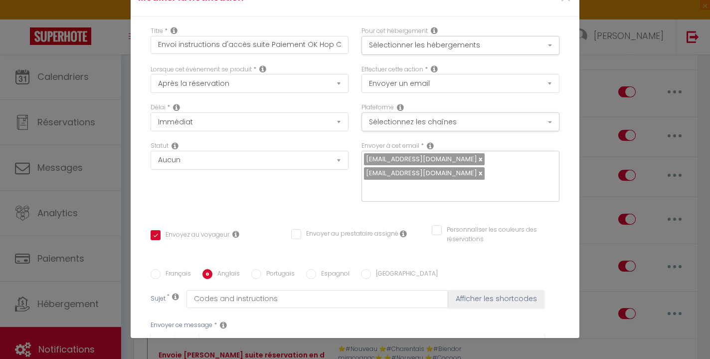
scroll to position [201, 0]
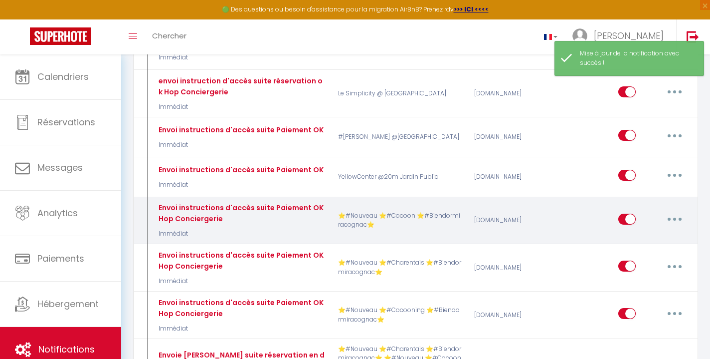
click at [677, 211] on button "button" at bounding box center [675, 219] width 28 height 16
click at [651, 233] on link "Editer" at bounding box center [649, 241] width 74 height 17
type input "Envoi instructions d'accès suite Paiement OK Hop Conciergerie"
select select "Immédiat"
select select
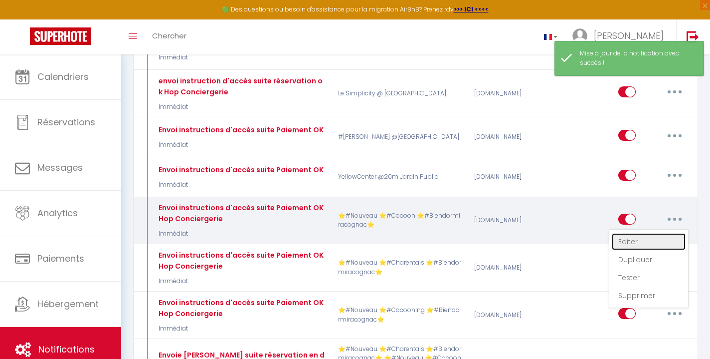
checkbox input "true"
checkbox input "false"
radio input "true"
type input "Codes et instructions"
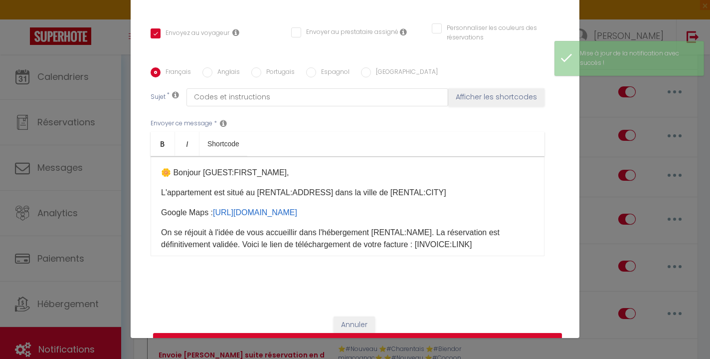
click at [205, 67] on input "Anglais" at bounding box center [207, 72] width 10 height 10
radio input "true"
checkbox input "true"
checkbox input "false"
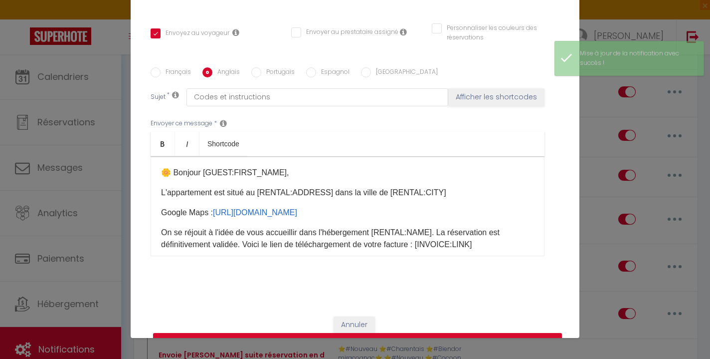
type input "Codes and instructions"
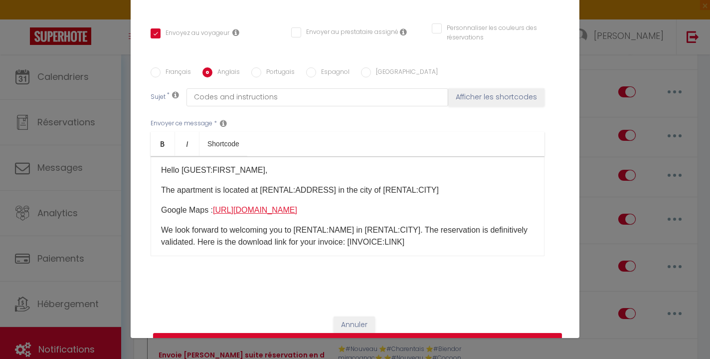
scroll to position [0, 0]
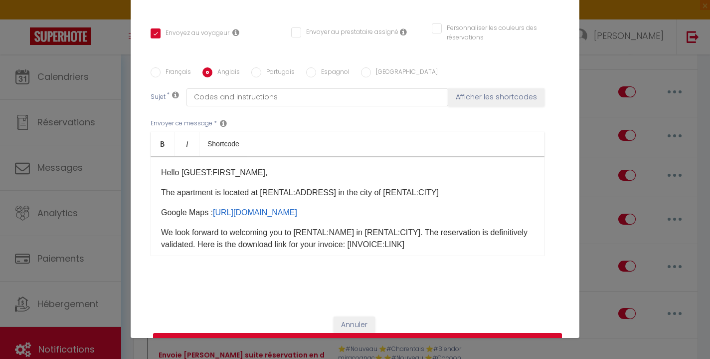
click at [374, 333] on button "Mettre à jour" at bounding box center [357, 342] width 409 height 19
checkbox input "true"
checkbox input "false"
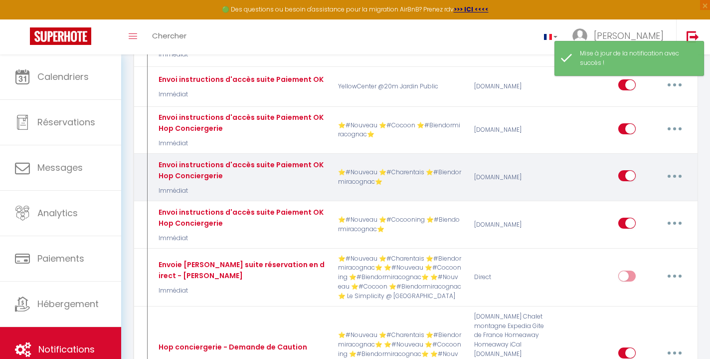
scroll to position [635, 0]
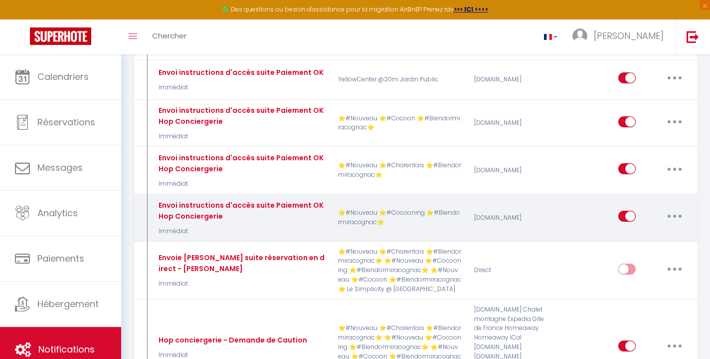
click at [672, 208] on button "button" at bounding box center [675, 216] width 28 height 16
click at [640, 230] on link "Editer" at bounding box center [649, 238] width 74 height 17
type input "Envoi instructions d'accès suite Paiement OK Hop Conciergerie"
select select "Immédiat"
select select
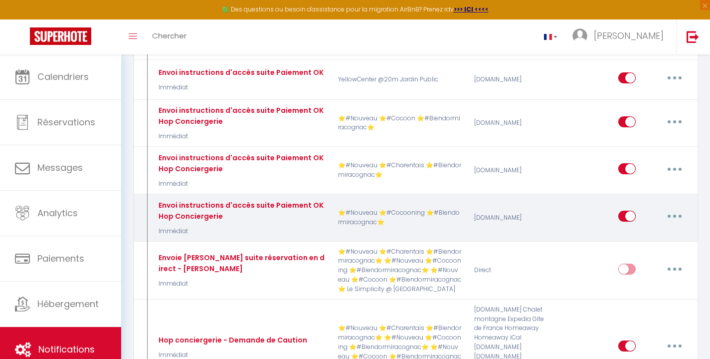
checkbox input "true"
checkbox input "false"
radio input "true"
type input "Codes et instructions"
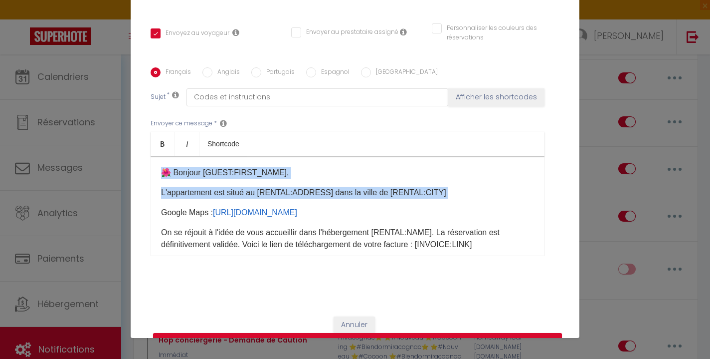
drag, startPoint x: 159, startPoint y: 159, endPoint x: 479, endPoint y: 185, distance: 321.7
click at [479, 185] on div "🌺 ​Bonjour [GUEST:FIRST_NAME]​, L'appartement est situé au [RENTAL:ADDRESS]​ da…" at bounding box center [348, 206] width 394 height 100
click at [208, 67] on input "Anglais" at bounding box center [207, 72] width 10 height 10
radio input "true"
checkbox input "true"
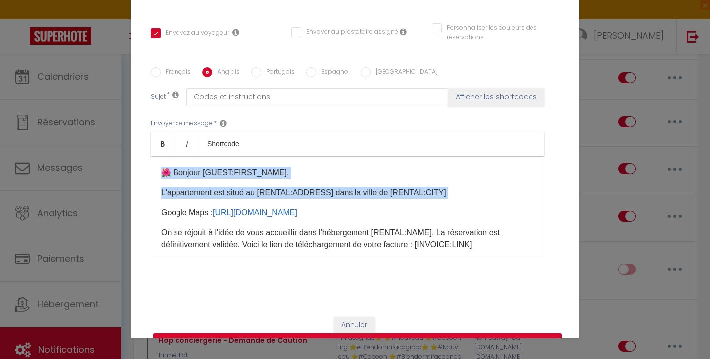
checkbox input "false"
type input "Codes and instructions"
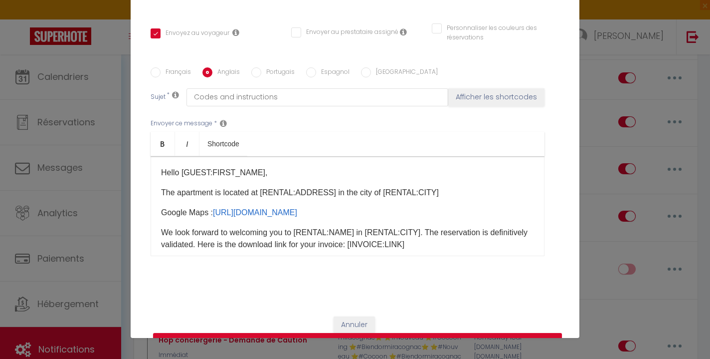
click at [161, 158] on div "Hello [GUEST:FIRST_NAME]​, The apartment is located at [RENTAL:ADDRESS]​ in the…" at bounding box center [348, 206] width 394 height 100
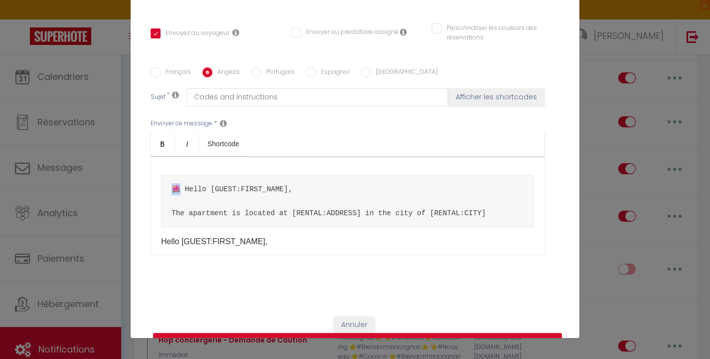
drag, startPoint x: 181, startPoint y: 174, endPoint x: 172, endPoint y: 174, distance: 8.5
click at [172, 175] on pre "🌺 Hello [GUEST:FIRST_NAME]​, The apartment is located at [RENTAL:ADDRESS]​ in t…" at bounding box center [347, 201] width 373 height 53
click at [156, 226] on div "🌺 Hello [GUEST:FIRST_NAME]​, The apartment is located at [RENTAL:ADDRESS]​ in t…" at bounding box center [348, 206] width 394 height 100
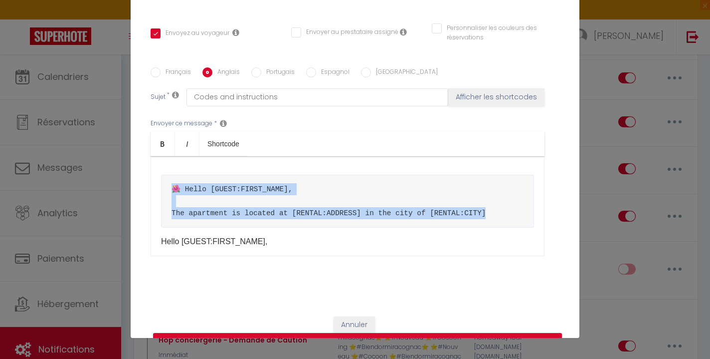
drag, startPoint x: 495, startPoint y: 205, endPoint x: 138, endPoint y: 168, distance: 358.6
click at [138, 168] on div "Titre * Envoi instructions d'accès suite Paiement OK Hop Conciergerie Pour cet …" at bounding box center [355, 60] width 449 height 491
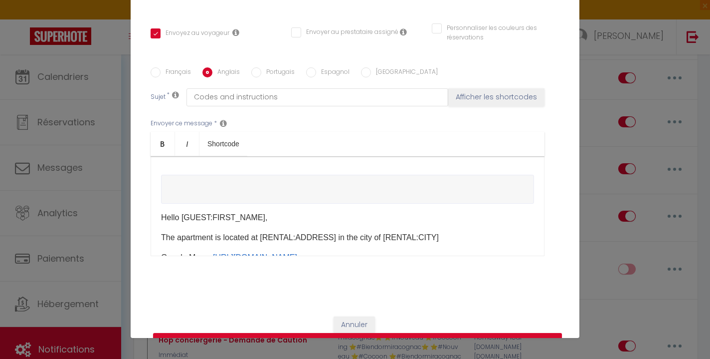
click at [182, 181] on pre at bounding box center [347, 189] width 373 height 29
click at [175, 187] on pre at bounding box center [347, 189] width 373 height 29
click at [286, 190] on div "Hello [GUEST:FIRST_NAME]​, The apartment is located at [RENTAL:ADDRESS]​ in the…" at bounding box center [348, 206] width 394 height 100
drag, startPoint x: 256, startPoint y: 205, endPoint x: 183, endPoint y: 203, distance: 73.4
click at [183, 211] on p "Hello [GUEST:FIRST_NAME]​," at bounding box center [347, 217] width 373 height 12
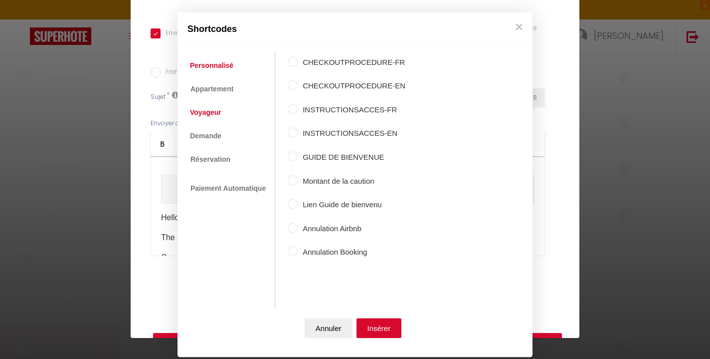
click at [214, 112] on link "Voyageur" at bounding box center [205, 113] width 41 height 18
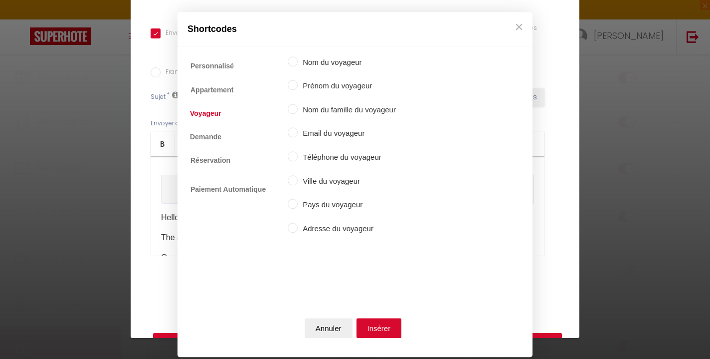
click at [289, 86] on input "Prénom du voyageur" at bounding box center [293, 85] width 10 height 10
radio input "true"
click at [381, 330] on button "Insérer" at bounding box center [379, 328] width 45 height 20
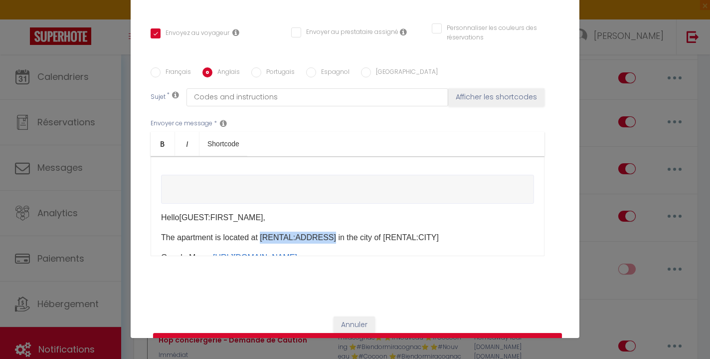
drag, startPoint x: 330, startPoint y: 224, endPoint x: 265, endPoint y: 221, distance: 65.4
click at [265, 231] on p "The apartment is located at [RENTAL:ADDRESS]​ in the city of [RENTAL:CITY]​" at bounding box center [347, 237] width 373 height 12
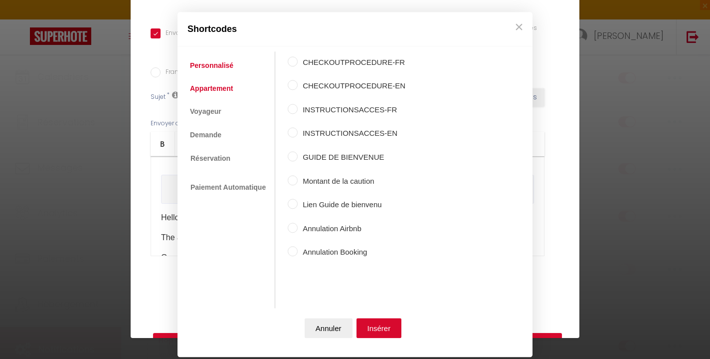
click at [216, 91] on link "Appartement" at bounding box center [211, 88] width 53 height 18
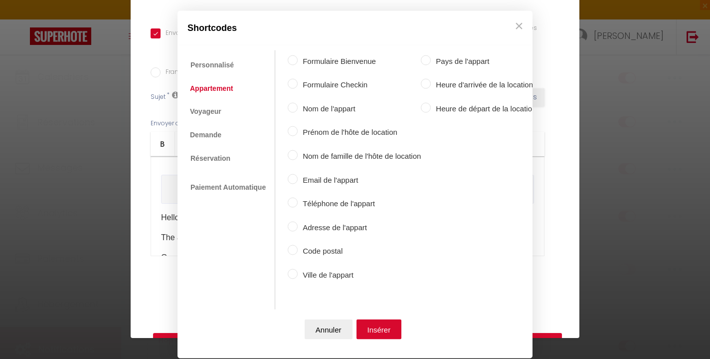
click at [294, 227] on input "Adresse de l'appart" at bounding box center [293, 226] width 10 height 10
radio input "true"
click at [383, 327] on button "Insérer" at bounding box center [379, 329] width 45 height 20
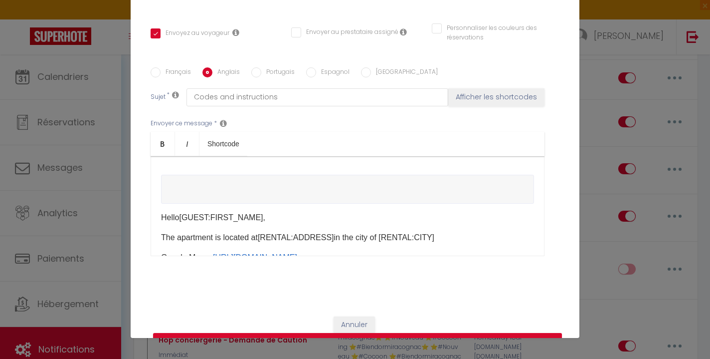
drag, startPoint x: 433, startPoint y: 224, endPoint x: 382, endPoint y: 225, distance: 51.9
click at [382, 231] on p "The apartment is located at [RENTAL:ADDRESS] ​ in the city of [RENTAL:CITY]​" at bounding box center [347, 237] width 373 height 12
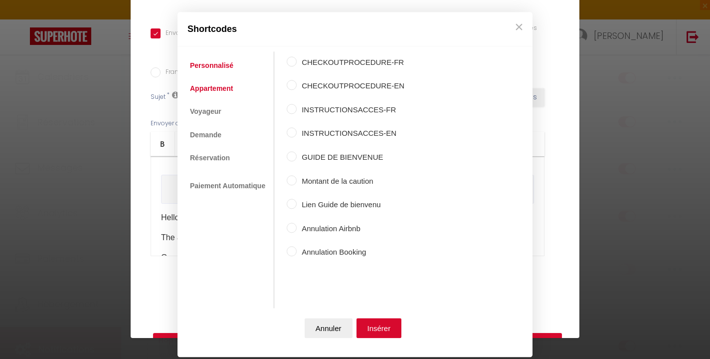
click at [217, 87] on link "Appartement" at bounding box center [211, 88] width 53 height 18
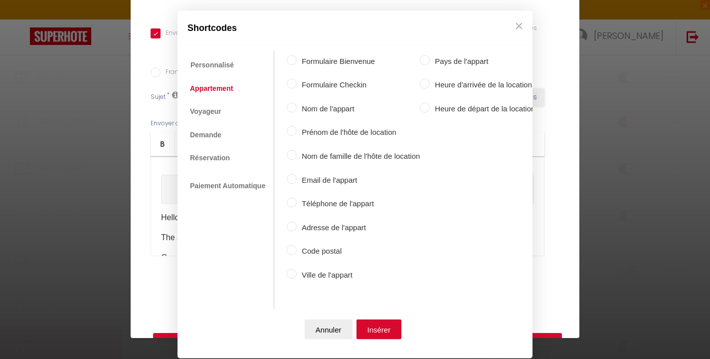
click at [298, 272] on label "Ville de l'appart" at bounding box center [358, 274] width 123 height 12
click at [297, 272] on input "Ville de l'appart" at bounding box center [292, 273] width 10 height 10
radio input "true"
click at [382, 326] on button "Insérer" at bounding box center [379, 329] width 45 height 20
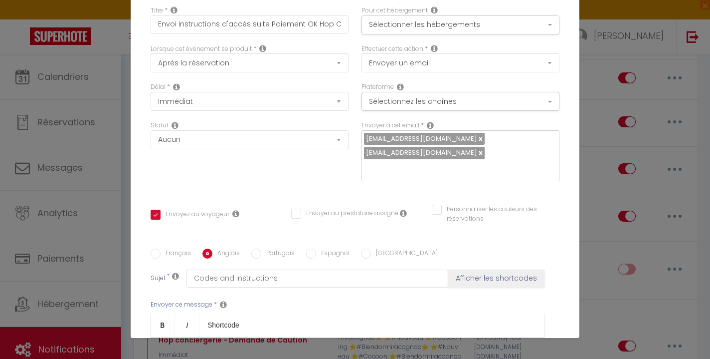
scroll to position [17, 0]
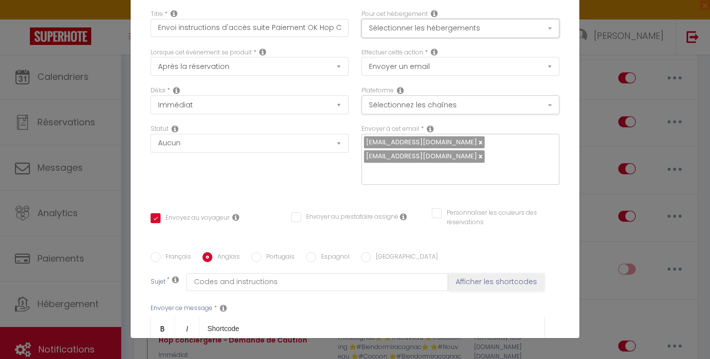
click at [418, 28] on button "Sélectionner les hébergements" at bounding box center [461, 28] width 198 height 19
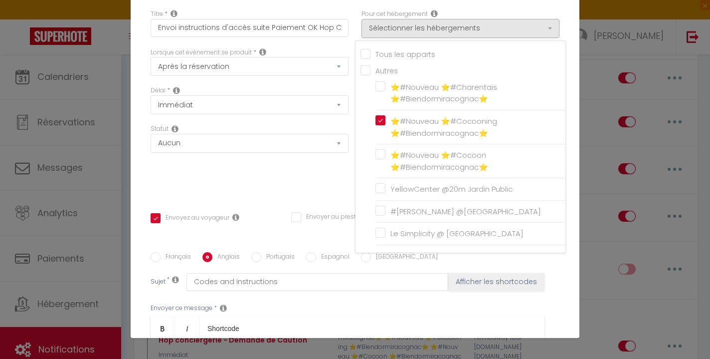
click at [330, 119] on div "Délai * Immédiat + 10 Minutes + 1 Heure + 2 Heures + 3 Heures + 4 Heures + 5 He…" at bounding box center [249, 105] width 211 height 38
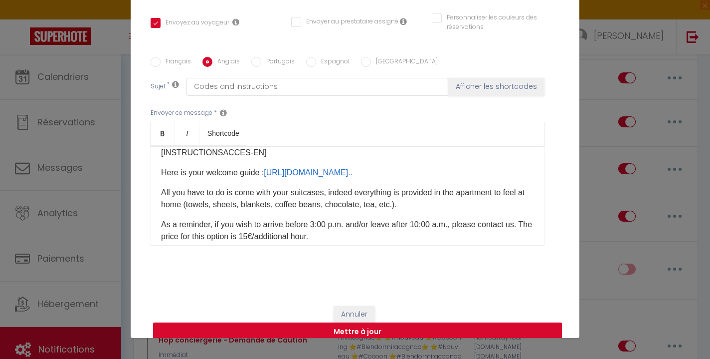
scroll to position [187, 0]
drag, startPoint x: 406, startPoint y: 193, endPoint x: 157, endPoint y: 192, distance: 249.9
click at [157, 192] on div "Hello [GUEST:FIRST_NAME] ​ ​, The apartment is located at [RENTAL:ADDRESS] ​ in…" at bounding box center [348, 196] width 394 height 100
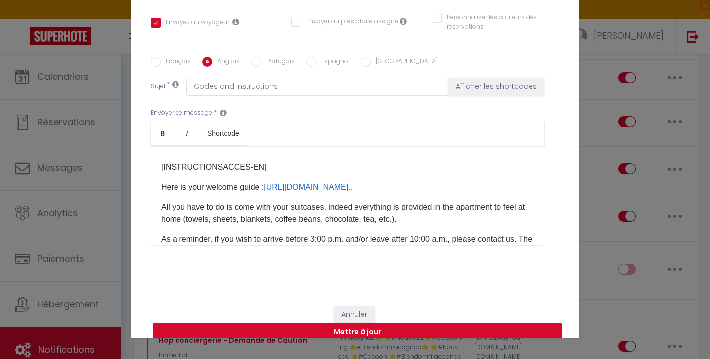
scroll to position [167, 0]
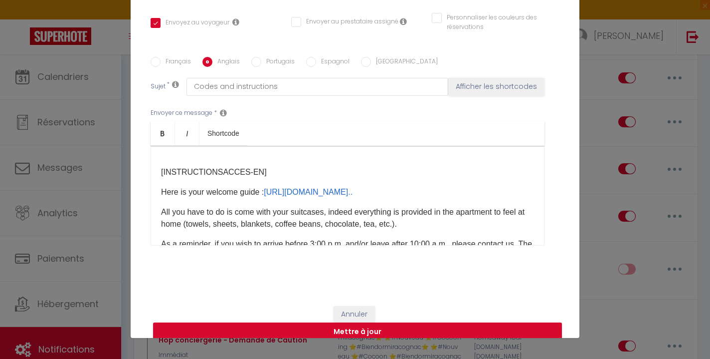
drag, startPoint x: 297, startPoint y: 158, endPoint x: 353, endPoint y: 161, distance: 56.0
click at [353, 118] on p "We look forward to welcoming you to [RENTAL:NAME]​ in [RENTAL:CITY]​​.​ The res…" at bounding box center [347, 106] width 373 height 24
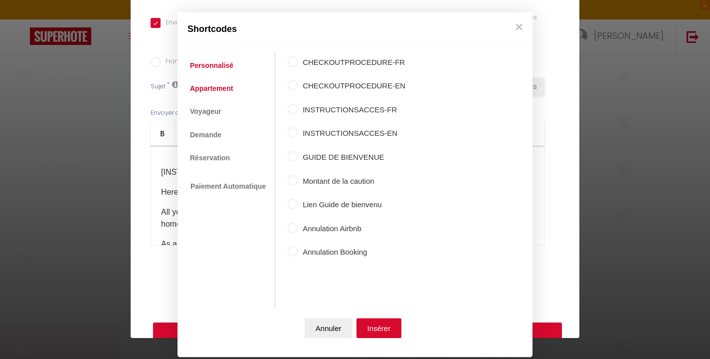
click at [210, 91] on link "Appartement" at bounding box center [211, 88] width 53 height 18
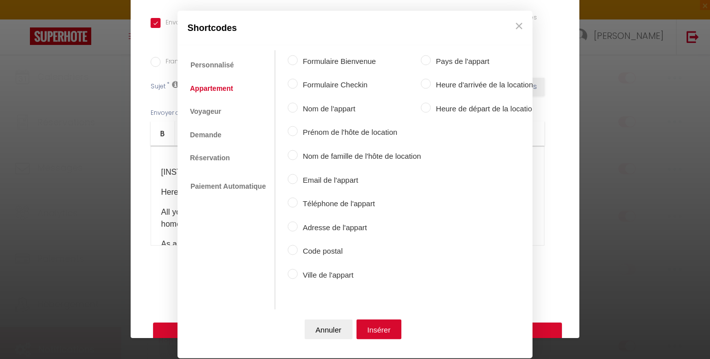
click at [307, 109] on label "Nom de l'appart" at bounding box center [359, 108] width 123 height 12
click at [298, 109] on input "Nom de l'appart" at bounding box center [293, 107] width 10 height 10
radio input "true"
click at [369, 323] on button "Insérer" at bounding box center [379, 329] width 45 height 20
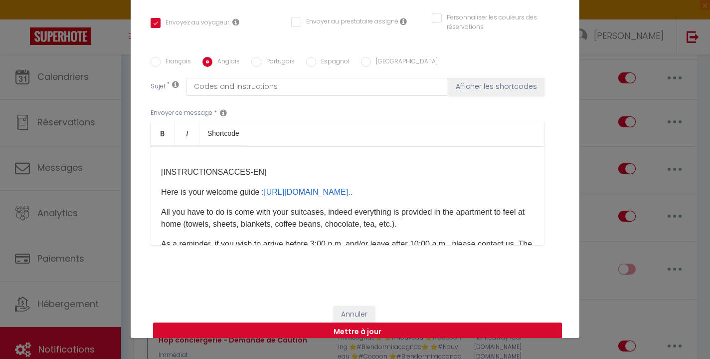
drag, startPoint x: 414, startPoint y: 160, endPoint x: 363, endPoint y: 158, distance: 51.4
click at [363, 118] on p "We look forward to welcoming you to [RENTAL:NAME] ​ in [RENTAL:CITY]​​.​ The re…" at bounding box center [347, 106] width 373 height 24
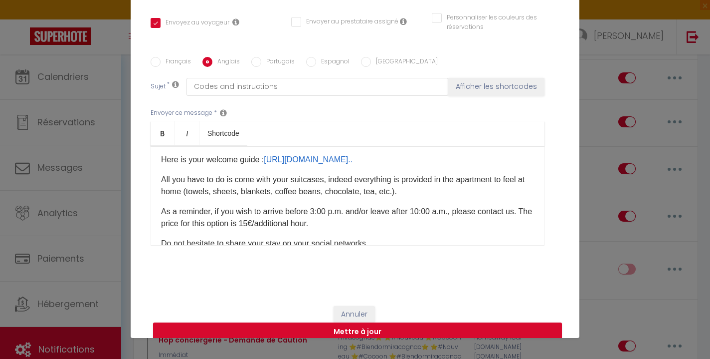
scroll to position [198, 0]
click at [316, 126] on p "​" at bounding box center [347, 120] width 373 height 12
drag, startPoint x: 257, startPoint y: 197, endPoint x: 157, endPoint y: 197, distance: 100.2
click at [157, 197] on div "Hello [GUEST:FIRST_NAME] ​ ​, The apartment is located at [RENTAL:ADDRESS] ​ in…" at bounding box center [348, 196] width 394 height 100
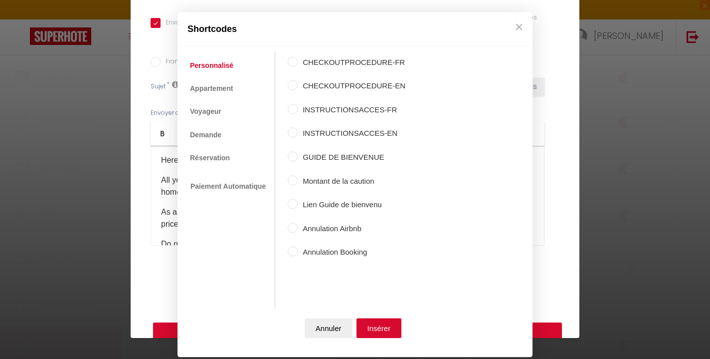
click at [294, 134] on input "INSTRUCTIONSACCES-EN" at bounding box center [293, 133] width 10 height 10
radio input "true"
click at [394, 322] on button "Insérer" at bounding box center [379, 328] width 45 height 20
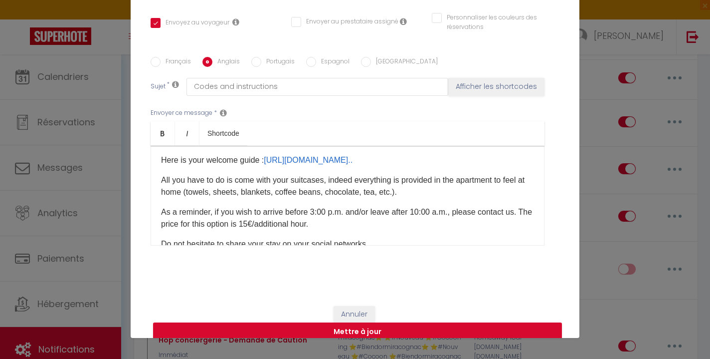
scroll to position [195, 0]
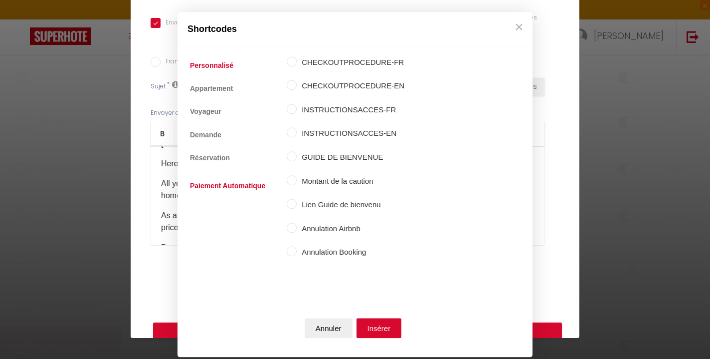
click at [223, 184] on link "Paiement Automatique" at bounding box center [227, 186] width 85 height 18
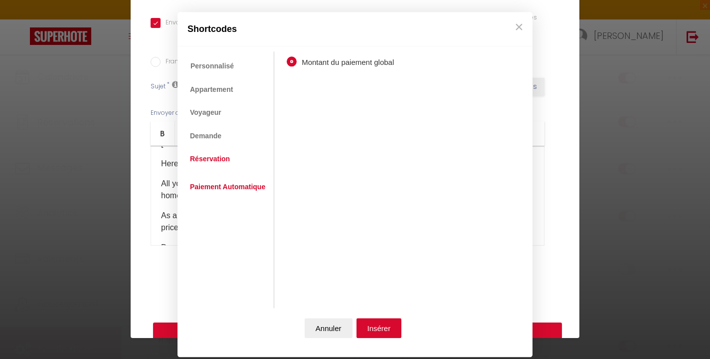
click at [213, 163] on link "Réservation" at bounding box center [210, 159] width 50 height 18
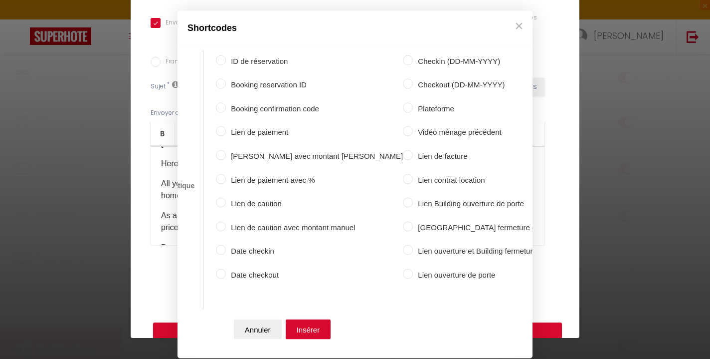
scroll to position [0, 0]
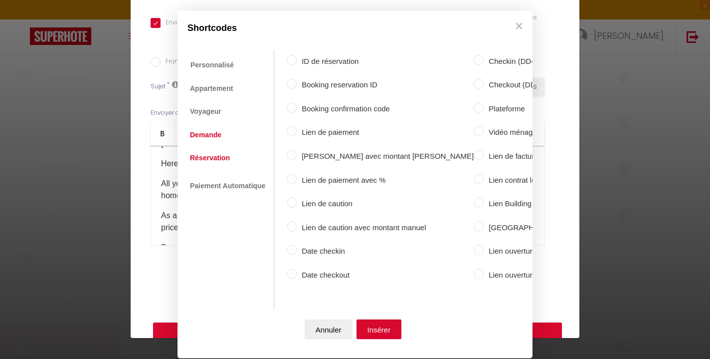
click at [215, 137] on link "Demande" at bounding box center [205, 134] width 41 height 18
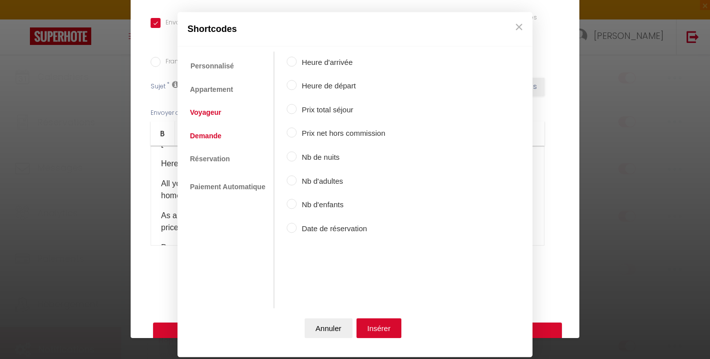
click at [214, 115] on link "Voyageur" at bounding box center [205, 113] width 41 height 18
click at [212, 91] on link "Appartement" at bounding box center [211, 89] width 53 height 18
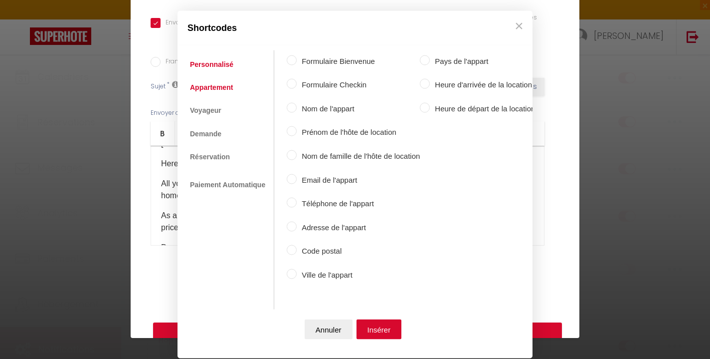
click at [213, 69] on link "Personnalisé" at bounding box center [211, 64] width 53 height 18
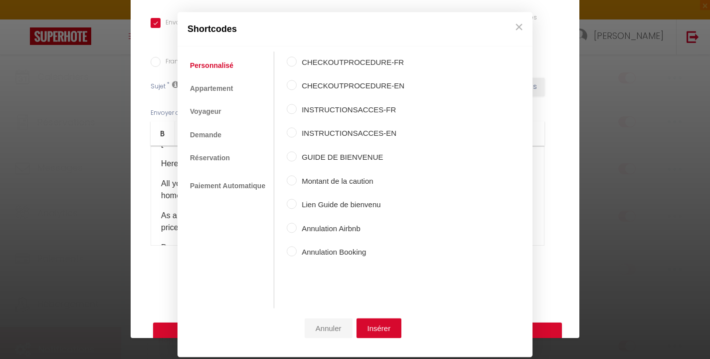
click at [333, 322] on button "Annuler" at bounding box center [329, 328] width 48 height 20
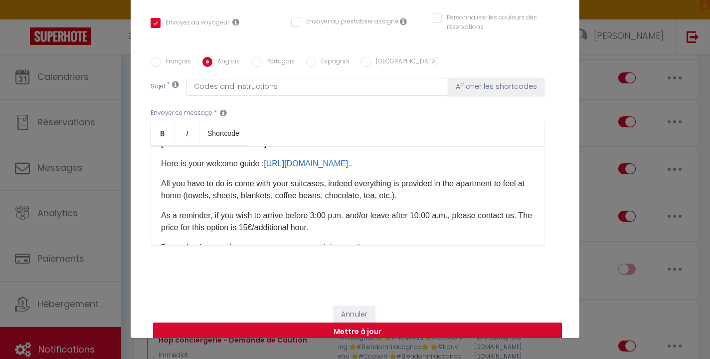
click at [325, 130] on p "​" at bounding box center [347, 124] width 373 height 12
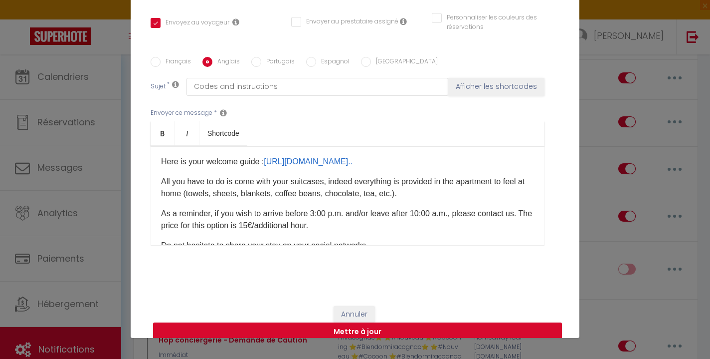
scroll to position [197, 0]
click at [171, 57] on label "Français" at bounding box center [176, 62] width 30 height 11
click at [161, 57] on input "Français" at bounding box center [156, 62] width 10 height 10
radio input "true"
checkbox input "true"
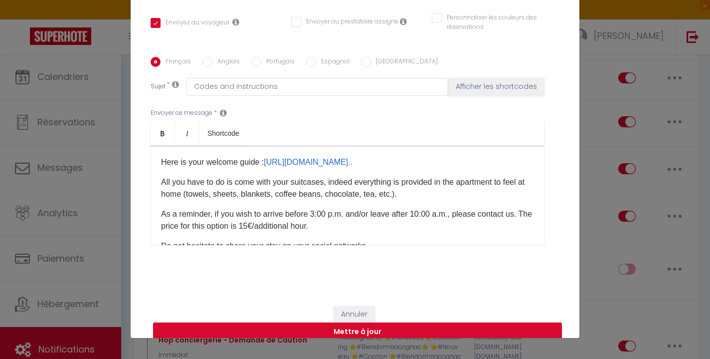
checkbox input "false"
type input "Codes et instructions"
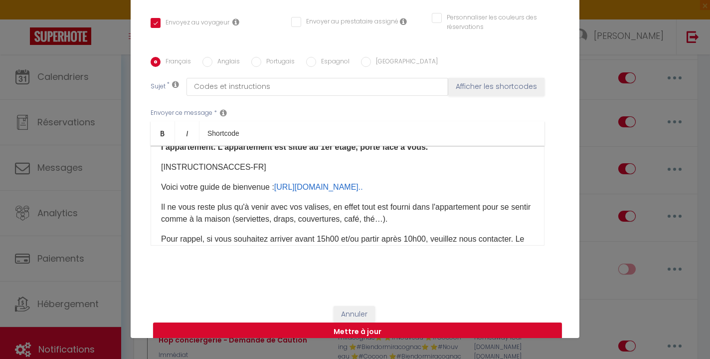
scroll to position [150, 0]
drag, startPoint x: 161, startPoint y: 181, endPoint x: 375, endPoint y: 204, distance: 215.8
click at [375, 152] on strong "Une boîte à clé est à votre disposition à l’entrée de l’immeuble [STREET_ADDRES…" at bounding box center [344, 135] width 366 height 32
click at [206, 57] on input "Anglais" at bounding box center [207, 62] width 10 height 10
radio input "true"
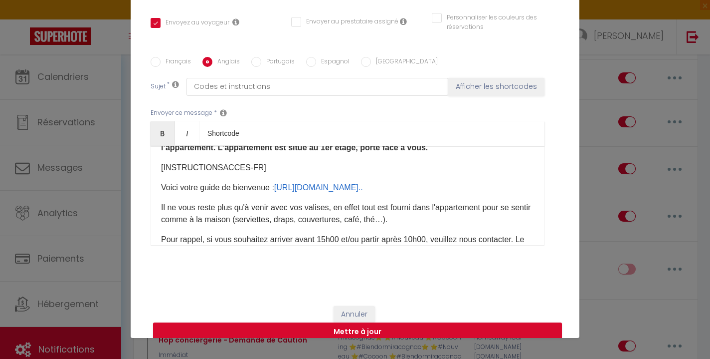
checkbox input "true"
checkbox input "false"
type input "Codes and instructions"
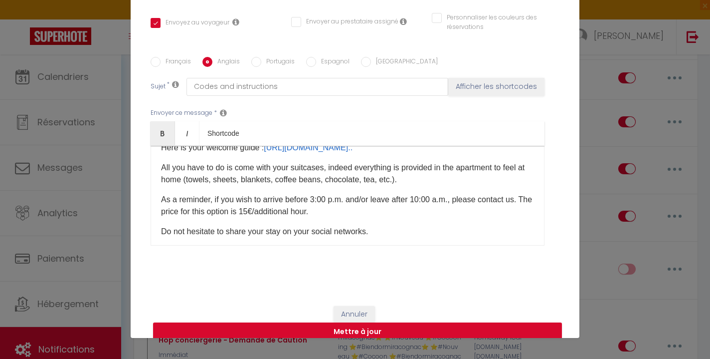
scroll to position [210, 0]
click at [261, 115] on p "​" at bounding box center [347, 109] width 373 height 12
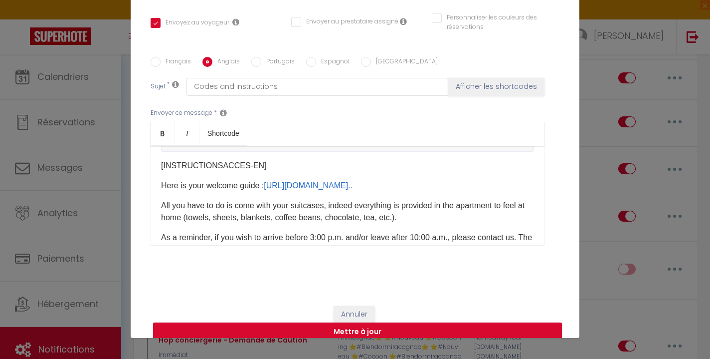
click at [172, 115] on p "​" at bounding box center [347, 109] width 373 height 12
drag, startPoint x: 508, startPoint y: 196, endPoint x: 164, endPoint y: 196, distance: 344.1
click at [164, 152] on pre "A key box is available at the entrance to the building at [STREET_ADDRESS]. The…" at bounding box center [347, 137] width 373 height 29
click at [368, 115] on p "​A key box is available at the entrance to the building." at bounding box center [347, 109] width 373 height 12
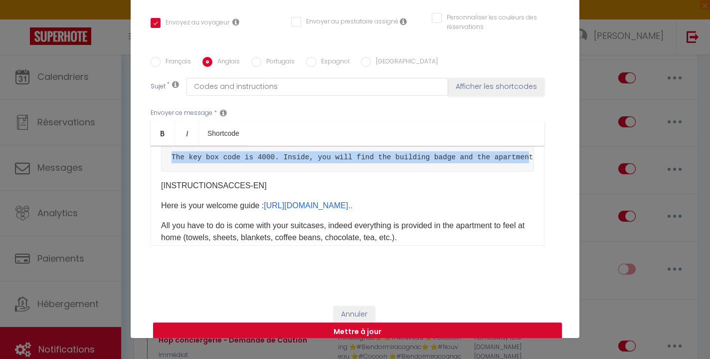
drag, startPoint x: 531, startPoint y: 216, endPoint x: 173, endPoint y: 220, distance: 358.1
click at [173, 172] on pre "The key box code is 4000. Inside, you will find the building badge and the apar…" at bounding box center [347, 157] width 373 height 29
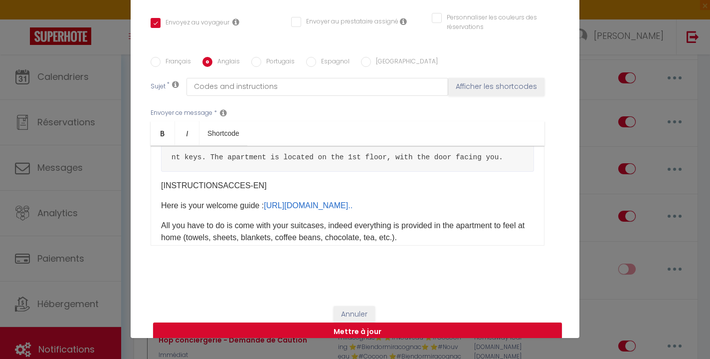
click at [383, 135] on p "Inside, you will find the building badge and the apartement" at bounding box center [347, 129] width 373 height 12
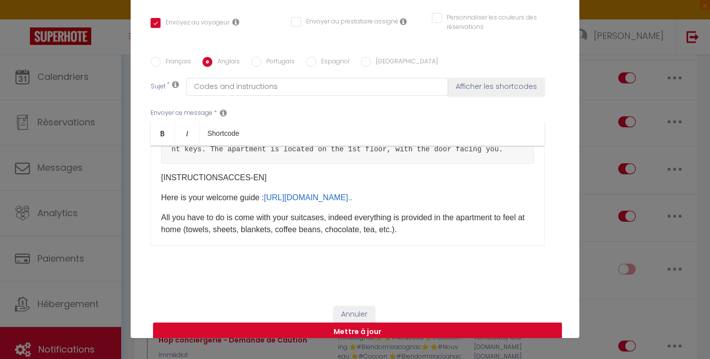
scroll to position [238, 0]
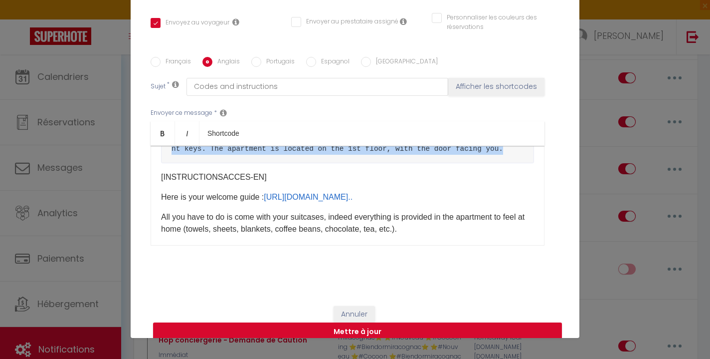
drag, startPoint x: 512, startPoint y: 210, endPoint x: 144, endPoint y: 209, distance: 367.6
click at [144, 209] on div "Titre * Envoi instructions d'accès suite Paiement OK Hop Conciergerie Pour cet …" at bounding box center [355, 49] width 449 height 491
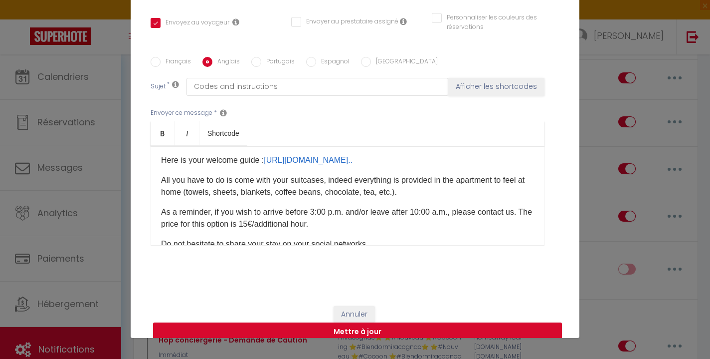
click at [356, 106] on p "Inside, you will find the building badge and the apartement keys." at bounding box center [347, 100] width 373 height 12
click at [428, 126] on p "The apartment is located on the 1st floor, with the door facing you." at bounding box center [347, 120] width 373 height 12
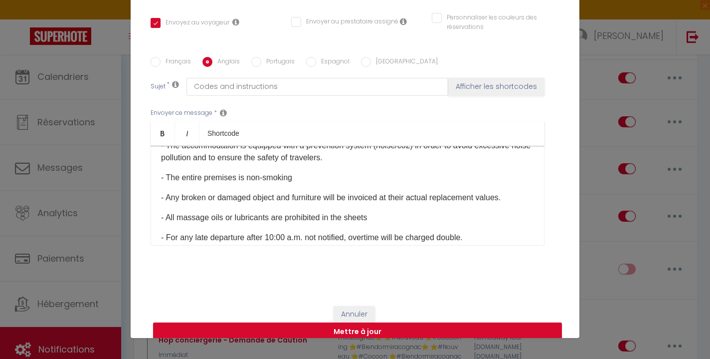
scroll to position [596, 0]
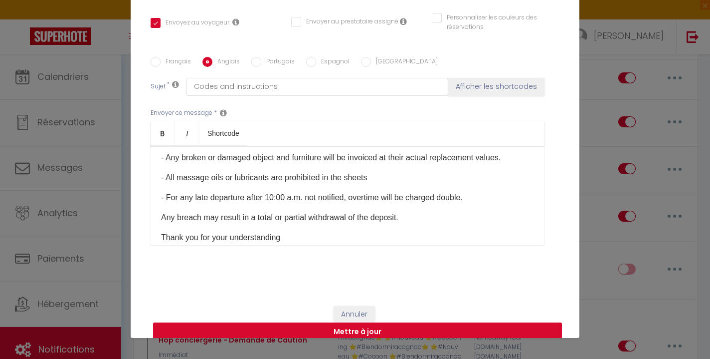
click at [406, 322] on button "Mettre à jour" at bounding box center [357, 331] width 409 height 19
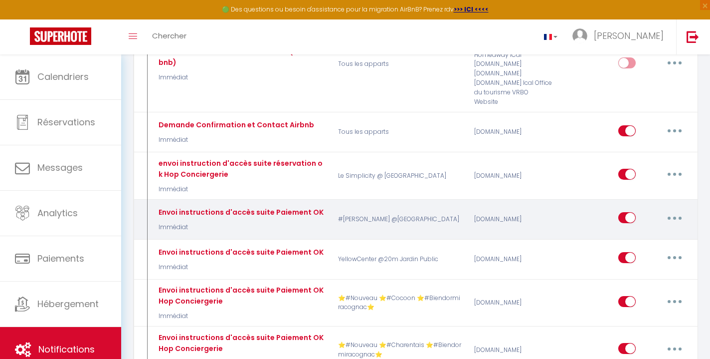
scroll to position [460, 0]
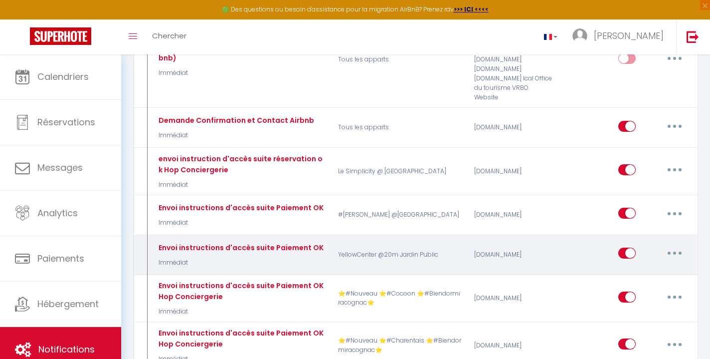
click at [671, 245] on button "button" at bounding box center [675, 253] width 28 height 16
click at [652, 267] on link "Editer" at bounding box center [649, 275] width 74 height 17
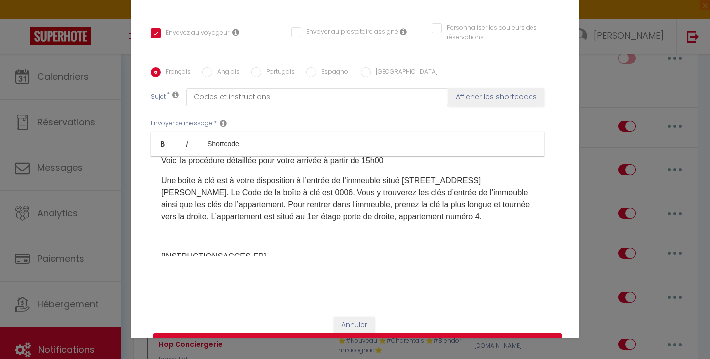
scroll to position [122, 0]
click at [365, 316] on button "Annuler" at bounding box center [354, 324] width 41 height 17
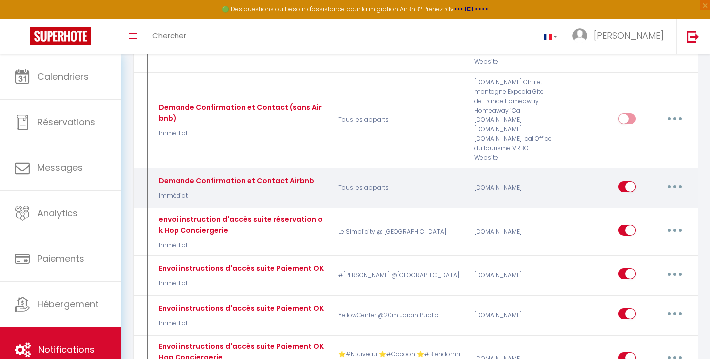
scroll to position [404, 0]
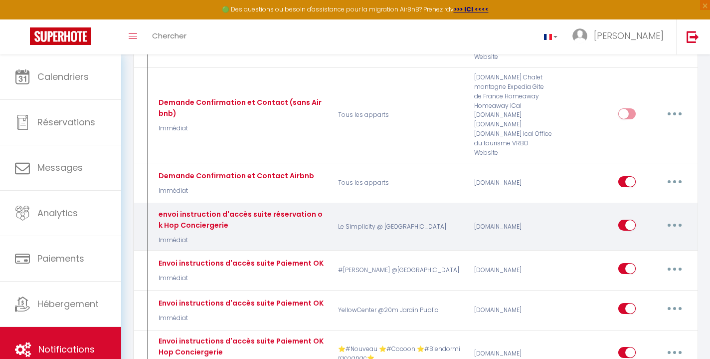
click at [672, 217] on button "button" at bounding box center [675, 225] width 28 height 16
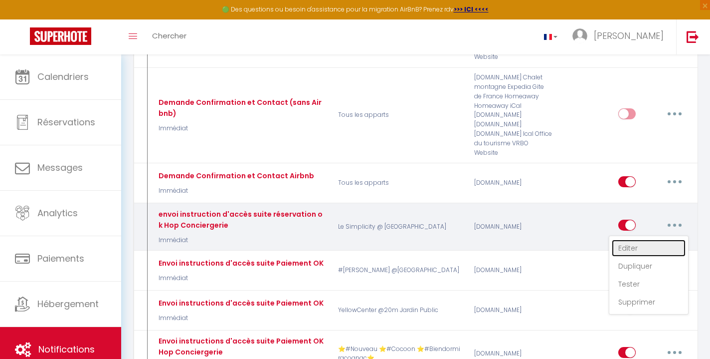
click at [640, 239] on link "Editer" at bounding box center [649, 247] width 74 height 17
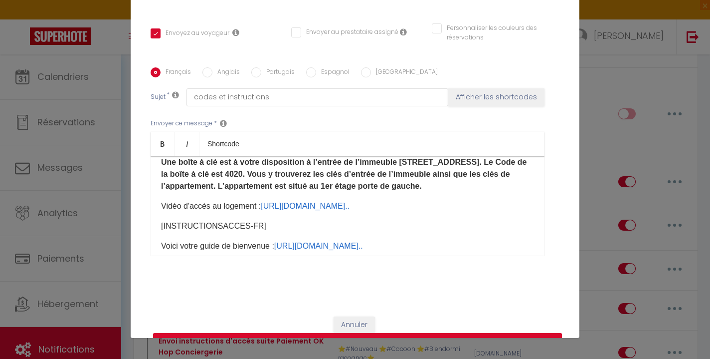
click at [210, 72] on input "Anglais" at bounding box center [207, 72] width 10 height 10
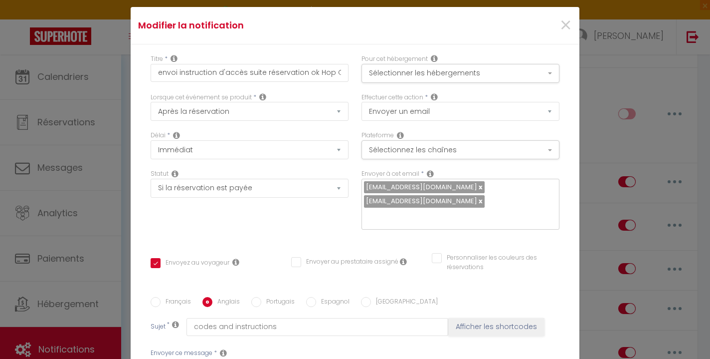
scroll to position [0, 0]
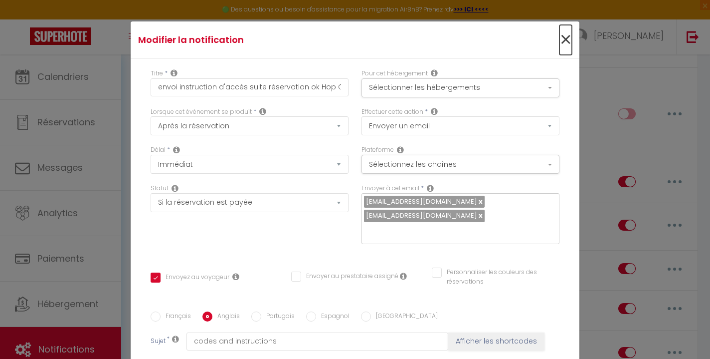
click at [565, 35] on span "×" at bounding box center [566, 40] width 12 height 30
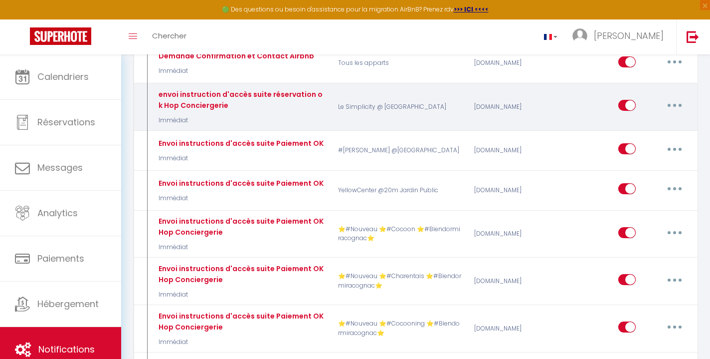
scroll to position [532, 0]
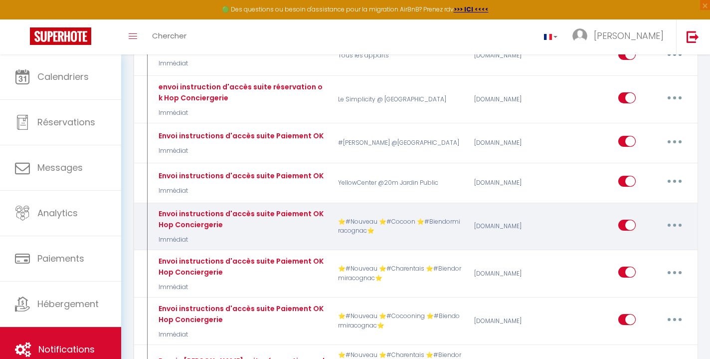
click at [678, 217] on button "button" at bounding box center [675, 225] width 28 height 16
click at [645, 239] on link "Editer" at bounding box center [649, 247] width 74 height 17
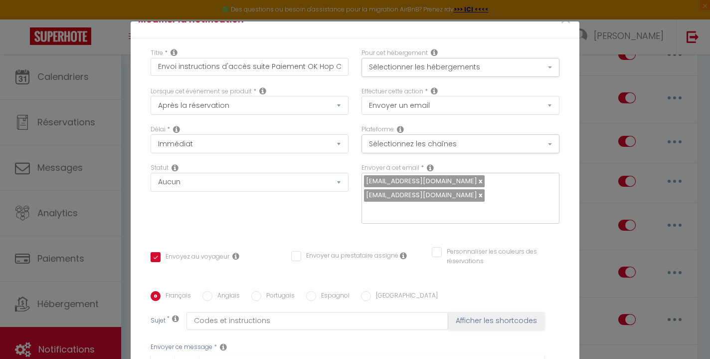
scroll to position [23, 0]
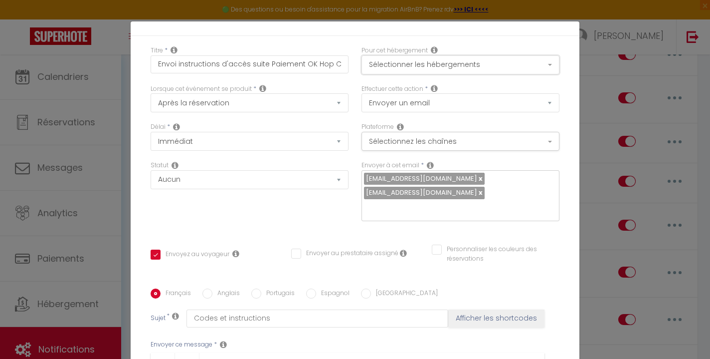
click at [412, 66] on button "Sélectionner les hébergements" at bounding box center [461, 64] width 198 height 19
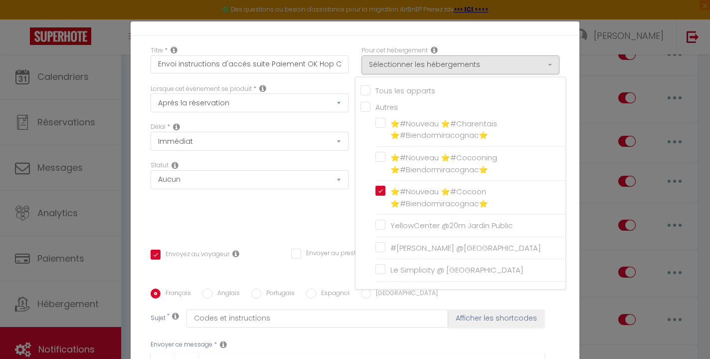
click at [297, 227] on div "Titre * Envoi instructions d'accès suite Paiement OK Hop Conciergerie Pour cet …" at bounding box center [355, 281] width 449 height 491
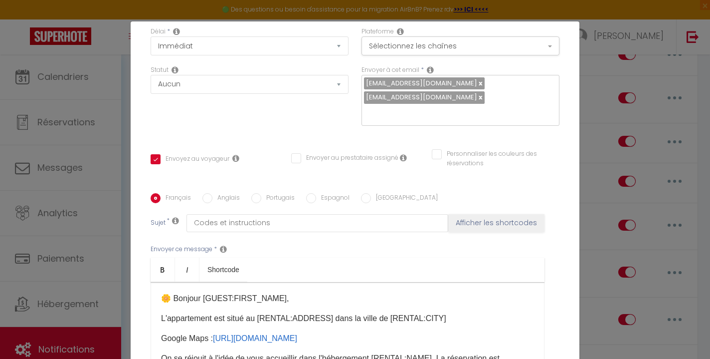
scroll to position [123, 0]
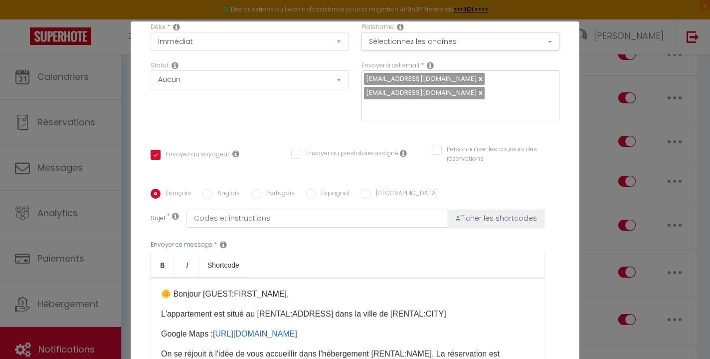
click at [209, 189] on input "Anglais" at bounding box center [207, 194] width 10 height 10
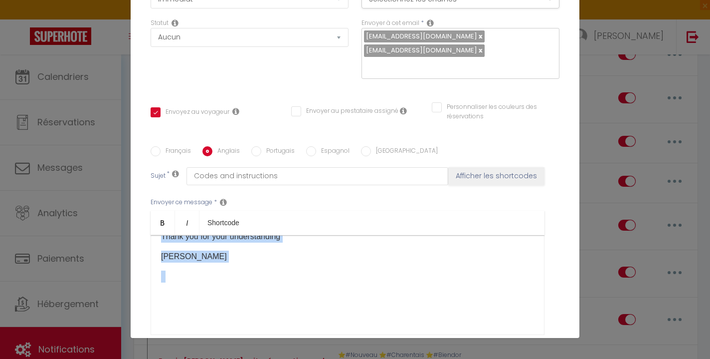
scroll to position [212, 0]
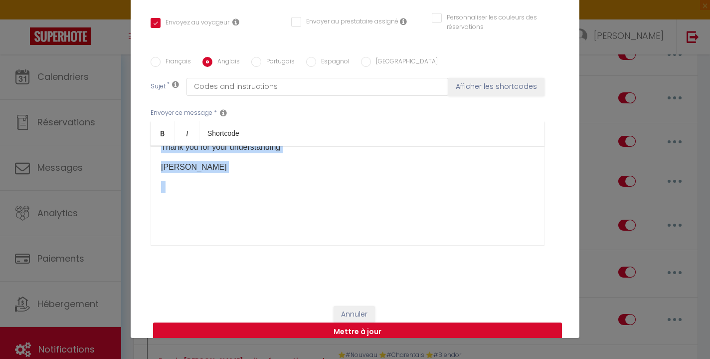
drag, startPoint x: 161, startPoint y: 279, endPoint x: 304, endPoint y: 264, distance: 143.4
click at [304, 264] on div "Titre * Envoi instructions d'accès suite Paiement OK Hop Conciergerie Pour cet …" at bounding box center [355, 49] width 449 height 491
click at [349, 306] on button "Annuler" at bounding box center [354, 314] width 41 height 17
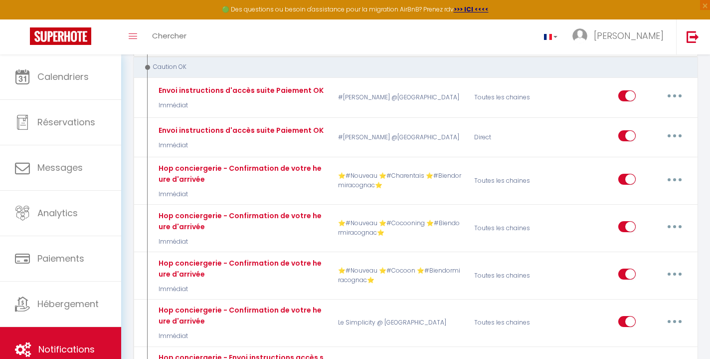
scroll to position [4874, 0]
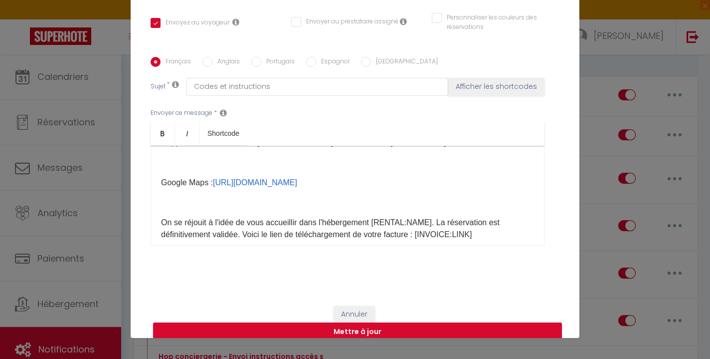
scroll to position [13, 0]
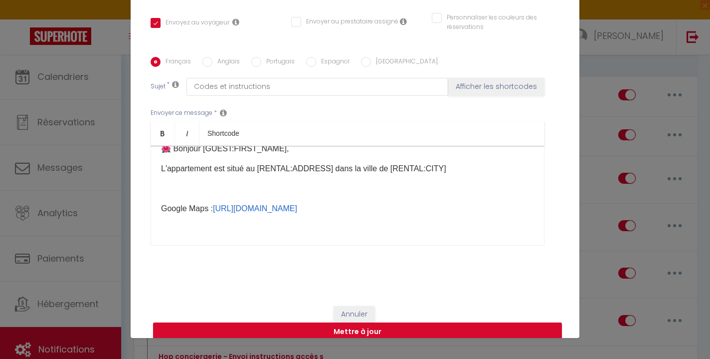
click at [209, 57] on input "Anglais" at bounding box center [207, 62] width 10 height 10
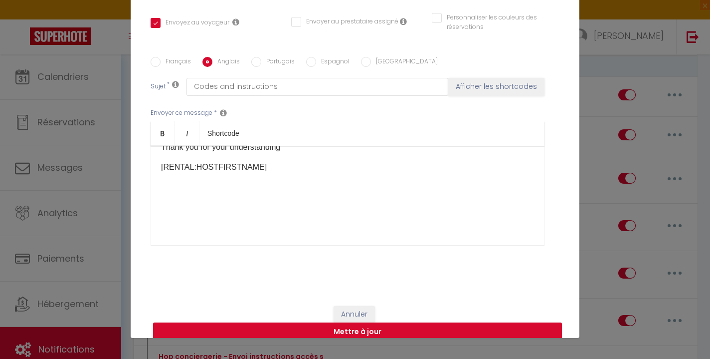
scroll to position [717, 0]
click at [277, 201] on p "​" at bounding box center [347, 207] width 373 height 12
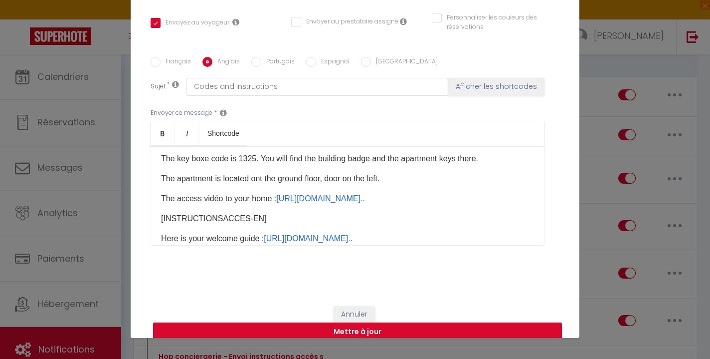
scroll to position [881, 0]
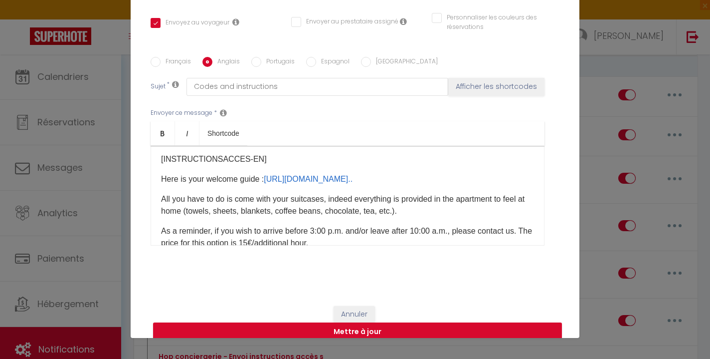
drag, startPoint x: 159, startPoint y: 169, endPoint x: 392, endPoint y: 214, distance: 237.7
click at [392, 214] on div "Hello [GUEST:FIRST_NAME]​, The apartment is located at [RENTAL:ADDRESS]​ in the…" at bounding box center [348, 196] width 394 height 100
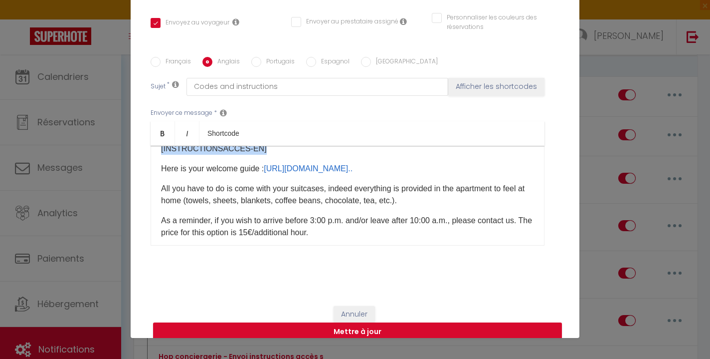
scroll to position [800, 0]
drag, startPoint x: 159, startPoint y: 181, endPoint x: 405, endPoint y: 202, distance: 247.3
click at [405, 202] on div "Hello [GUEST:FIRST_NAME]​, The apartment is located at [RENTAL:ADDRESS]​ in the…" at bounding box center [348, 196] width 394 height 100
click at [160, 150] on div "Hello [GUEST:FIRST_NAME]​, The apartment is located at [RENTAL:ADDRESS]​ in the…" at bounding box center [348, 196] width 394 height 100
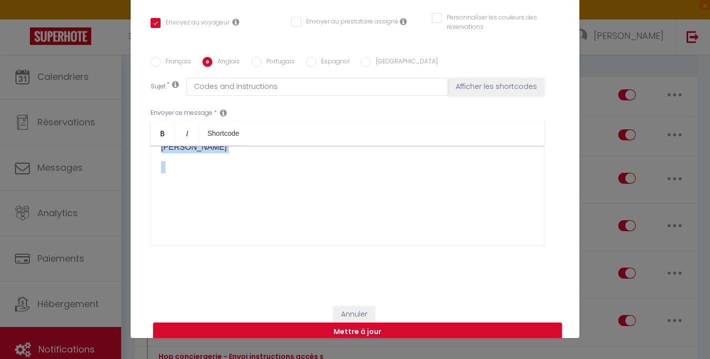
drag, startPoint x: 162, startPoint y: 147, endPoint x: 304, endPoint y: 261, distance: 182.4
click at [304, 261] on div "Titre * Hop conciergerie - Envoi instructions d'accès suite Paiement OK Pour ce…" at bounding box center [355, 49] width 449 height 491
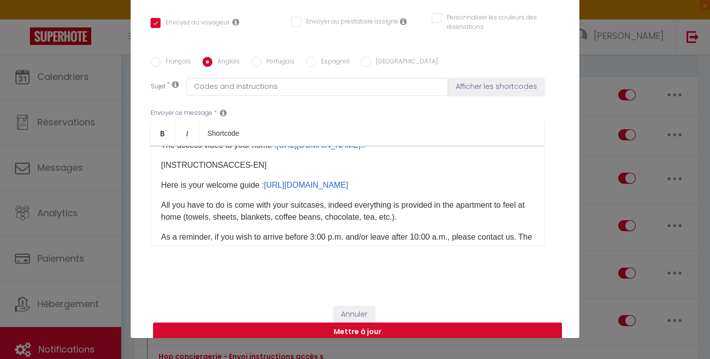
scroll to position [162, 0]
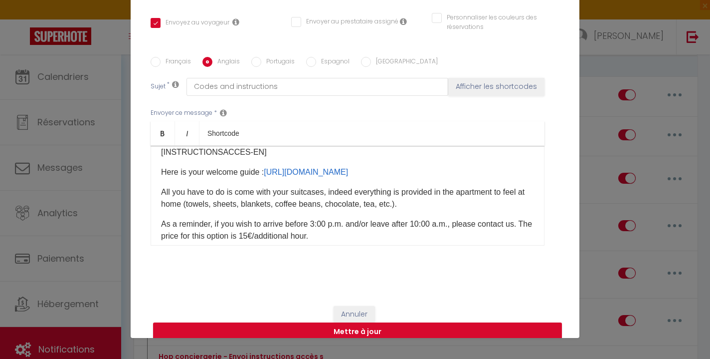
drag, startPoint x: 334, startPoint y: 184, endPoint x: 157, endPoint y: 172, distance: 177.5
click at [157, 172] on div "Hello [GUEST:FIRST_NAME]​, The apartment is located at [RENTAL:ADDRESS]​ in the…" at bounding box center [348, 196] width 394 height 100
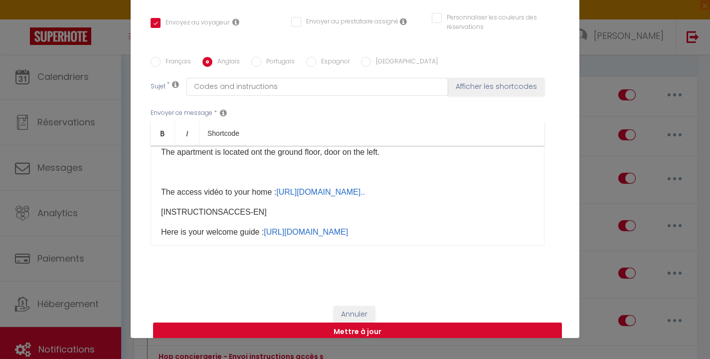
click at [388, 322] on button "Mettre à jour" at bounding box center [357, 331] width 409 height 19
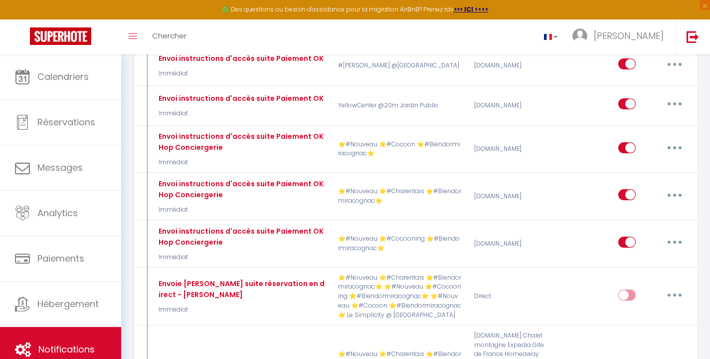
scroll to position [609, 0]
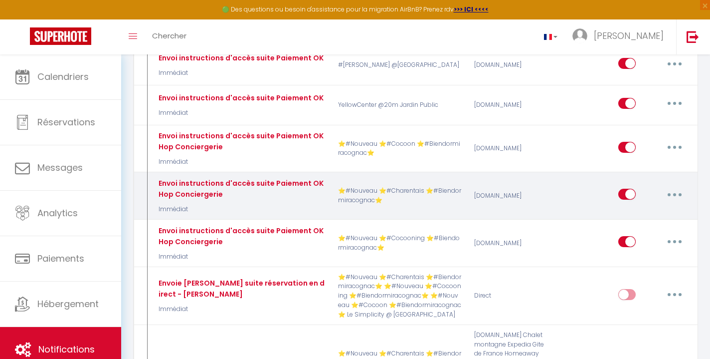
click at [672, 186] on button "button" at bounding box center [675, 194] width 28 height 16
click at [647, 208] on link "Editer" at bounding box center [649, 216] width 74 height 17
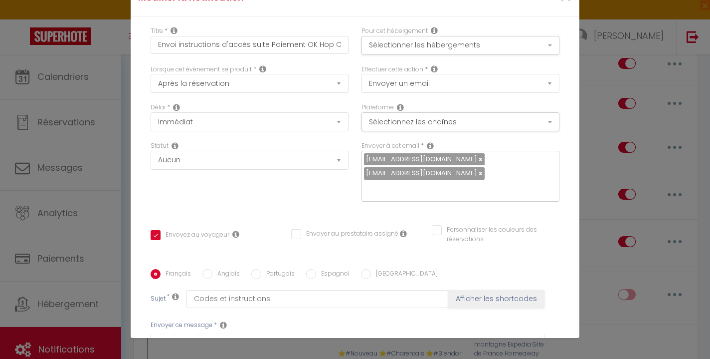
scroll to position [158, 0]
click at [219, 269] on label "Anglais" at bounding box center [225, 274] width 27 height 11
click at [212, 269] on input "Anglais" at bounding box center [207, 274] width 10 height 10
drag, startPoint x: 160, startPoint y: 176, endPoint x: 463, endPoint y: 216, distance: 305.9
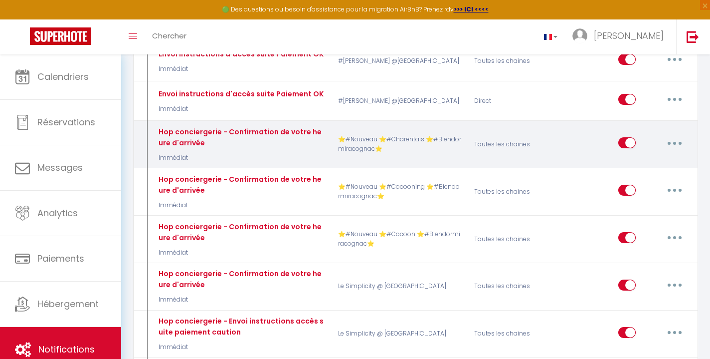
scroll to position [4913, 0]
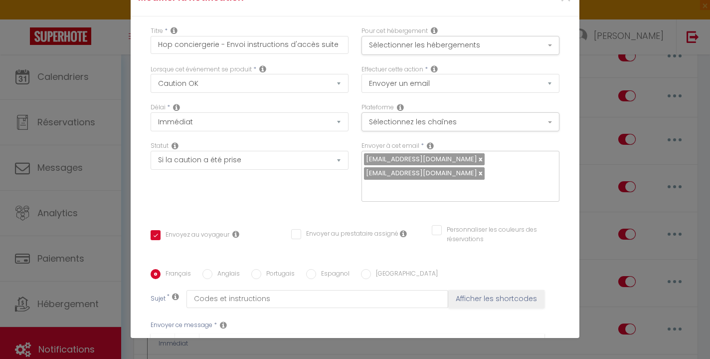
click at [215, 269] on label "Anglais" at bounding box center [225, 274] width 27 height 11
click at [212, 269] on input "Anglais" at bounding box center [207, 274] width 10 height 10
drag, startPoint x: 250, startPoint y: 207, endPoint x: 146, endPoint y: 186, distance: 106.5
click at [146, 186] on div "Titre * Hop conciergerie - Envoi instructions d'accès suite Paiement OK Pour ce…" at bounding box center [355, 261] width 449 height 491
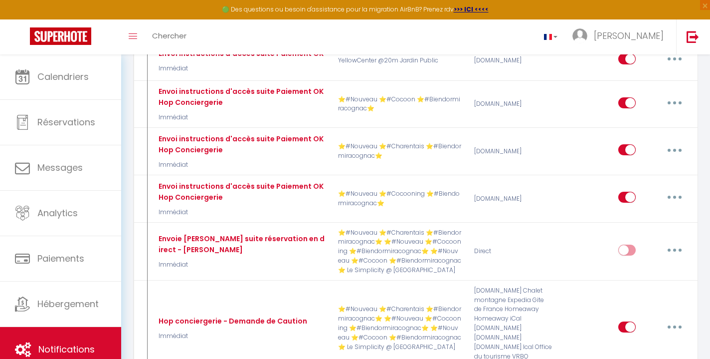
scroll to position [654, 0]
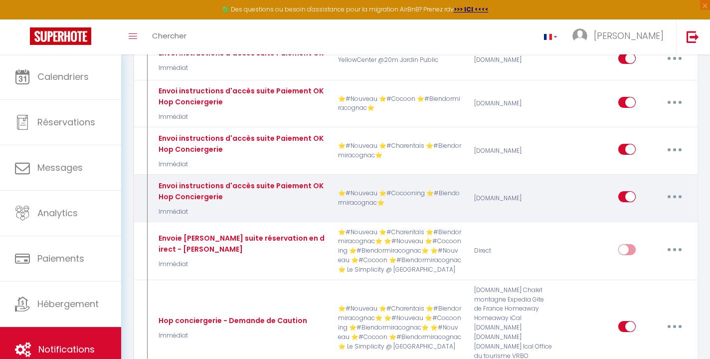
click at [673, 189] on button "button" at bounding box center [675, 197] width 28 height 16
click at [650, 211] on link "Editer" at bounding box center [649, 219] width 74 height 17
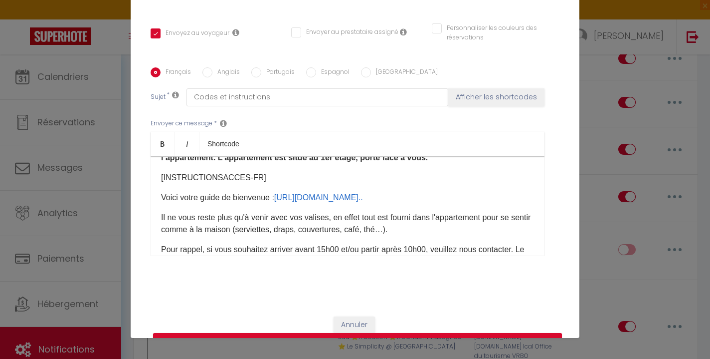
click at [213, 67] on label "Anglais" at bounding box center [225, 72] width 27 height 11
click at [212, 67] on input "Anglais" at bounding box center [207, 72] width 10 height 10
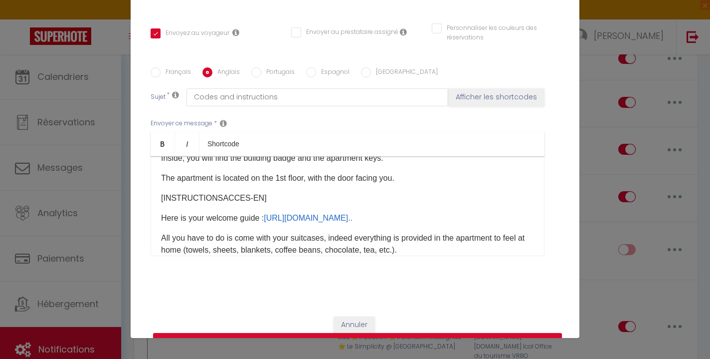
scroll to position [198, 0]
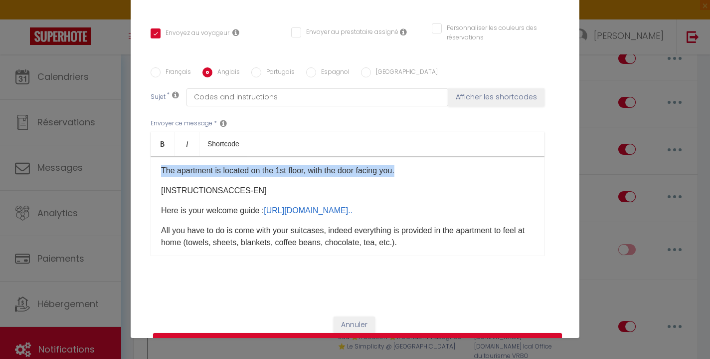
drag, startPoint x: 157, startPoint y: 188, endPoint x: 416, endPoint y: 227, distance: 262.3
click at [416, 227] on div "Hello [GUEST:FIRST_NAME]​​, The apartment is located at [RENTAL:ADDRESS]​ in th…" at bounding box center [348, 206] width 394 height 100
click at [365, 316] on button "Annuler" at bounding box center [354, 324] width 41 height 17
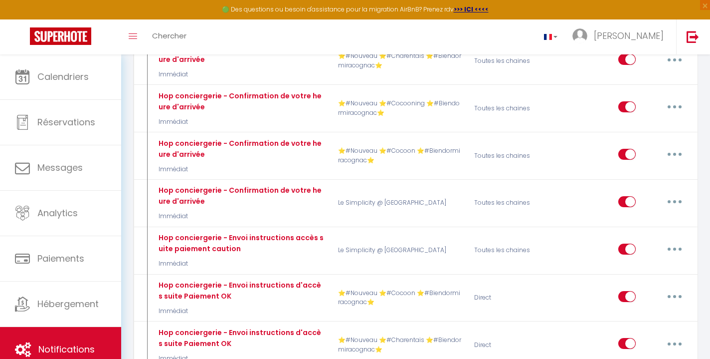
scroll to position [4995, 0]
